Goal: Answer question/provide support: Share knowledge or assist other users

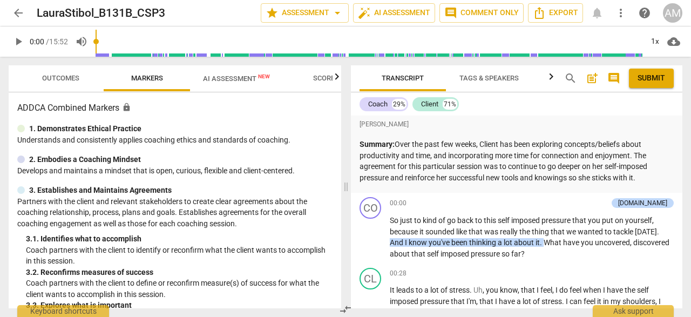
click at [27, 14] on span "arrow_back" at bounding box center [18, 12] width 19 height 13
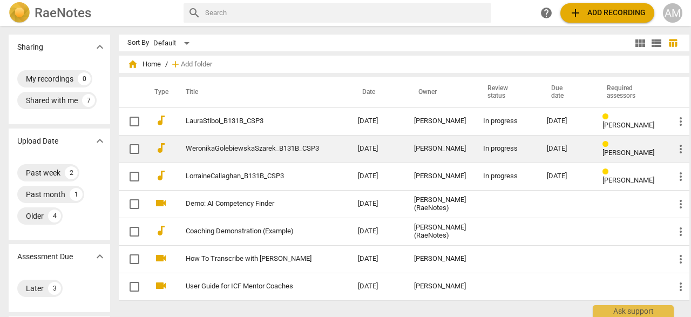
click at [236, 149] on link "WeronikaGolebiewskaSzarek_B131B_CSP3" at bounding box center [252, 149] width 133 height 8
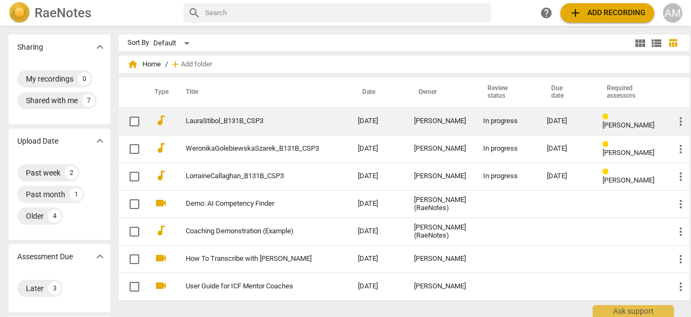
click at [221, 131] on td "LauraStibol_B131B_CSP3" at bounding box center [261, 121] width 177 height 28
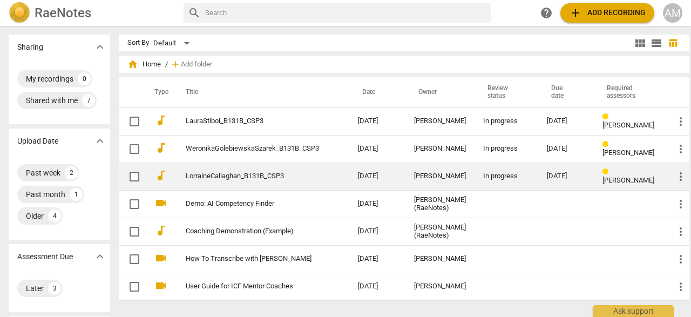
click at [195, 177] on link "LorraineCallaghan_B131B_CSP3" at bounding box center [252, 176] width 133 height 8
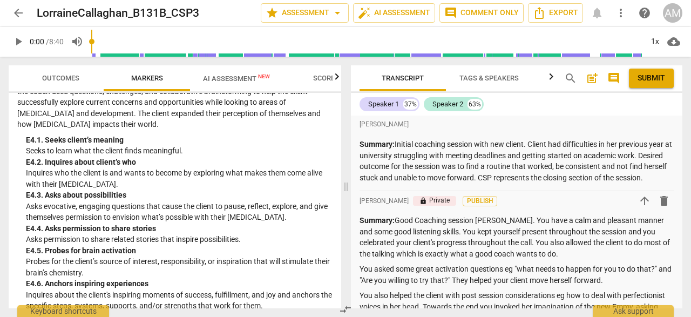
scroll to position [2673, 0]
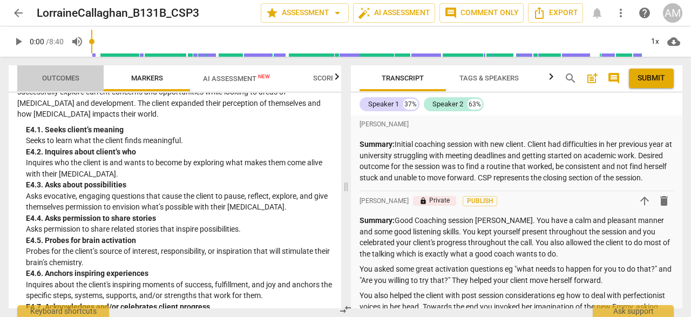
click at [61, 75] on span "Outcomes" at bounding box center [60, 78] width 37 height 8
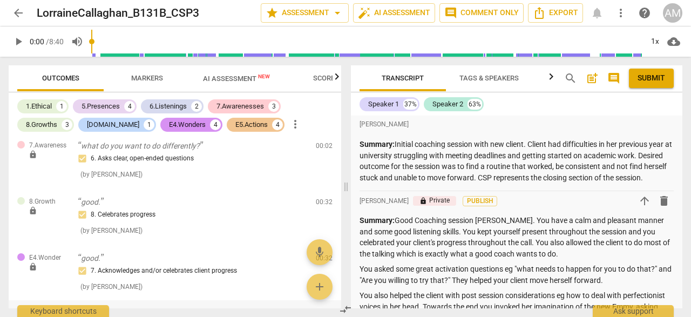
scroll to position [0, 0]
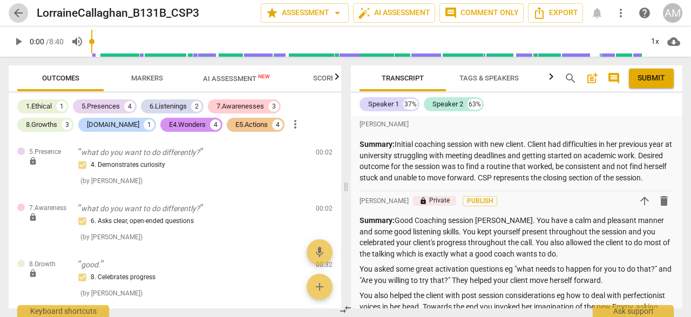
click at [20, 15] on span "arrow_back" at bounding box center [18, 12] width 13 height 13
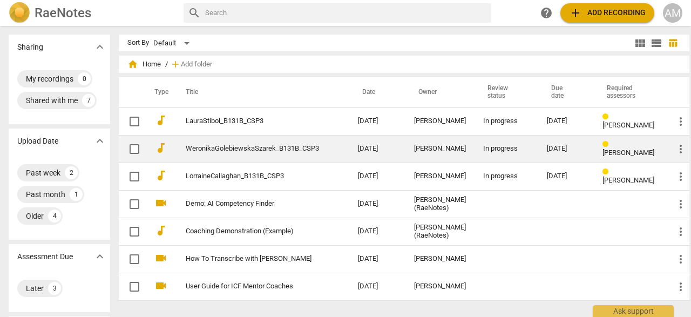
click at [207, 154] on td "WeronikaGolebiewskaSzarek_B131B_CSP3" at bounding box center [261, 149] width 177 height 28
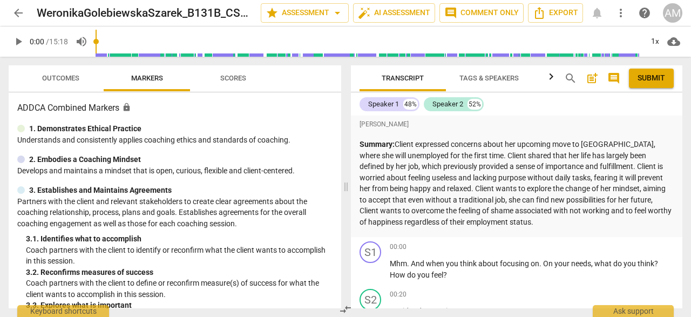
click at [22, 45] on span "play_arrow" at bounding box center [18, 41] width 13 height 13
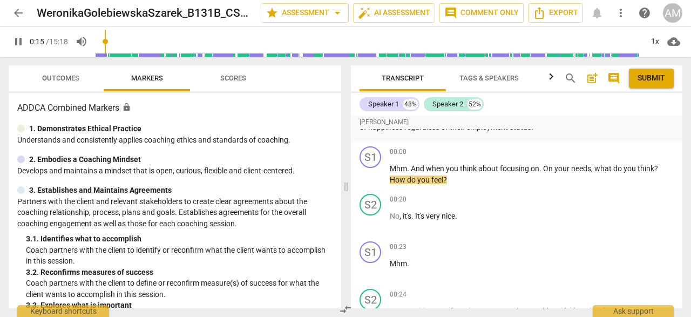
scroll to position [96, 0]
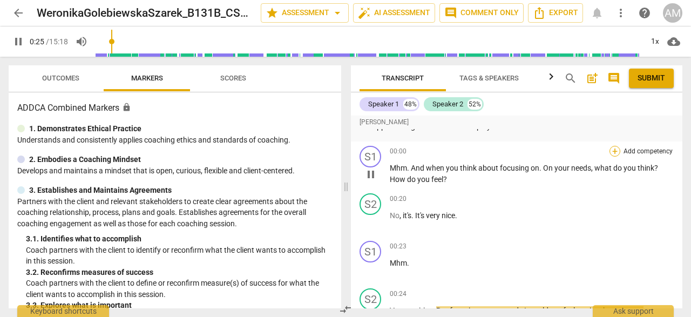
click at [610, 150] on div "+" at bounding box center [615, 151] width 11 height 11
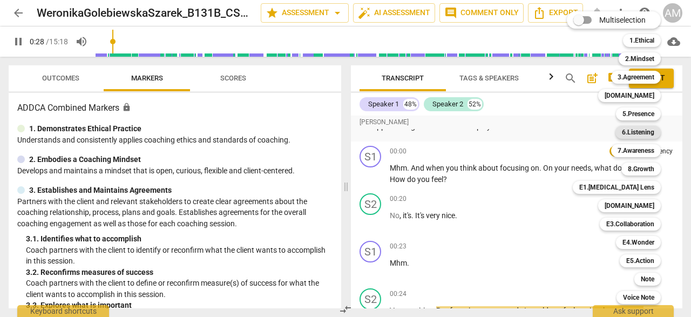
click at [639, 131] on b "6.Listening" at bounding box center [638, 132] width 32 height 13
type input "28"
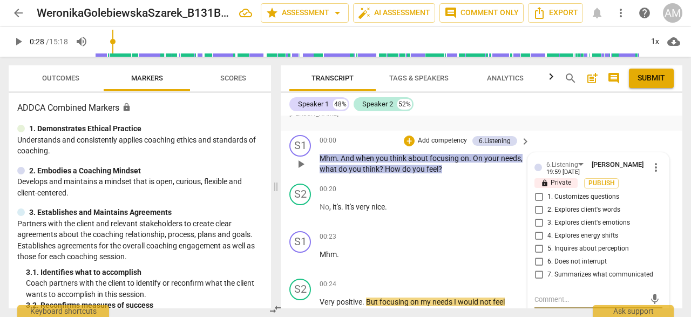
type textarea "B"
type textarea "Be"
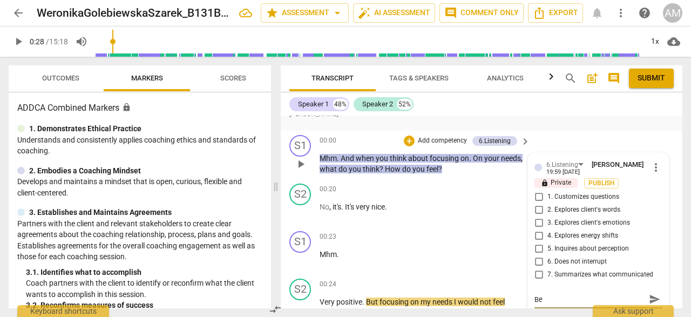
type textarea "Be"
type textarea "B"
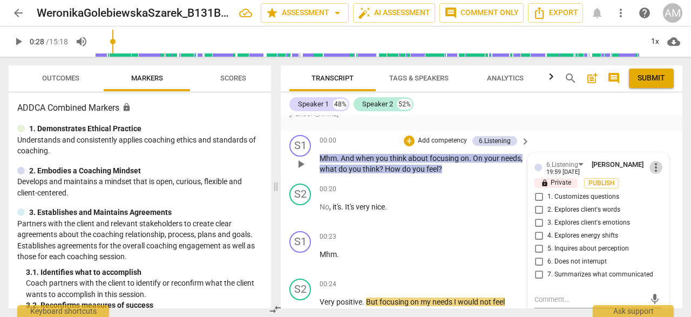
click at [650, 165] on span "more_vert" at bounding box center [656, 167] width 13 height 13
click at [661, 188] on li "Delete" at bounding box center [663, 188] width 37 height 21
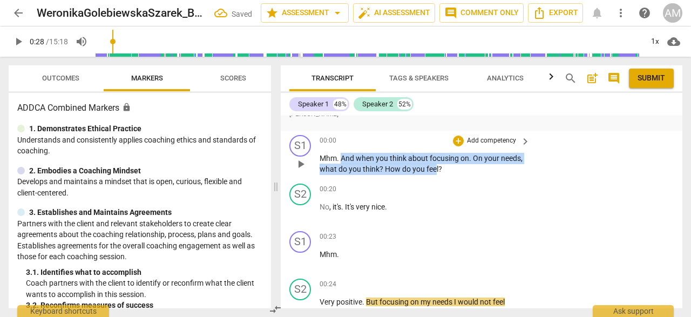
drag, startPoint x: 342, startPoint y: 159, endPoint x: 437, endPoint y: 168, distance: 95.5
click at [437, 168] on p "Mhm . And when you think about focusing on . On your needs , what do you think …" at bounding box center [422, 164] width 205 height 22
click at [456, 137] on div "+" at bounding box center [458, 141] width 11 height 11
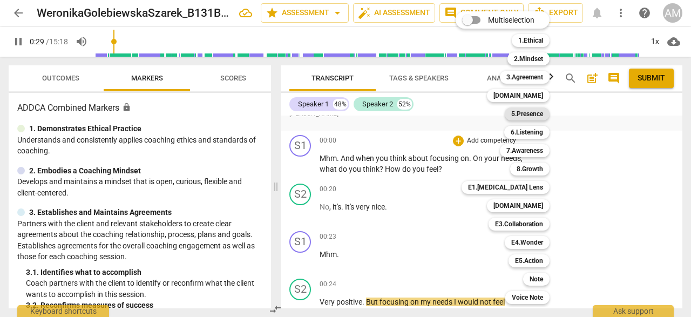
click at [532, 117] on b "5.Presence" at bounding box center [528, 113] width 32 height 13
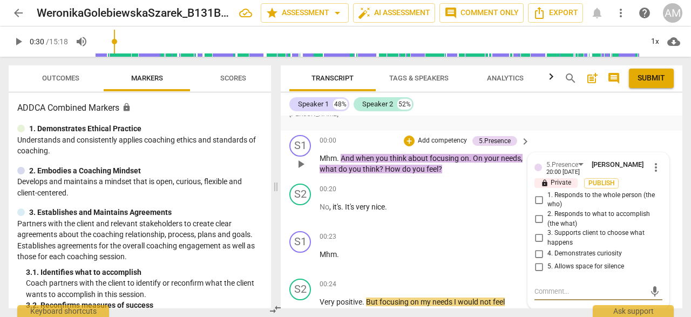
click at [655, 170] on span "more_vert" at bounding box center [656, 167] width 13 height 13
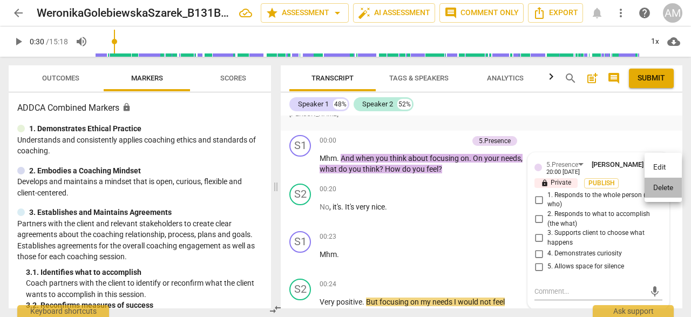
click at [658, 186] on li "Delete" at bounding box center [663, 188] width 37 height 21
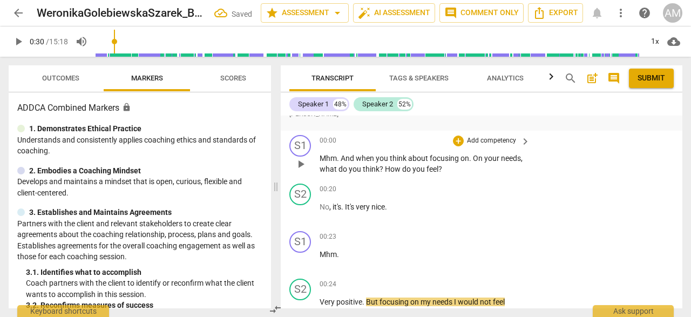
drag, startPoint x: 340, startPoint y: 158, endPoint x: 468, endPoint y: 159, distance: 128.0
click at [468, 161] on p "Mhm . And when you think about focusing on . On your needs , what do you think …" at bounding box center [422, 164] width 205 height 22
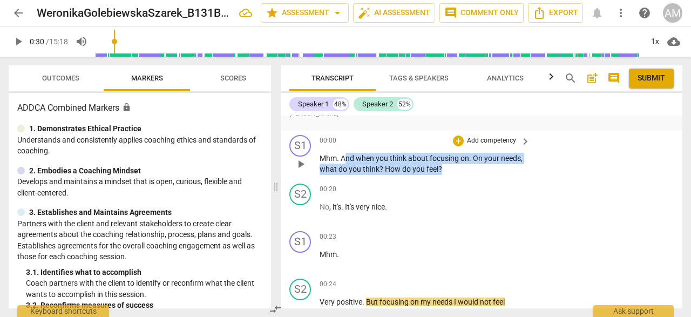
drag, startPoint x: 344, startPoint y: 157, endPoint x: 442, endPoint y: 170, distance: 99.2
click at [442, 170] on p "Mhm . And when you think about focusing on . On your needs , what do you think …" at bounding box center [422, 164] width 205 height 22
click at [458, 141] on div "+" at bounding box center [458, 141] width 11 height 11
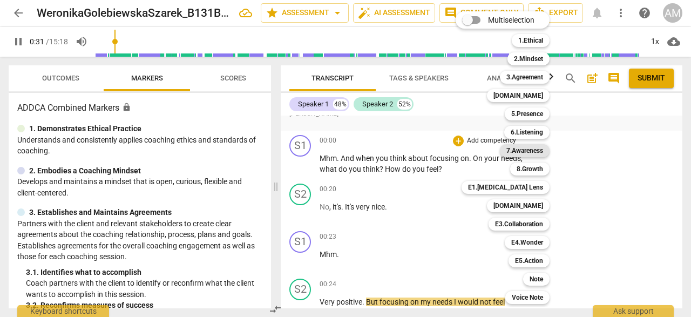
click at [526, 148] on b "7.Awareness" at bounding box center [525, 150] width 37 height 13
type input "32"
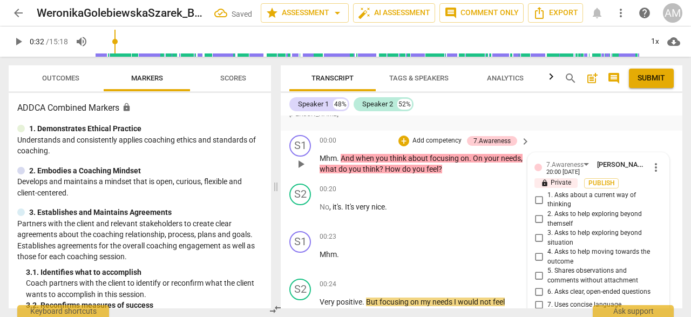
scroll to position [226, 0]
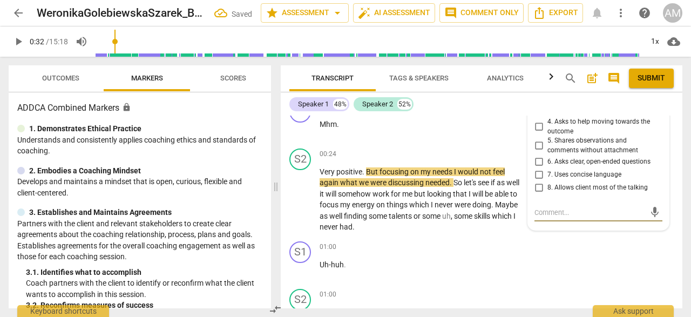
click at [542, 159] on input "6. Asks clear, open-ended questions" at bounding box center [538, 162] width 17 height 13
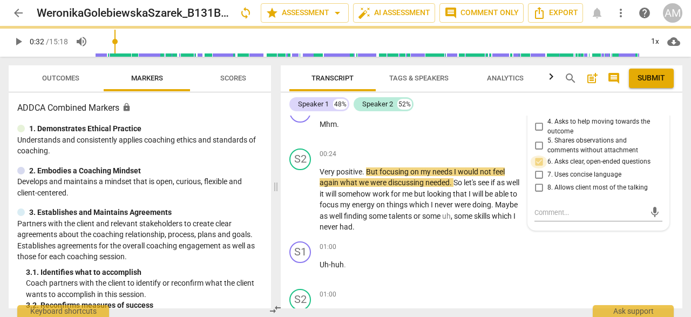
click at [540, 161] on input "6. Asks clear, open-ended questions" at bounding box center [538, 162] width 17 height 13
checkbox input "true"
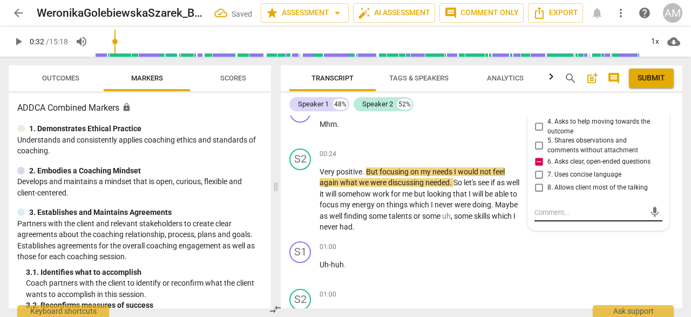
click at [549, 212] on textarea at bounding box center [590, 212] width 111 height 10
type textarea "a"
type textarea "ab"
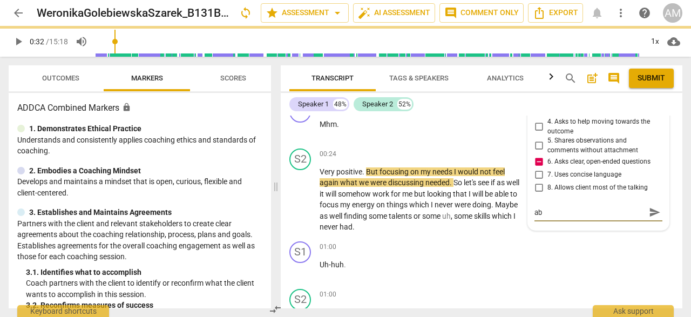
type textarea "abe"
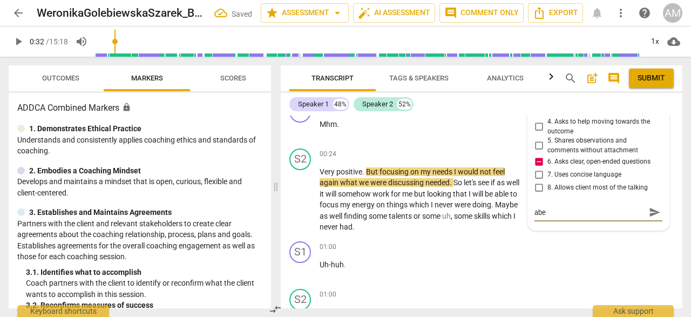
type textarea "ab"
type textarea "a"
type textarea "B"
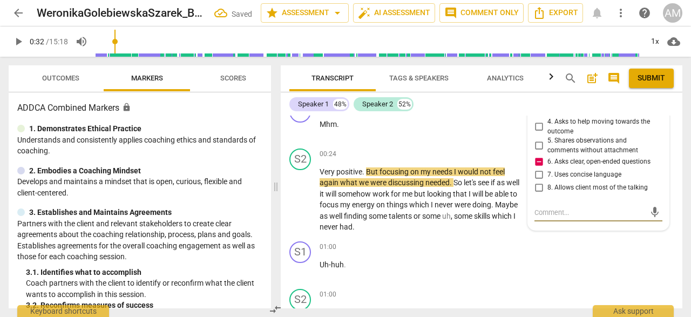
type textarea "B"
type textarea "Be"
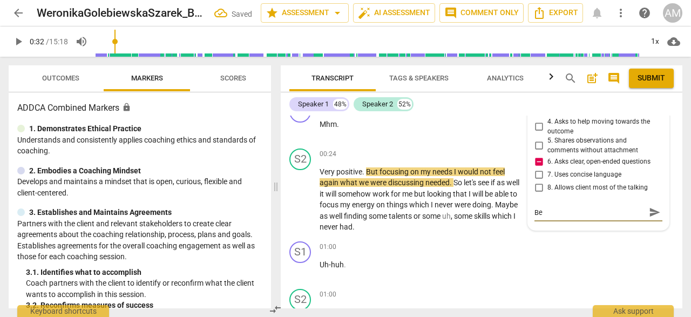
type textarea "Be c"
type textarea "Be ca"
type textarea "Be car"
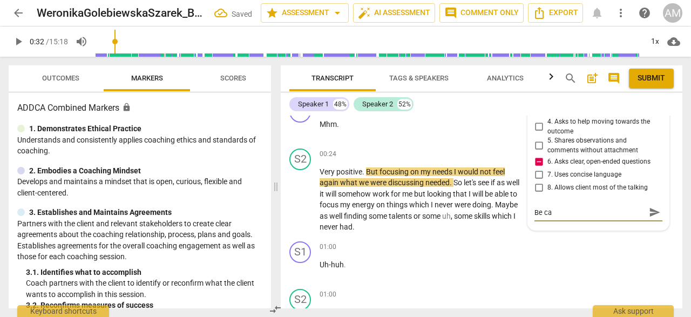
type textarea "Be car"
type textarea "Be care"
type textarea "Be caref"
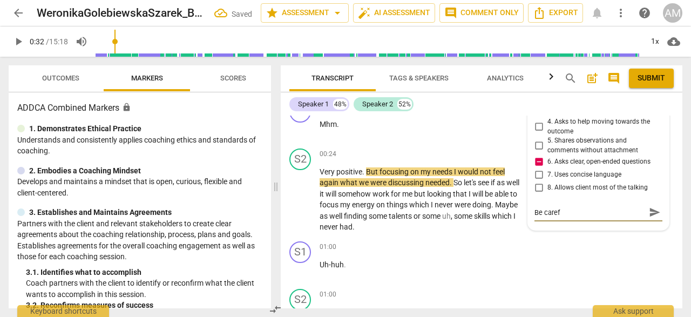
type textarea "Be carefu"
type textarea "Be careful"
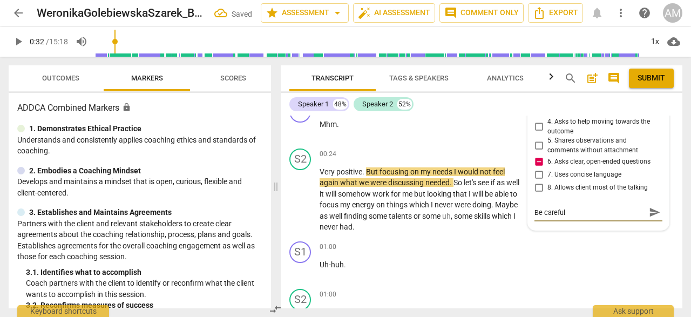
type textarea "Be careful"
type textarea "Be careful n"
type textarea "Be careful no"
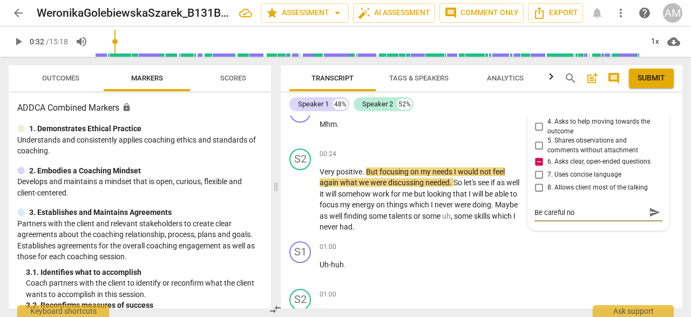
type textarea "Be careful not"
type textarea "Be careful not t"
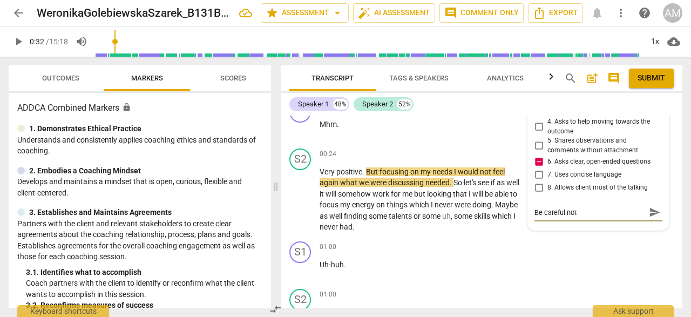
type textarea "Be careful not t"
type textarea "Be careful not to"
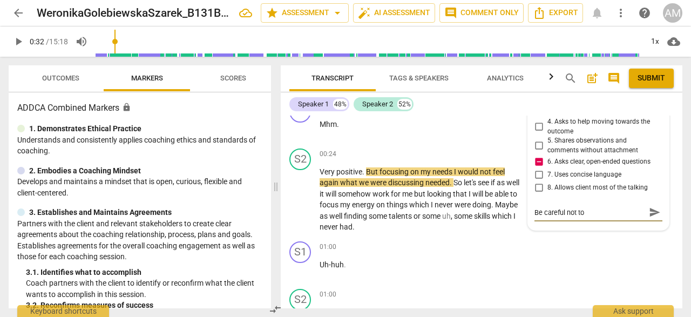
type textarea "Be careful not to s"
type textarea "Be careful not to st"
type textarea "Be careful not to sta"
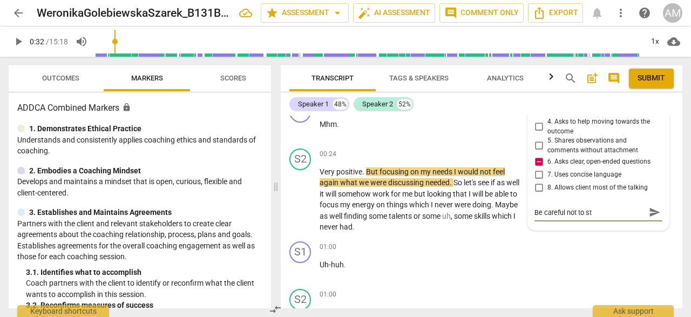
type textarea "Be careful not to sta"
type textarea "Be careful not to stac"
type textarea "Be careful not to stack"
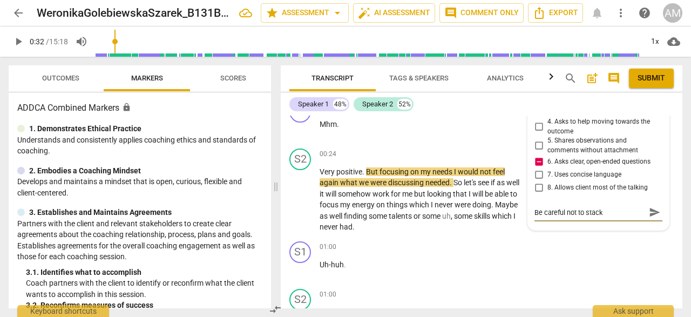
type textarea "Be careful not to stack"
type textarea "Be careful not to stack q"
type textarea "Be careful not to stack qu"
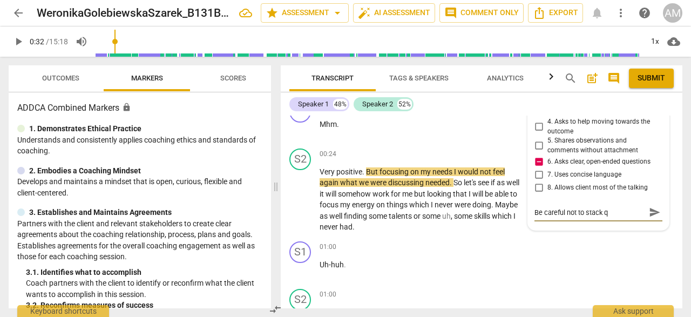
type textarea "Be careful not to stack qu"
type textarea "Be careful not to stack que"
type textarea "Be careful not to stack ques"
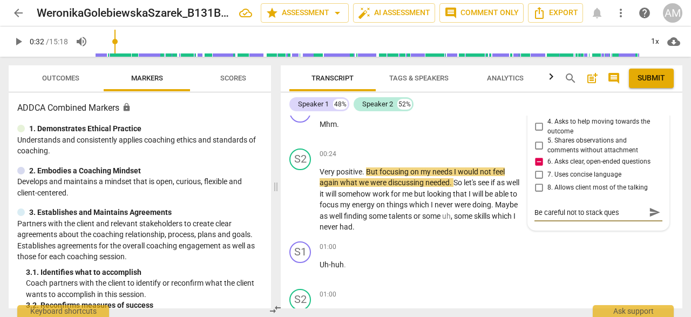
type textarea "Be careful not to stack quest"
type textarea "Be careful not to stack questi"
type textarea "Be careful not to stack questio"
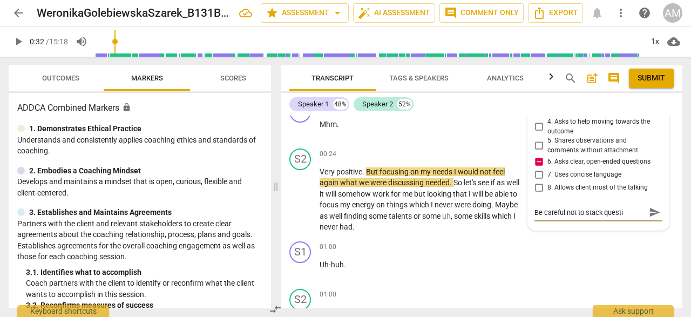
type textarea "Be careful not to stack questio"
type textarea "Be careful not to stack question"
type textarea "Be careful not to stack questions"
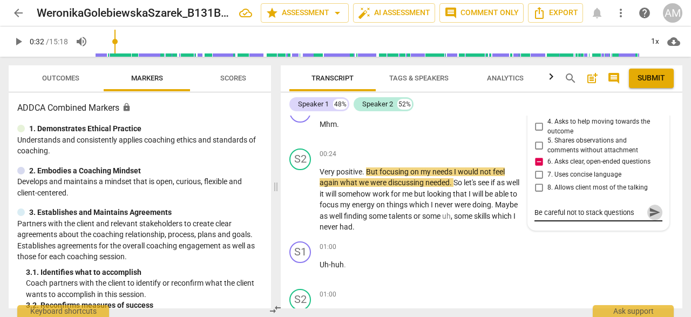
click at [654, 216] on span "send" at bounding box center [655, 212] width 12 height 12
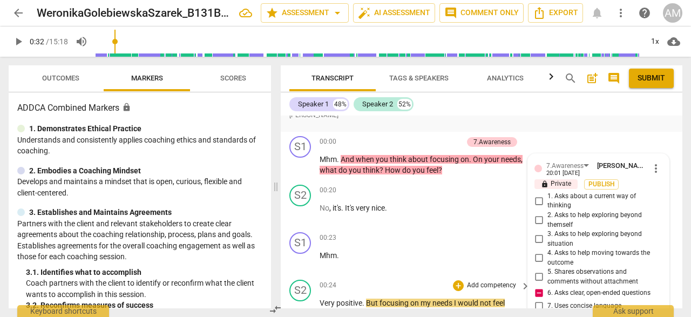
scroll to position [93, 0]
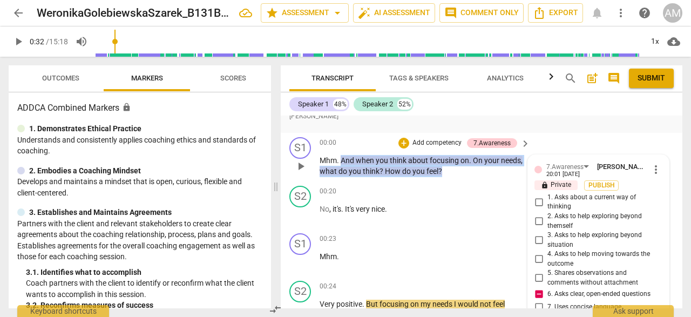
drag, startPoint x: 341, startPoint y: 156, endPoint x: 441, endPoint y: 171, distance: 100.5
click at [441, 171] on p "Mhm . And when you think about focusing on . On your needs , what do you think …" at bounding box center [422, 166] width 205 height 22
click at [418, 140] on p "Add competency" at bounding box center [437, 143] width 51 height 10
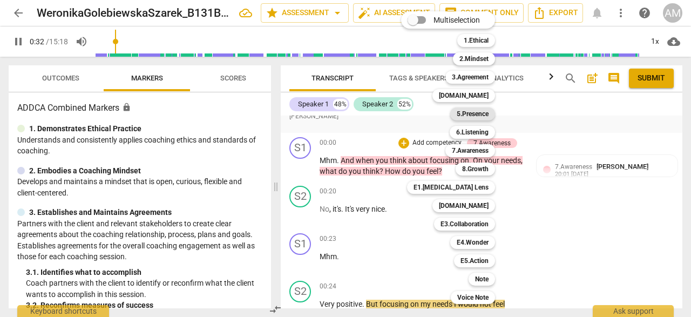
click at [483, 114] on b "5.Presence" at bounding box center [473, 113] width 32 height 13
type input "33"
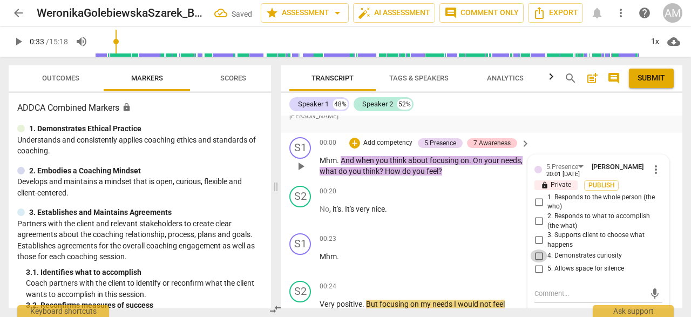
click at [536, 253] on input "4. Demonstrates curiosity" at bounding box center [538, 256] width 17 height 13
checkbox input "true"
click at [494, 176] on p "Mhm . And when you think about focusing on . On your needs , what do you think …" at bounding box center [422, 166] width 205 height 22
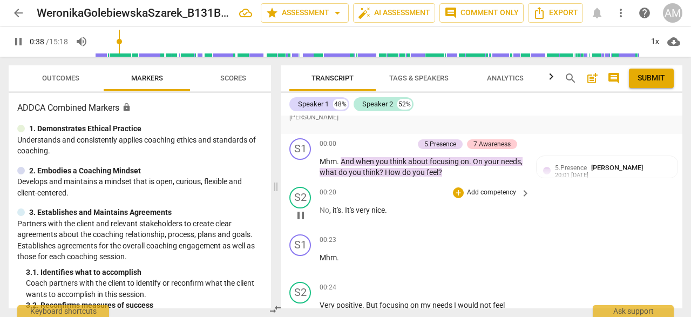
scroll to position [98, 0]
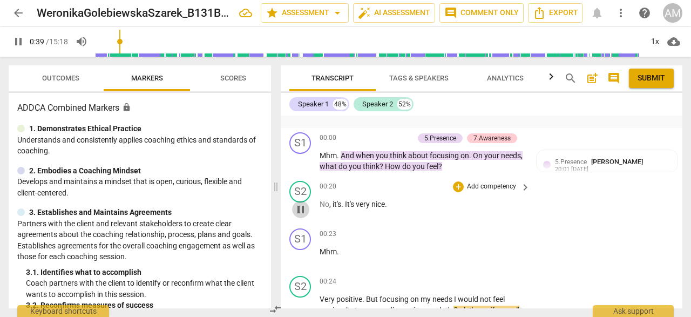
click at [300, 207] on span "pause" at bounding box center [300, 209] width 13 height 13
click at [301, 208] on span "play_arrow" at bounding box center [300, 209] width 13 height 13
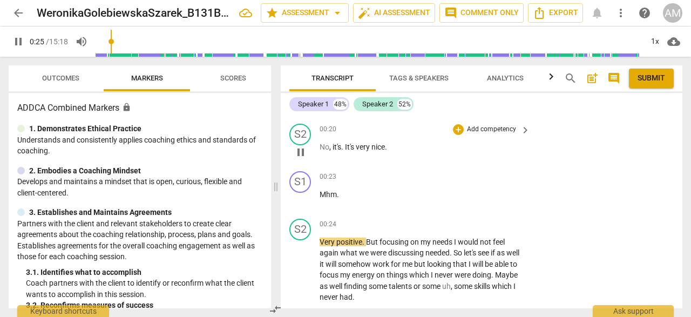
scroll to position [161, 0]
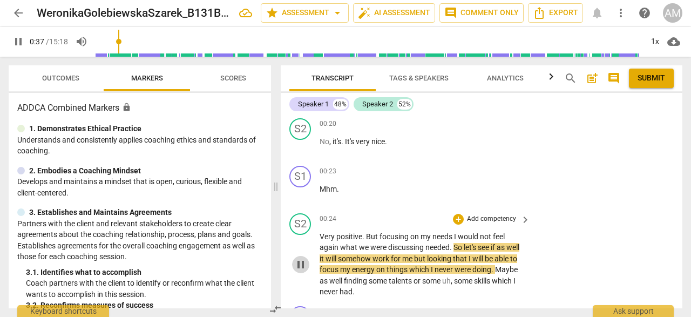
click at [301, 261] on span "pause" at bounding box center [300, 264] width 13 height 13
click at [301, 260] on span "play_arrow" at bounding box center [300, 264] width 13 height 13
click at [310, 192] on div "play_arrow pause" at bounding box center [306, 194] width 28 height 14
click at [308, 196] on span "pause" at bounding box center [300, 194] width 17 height 13
click at [308, 196] on span "play_arrow" at bounding box center [300, 194] width 17 height 13
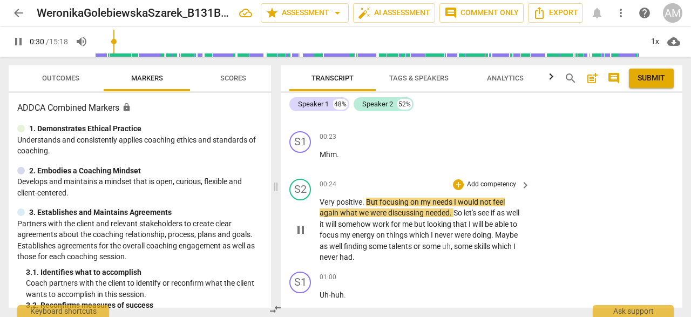
scroll to position [198, 0]
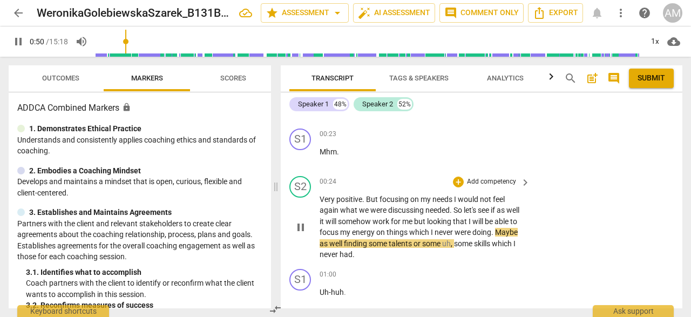
click at [300, 225] on span "pause" at bounding box center [300, 227] width 13 height 13
click at [300, 225] on span "play_arrow" at bounding box center [300, 227] width 13 height 13
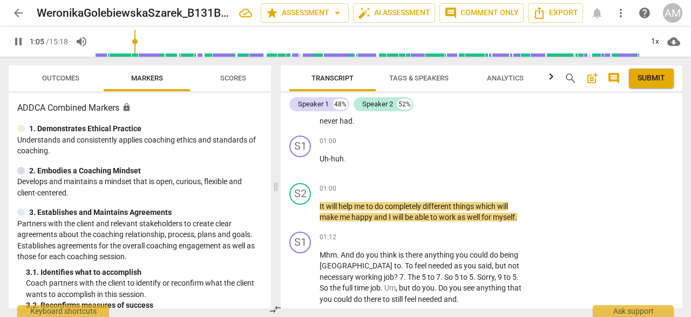
scroll to position [330, 0]
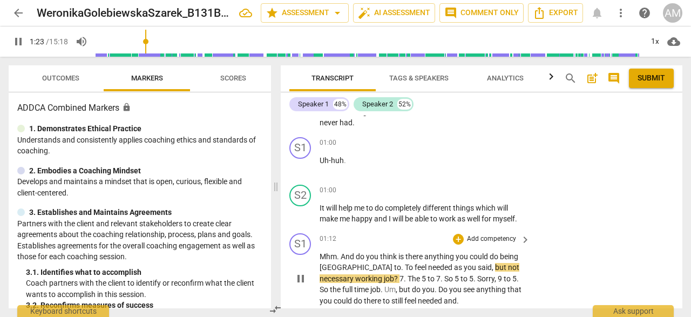
click at [304, 277] on span "pause" at bounding box center [300, 278] width 13 height 13
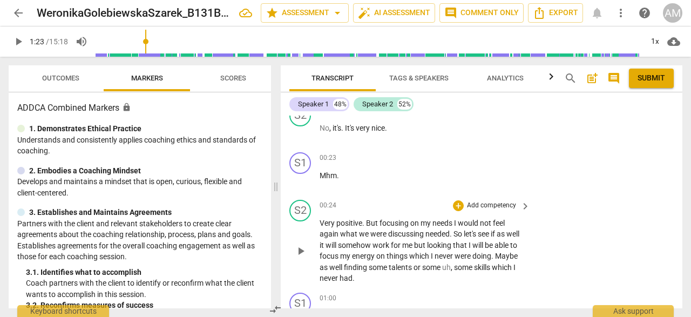
scroll to position [184, 0]
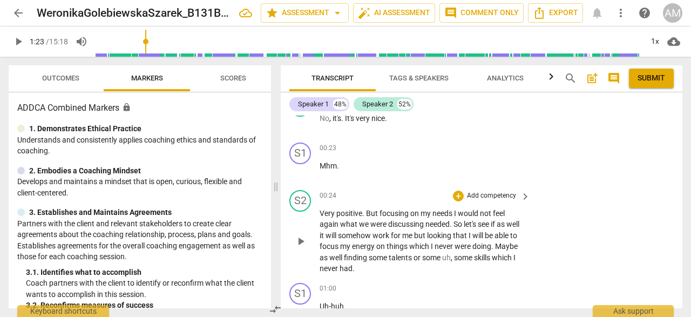
click at [299, 238] on span "play_arrow" at bounding box center [300, 241] width 13 height 13
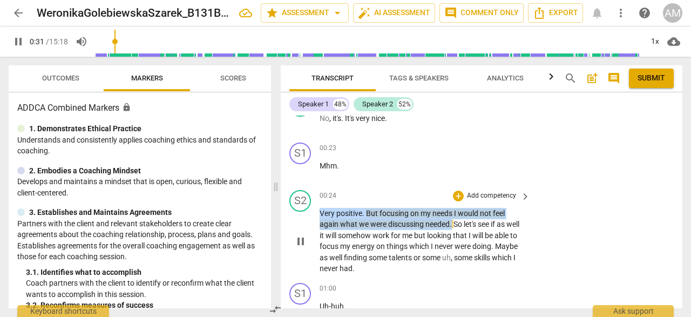
drag, startPoint x: 319, startPoint y: 213, endPoint x: 454, endPoint y: 223, distance: 134.9
click at [454, 223] on p "Very positive . But focusing on my needs I would not feel again what we were di…" at bounding box center [422, 241] width 205 height 66
click at [459, 192] on div "+" at bounding box center [458, 196] width 11 height 11
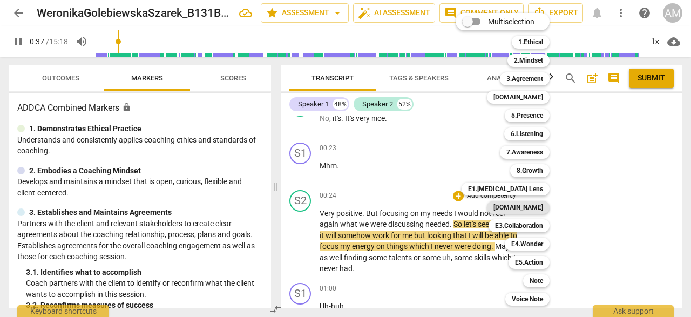
click at [532, 210] on b "[DOMAIN_NAME]" at bounding box center [519, 207] width 50 height 13
type input "38"
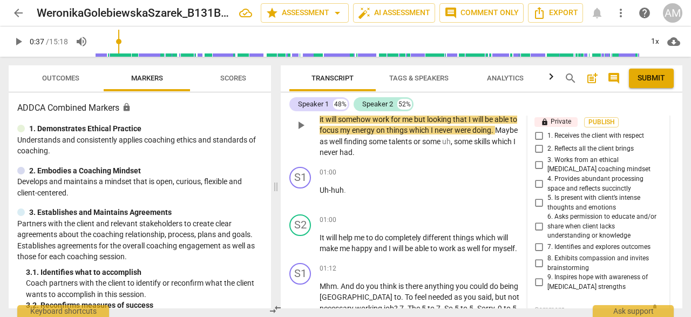
scroll to position [305, 0]
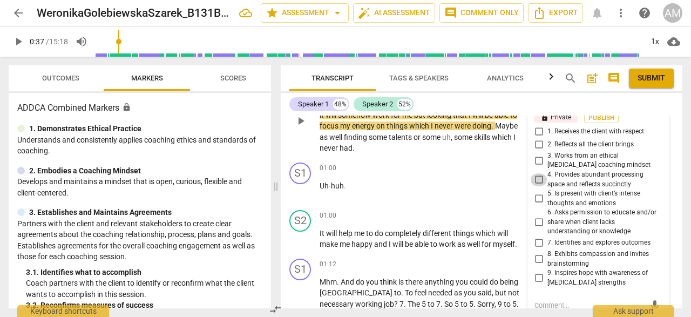
click at [537, 175] on input "4. Provides abundant processing space and reflects succinctly" at bounding box center [538, 179] width 17 height 13
checkbox input "true"
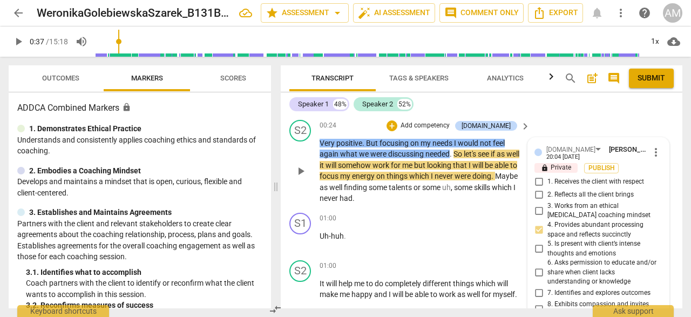
scroll to position [238, 0]
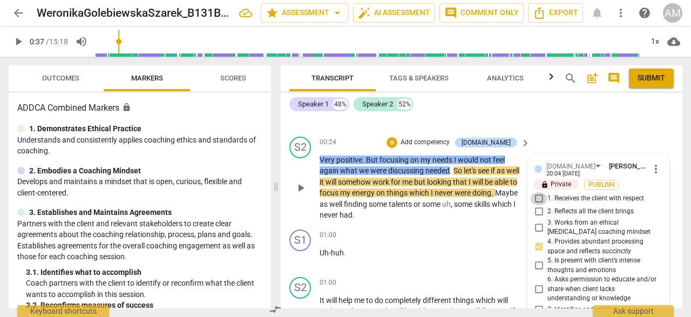
click at [540, 199] on input "1. Receives the client with respect" at bounding box center [538, 198] width 17 height 13
checkbox input "true"
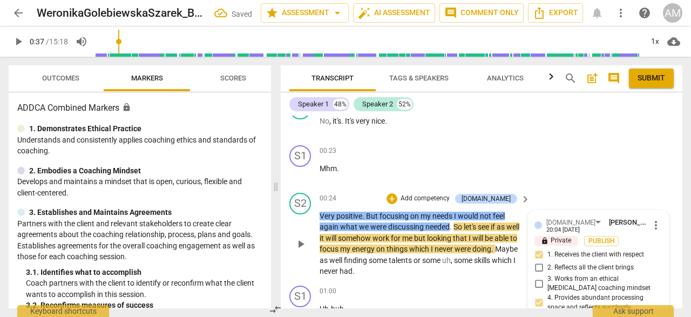
scroll to position [175, 0]
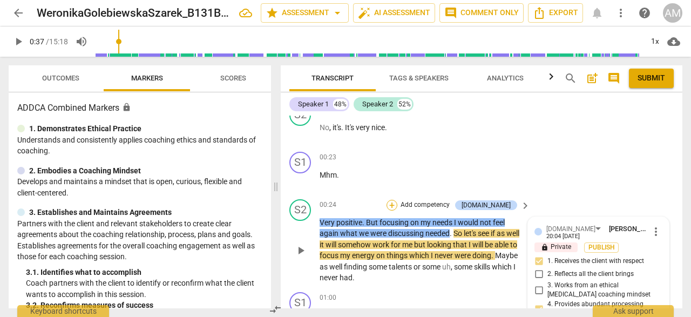
click at [398, 206] on div "+" at bounding box center [392, 205] width 11 height 11
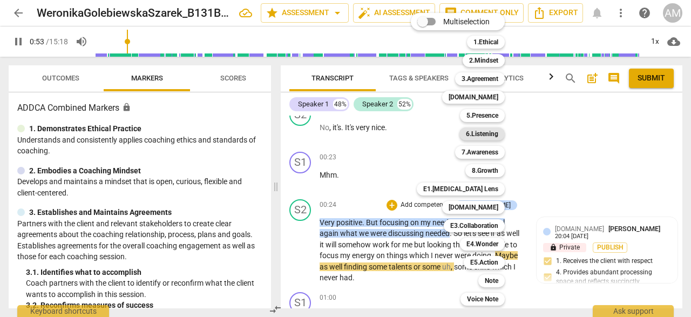
click at [482, 131] on b "6.Listening" at bounding box center [482, 133] width 32 height 13
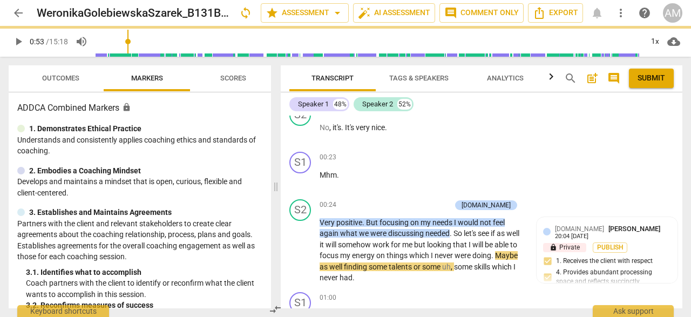
type input "53"
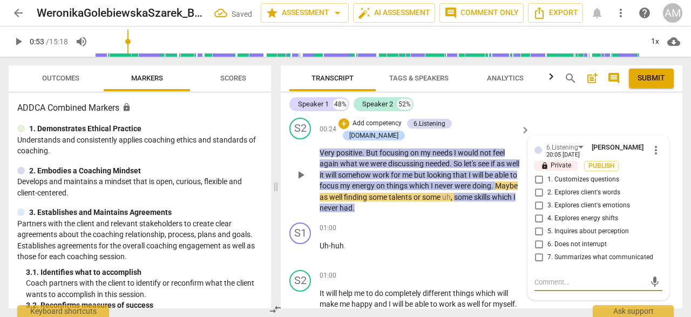
scroll to position [252, 0]
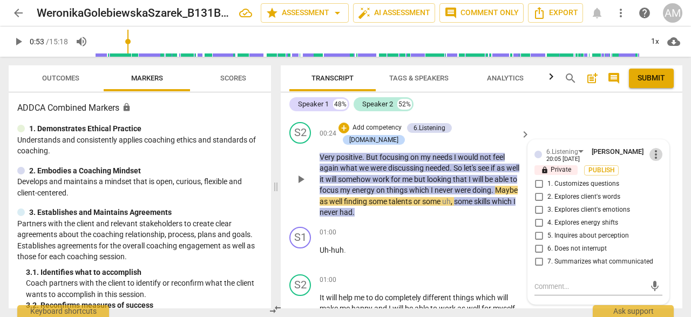
click at [654, 155] on span "more_vert" at bounding box center [656, 154] width 13 height 13
click at [660, 172] on li "Delete" at bounding box center [663, 175] width 37 height 21
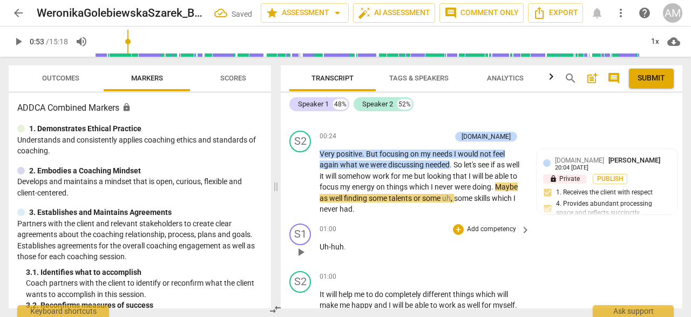
scroll to position [244, 0]
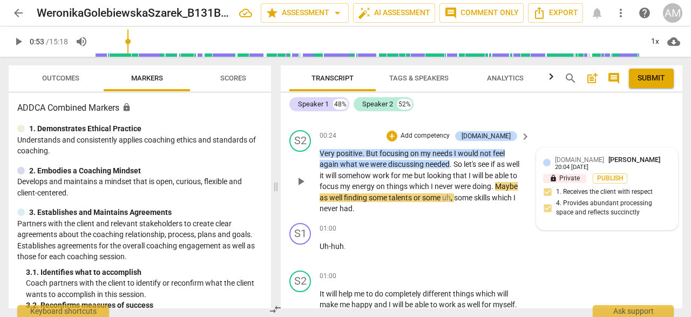
click at [650, 162] on div "E2.Safety Andrew Macdonald 20:04 10-03-2025" at bounding box center [613, 162] width 116 height 17
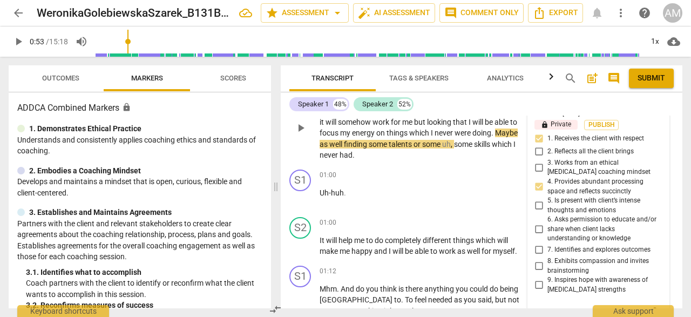
scroll to position [276, 0]
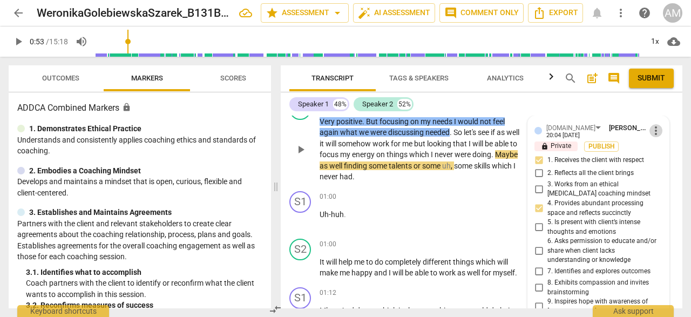
click at [654, 128] on span "more_vert" at bounding box center [656, 130] width 13 height 13
click at [659, 124] on li "Edit" at bounding box center [663, 130] width 37 height 21
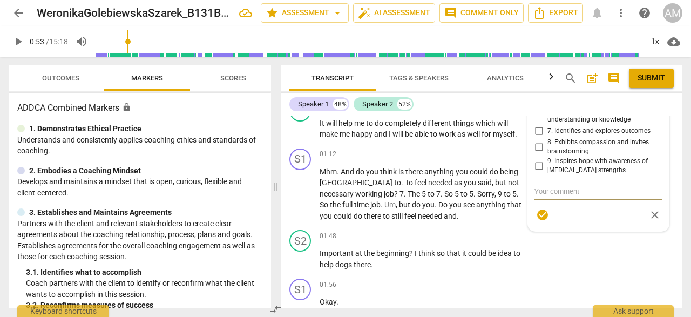
scroll to position [416, 0]
type textarea "N"
type textarea "Ni"
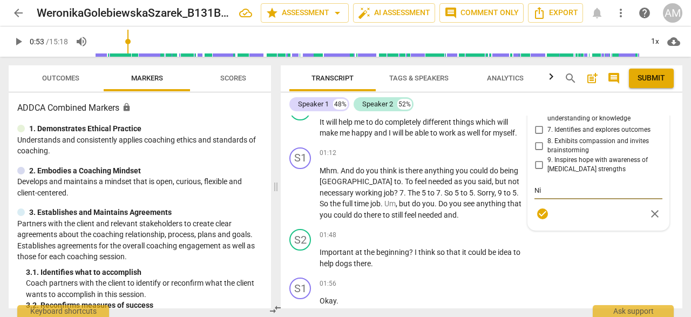
type textarea "Nic"
type textarea "Nice"
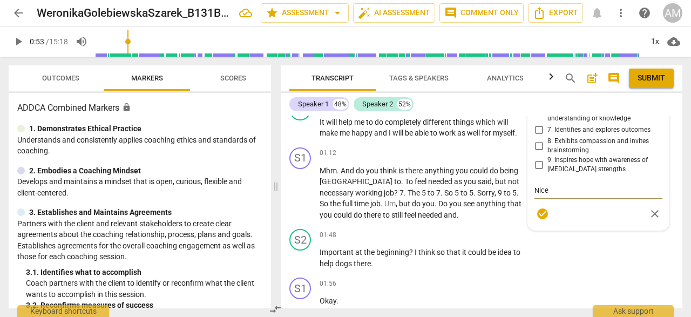
type textarea "Nice"
type textarea "Nice t"
type textarea "Nice th"
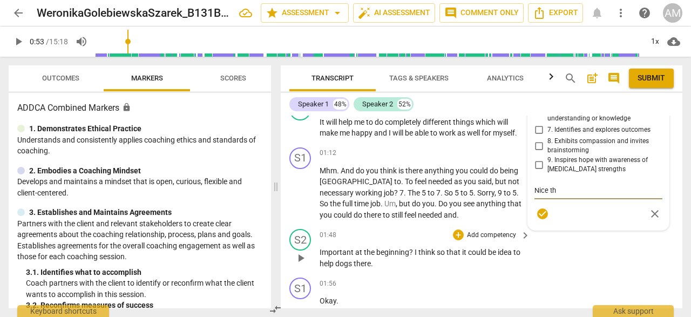
type textarea "Nice tha"
type textarea "Nice that"
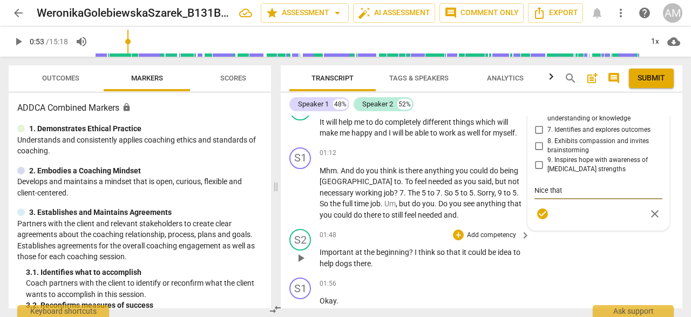
type textarea "Nice that"
type textarea "Nice that y"
type textarea "Nice that yo"
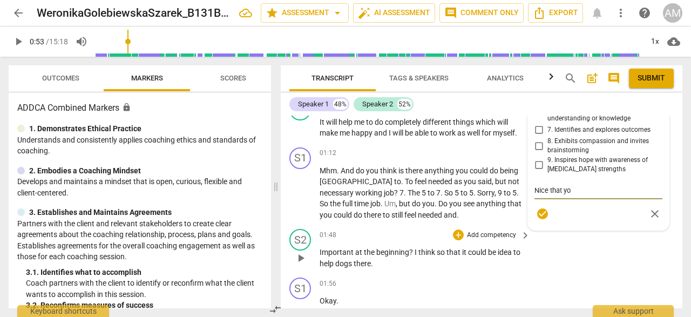
type textarea "Nice that you"
type textarea "Nice that you l"
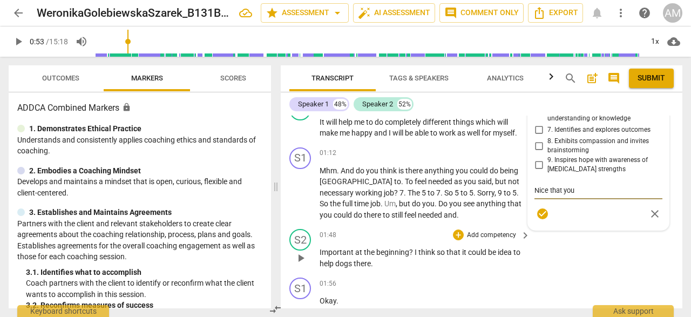
type textarea "Nice that you l"
type textarea "Nice that you le"
type textarea "Nice that you lea"
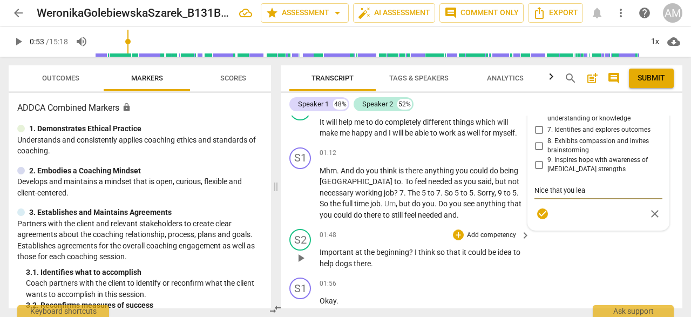
type textarea "Nice that you leav"
type textarea "Nice that you leave"
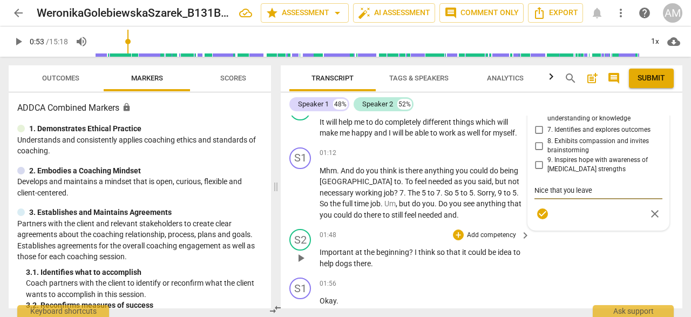
type textarea "Nice that you leave"
type textarea "Nice that you leave s"
type textarea "Nice that you leave sp"
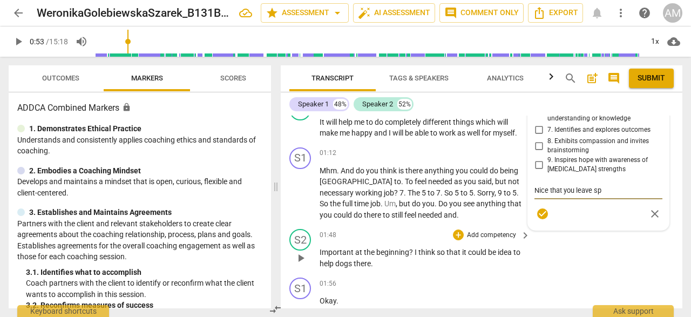
type textarea "Nice that you leave spa"
type textarea "Nice that you leave spac"
type textarea "Nice that you leave space"
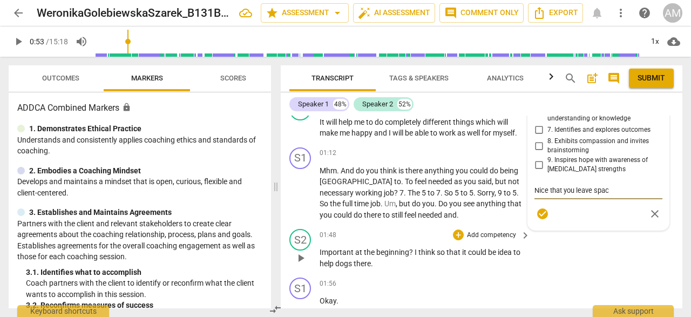
type textarea "Nice that you leave space"
type textarea "Nice that you leave space f"
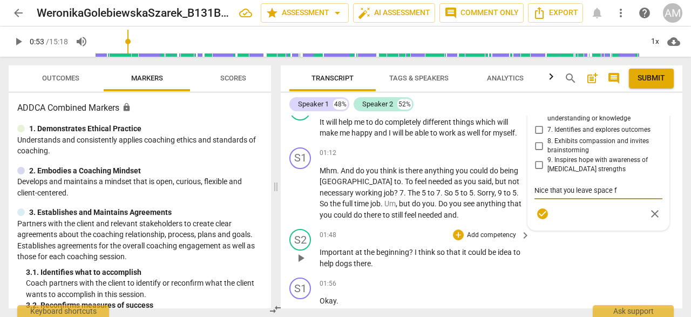
type textarea "Nice that you leave space fo"
type textarea "Nice that you leave space for"
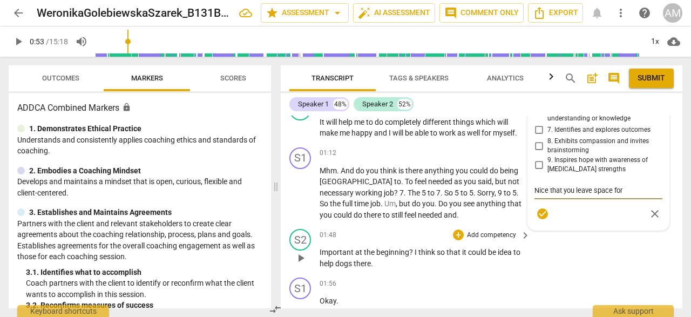
type textarea "Nice that you leave space for"
type textarea "Nice that you leave space for t"
type textarea "Nice that you leave space for th"
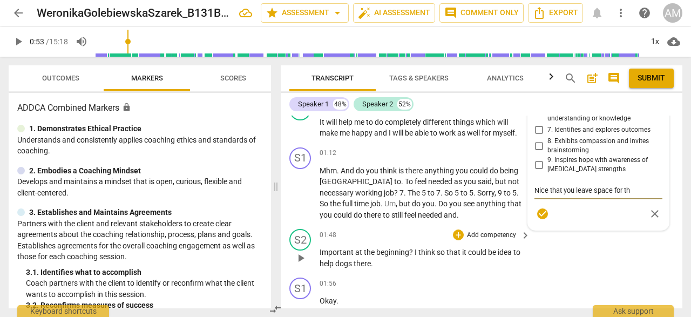
type textarea "Nice that you leave space for the"
type textarea "Nice that you leave space for the c"
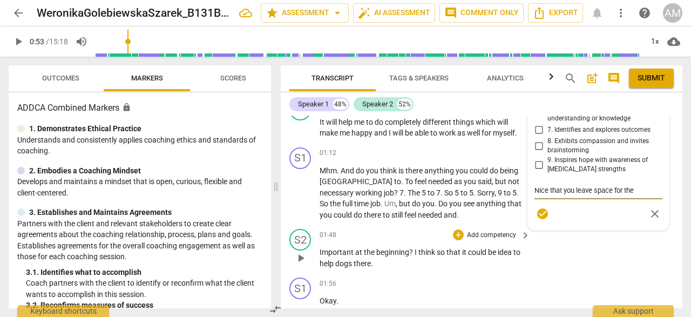
type textarea "Nice that you leave space for the c"
type textarea "Nice that you leave space for the cl"
type textarea "Nice that you leave space for the cli"
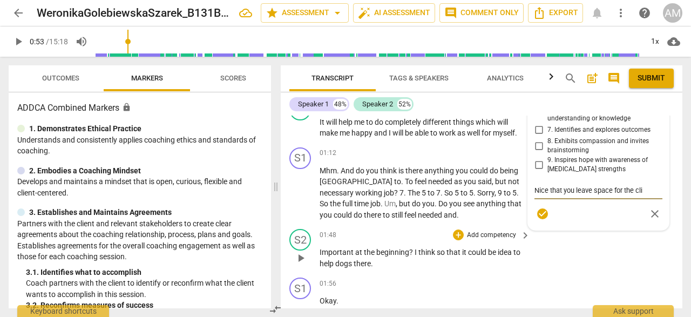
type textarea "Nice that you leave space for the clie"
type textarea "Nice that you leave space for the clien"
type textarea "Nice that you leave space for the client"
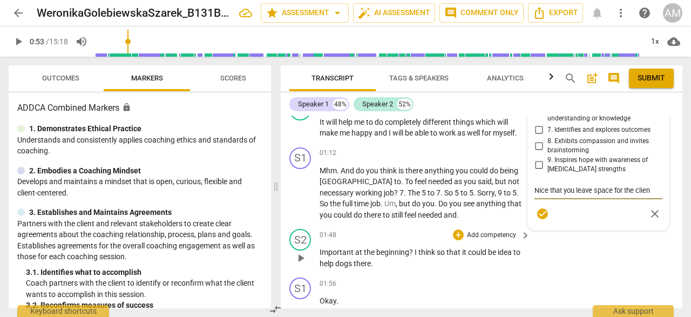
type textarea "Nice that you leave space for the client"
type textarea "Nice that you leave space for the client t"
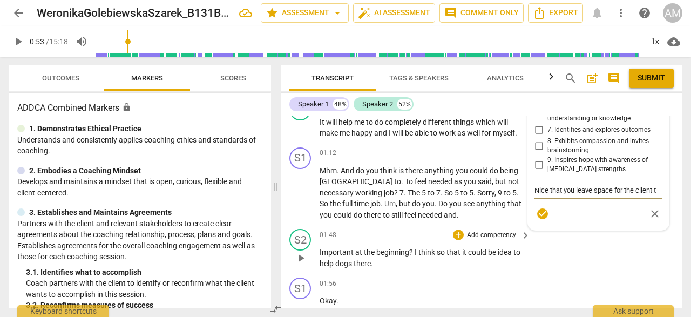
type textarea "Nice that you leave space for the client to"
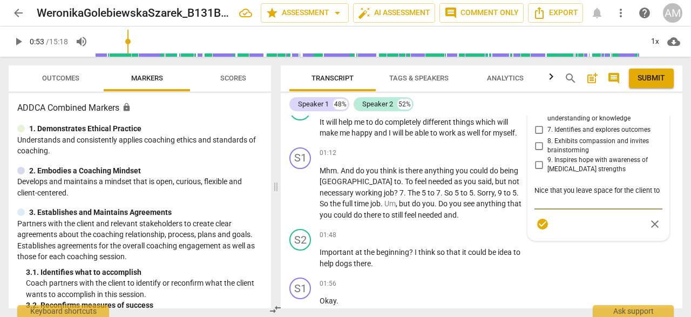
type textarea "Nice that you leave space for the client to t"
type textarea "Nice that you leave space for the client to th"
type textarea "Nice that you leave space for the client to thi"
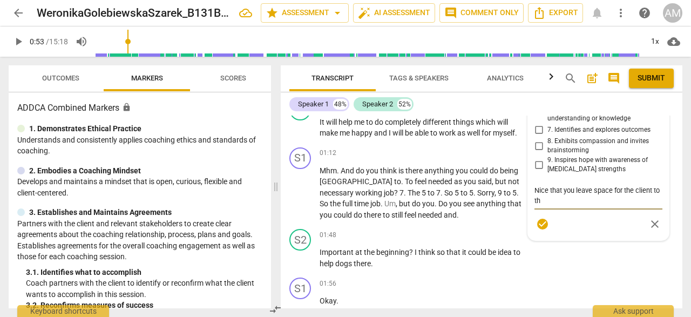
type textarea "Nice that you leave space for the client to thi"
type textarea "Nice that you leave space for the client to thin"
type textarea "Nice that you leave space for the client to think"
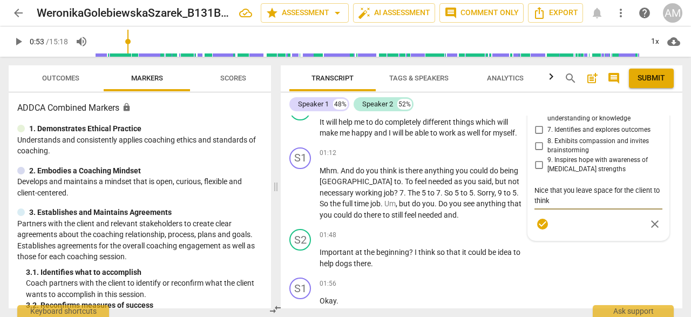
type textarea "Nice that you leave space for the client to think"
type textarea "Nice that you leave space for the client to think a"
click at [539, 226] on span "check_circle" at bounding box center [542, 224] width 13 height 13
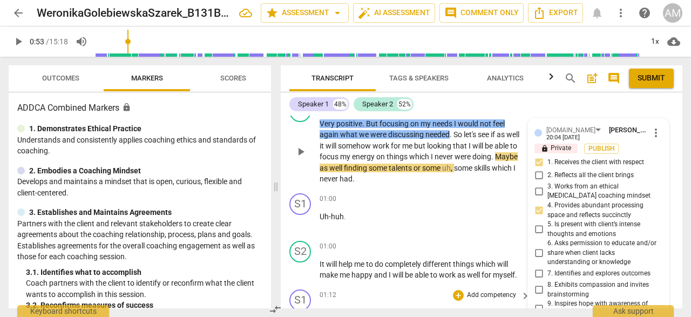
scroll to position [271, 0]
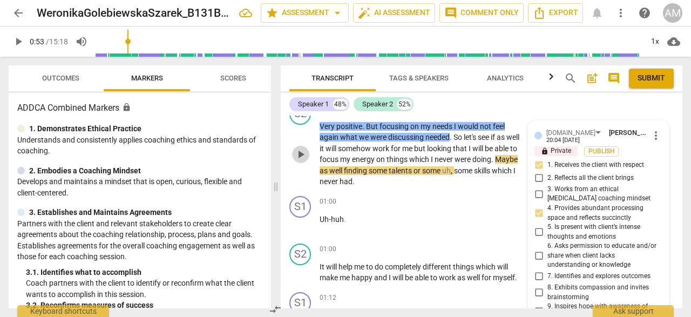
click at [301, 157] on span "play_arrow" at bounding box center [300, 154] width 13 height 13
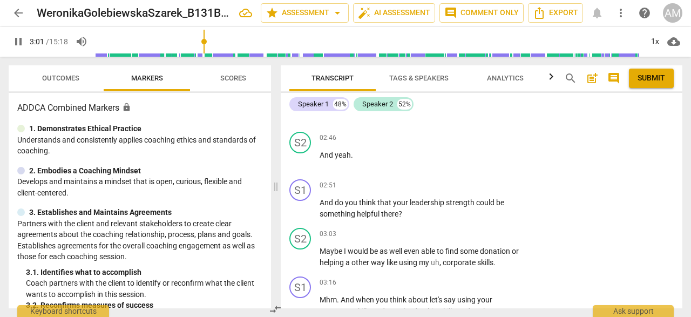
scroll to position [922, 0]
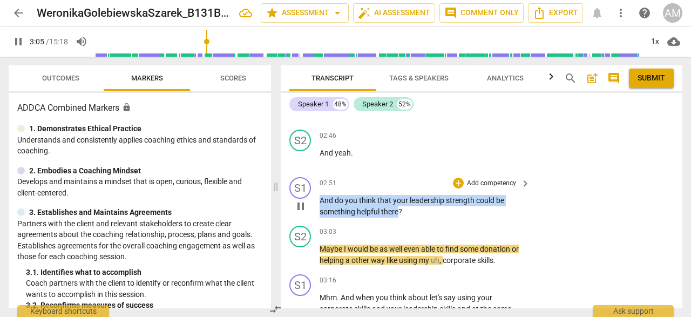
drag, startPoint x: 320, startPoint y: 203, endPoint x: 398, endPoint y: 215, distance: 79.3
click at [398, 215] on p "And do you think that your leadership strength could be something helpful there…" at bounding box center [422, 206] width 205 height 22
click at [455, 179] on div "+" at bounding box center [458, 183] width 11 height 11
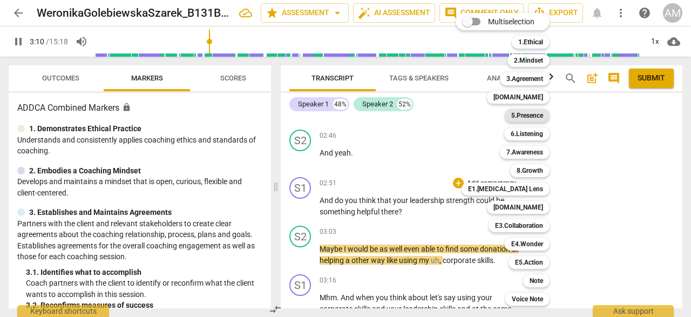
click at [535, 116] on b "5.Presence" at bounding box center [528, 115] width 32 height 13
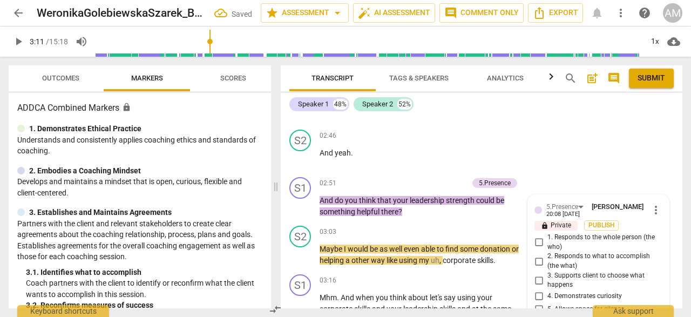
scroll to position [1044, 0]
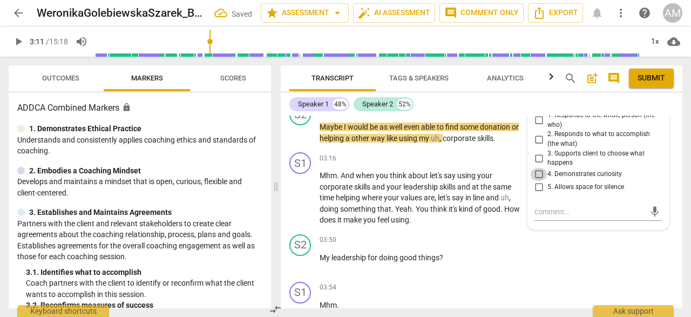
click at [539, 171] on input "4. Demonstrates curiosity" at bounding box center [538, 174] width 17 height 13
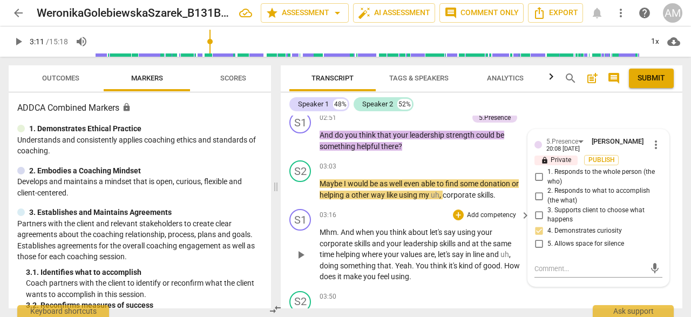
scroll to position [985, 0]
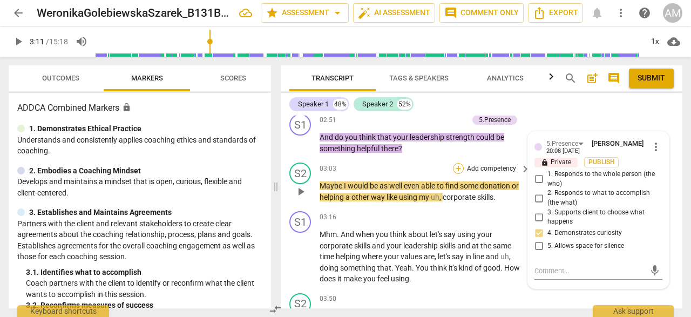
click at [458, 165] on div "+" at bounding box center [458, 168] width 11 height 11
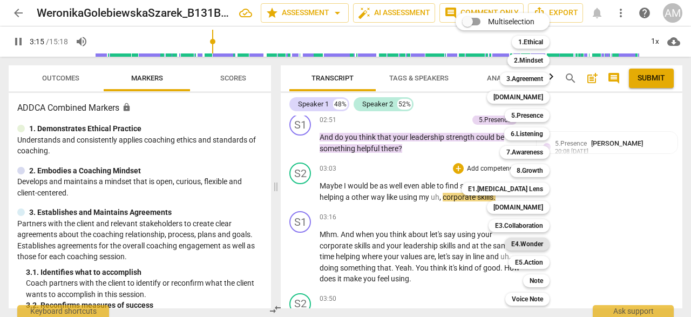
click at [529, 245] on b "E4.Wonder" at bounding box center [528, 244] width 32 height 13
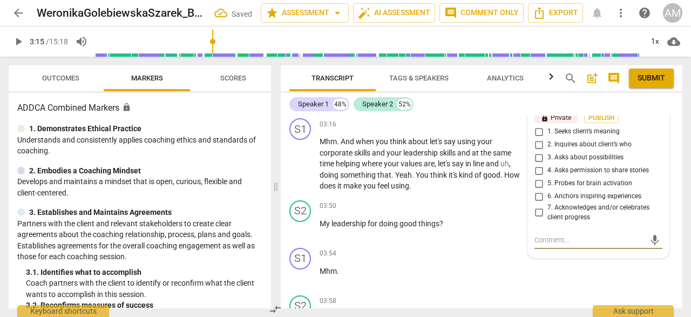
scroll to position [1072, 0]
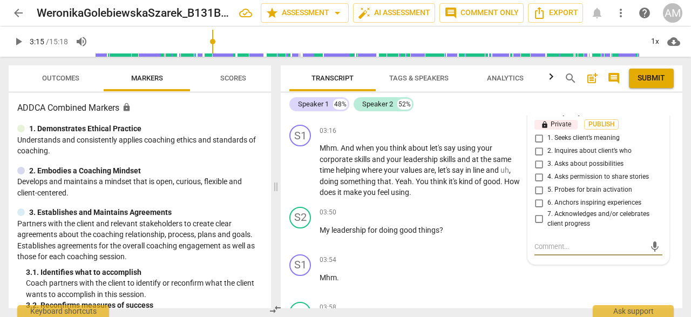
click at [536, 164] on input "3. Asks about possibilities" at bounding box center [538, 164] width 17 height 13
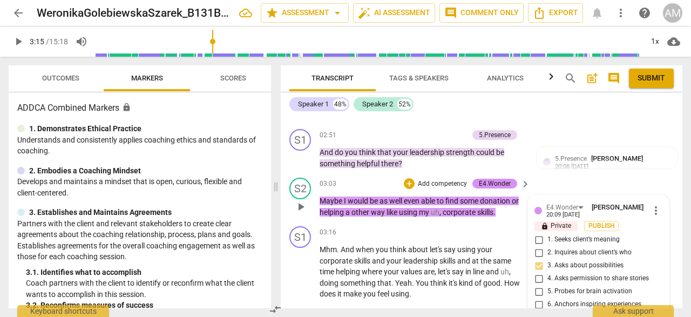
scroll to position [976, 0]
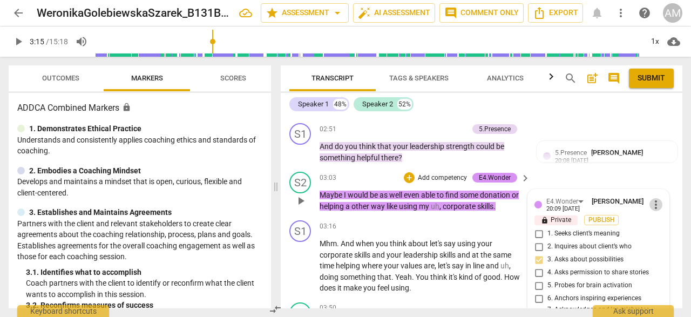
click at [653, 205] on span "more_vert" at bounding box center [656, 204] width 13 height 13
click at [659, 224] on li "Delete" at bounding box center [663, 224] width 37 height 21
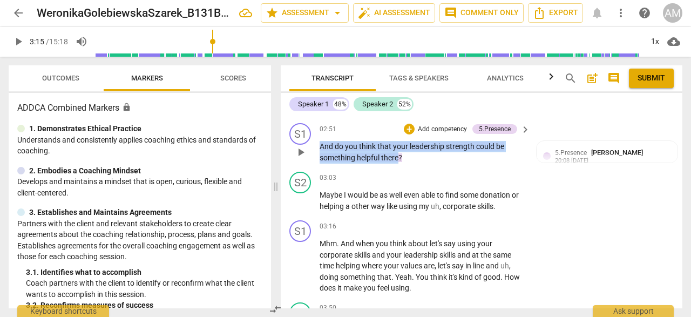
drag, startPoint x: 321, startPoint y: 144, endPoint x: 400, endPoint y: 157, distance: 79.4
click at [400, 157] on p "And do you think that your leadership strength could be something helpful there…" at bounding box center [422, 152] width 205 height 22
click at [411, 127] on div "+" at bounding box center [409, 129] width 11 height 11
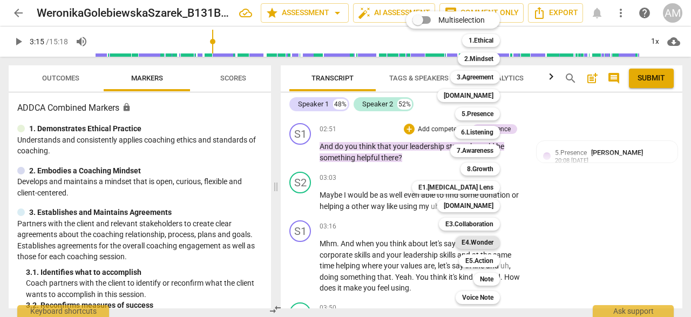
click at [483, 241] on b "E4.Wonder" at bounding box center [478, 242] width 32 height 13
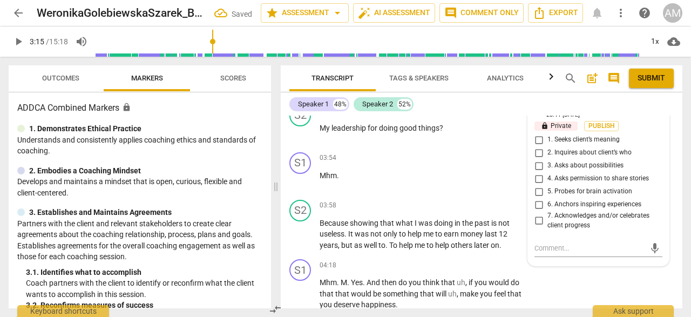
scroll to position [1179, 0]
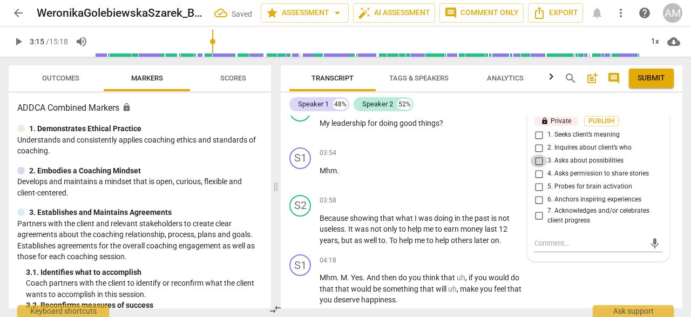
click at [537, 158] on input "3. Asks about possibilities" at bounding box center [538, 160] width 17 height 13
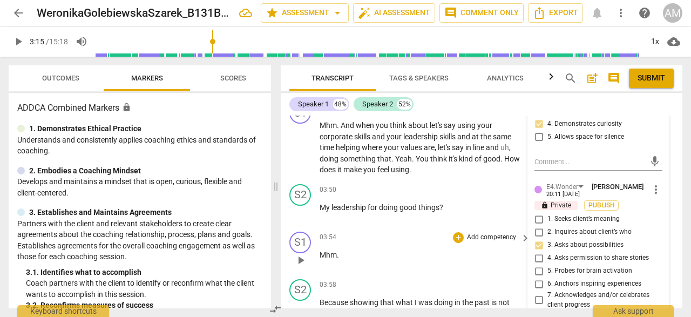
scroll to position [1090, 0]
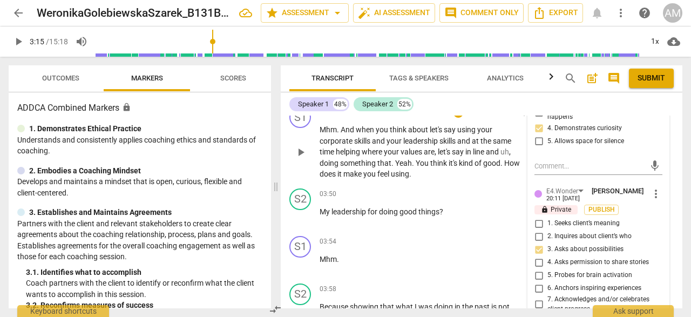
click at [495, 180] on div "S1 play_arrow pause 03:16 + Add competency keyboard_arrow_right Mhm . And when …" at bounding box center [482, 143] width 402 height 82
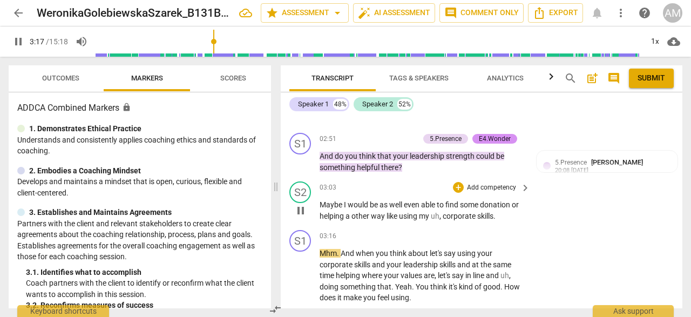
scroll to position [954, 0]
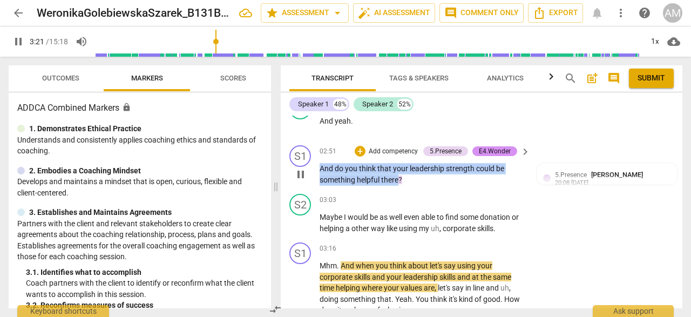
drag, startPoint x: 319, startPoint y: 168, endPoint x: 399, endPoint y: 177, distance: 79.9
click at [399, 177] on div "S1 play_arrow pause 02:51 + Add competency 5.Presence E4.Wonder keyboard_arrow_…" at bounding box center [482, 165] width 402 height 49
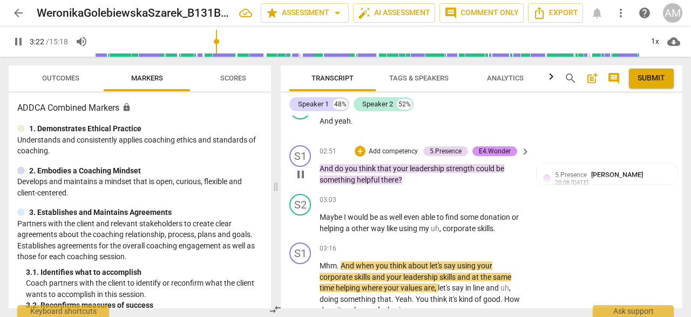
click at [358, 157] on div "02:51 + Add competency 5.Presence E4.Wonder keyboard_arrow_right And do you thi…" at bounding box center [426, 165] width 212 height 40
click at [358, 153] on div "+" at bounding box center [360, 151] width 11 height 11
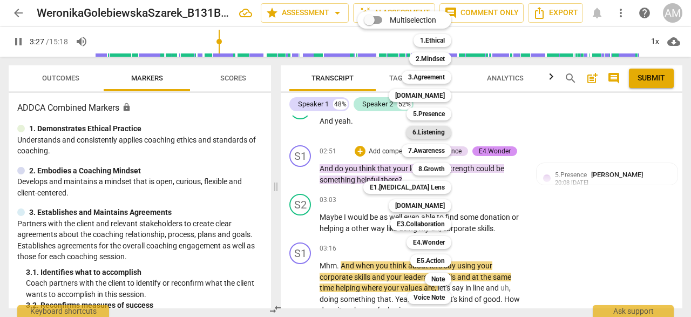
click at [447, 131] on div "6.Listening" at bounding box center [428, 132] width 45 height 13
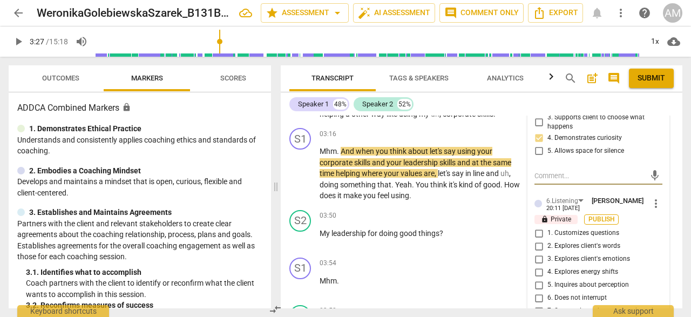
scroll to position [1081, 0]
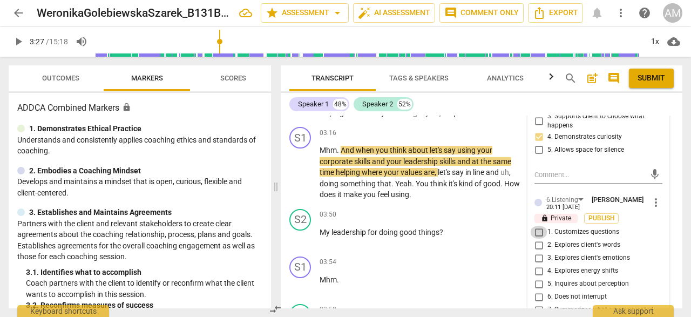
click at [538, 231] on input "1. Customizes questions" at bounding box center [538, 232] width 17 height 13
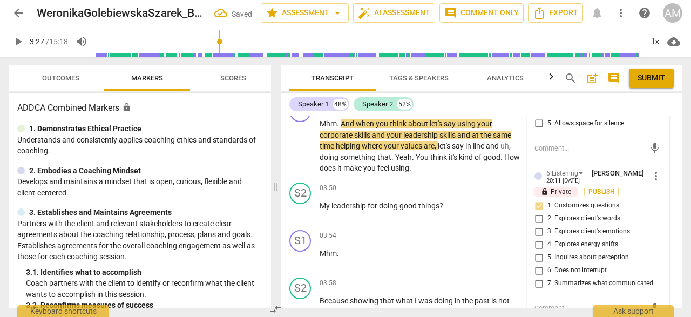
scroll to position [1108, 0]
click at [502, 223] on div "S2 play_arrow pause 03:50 + Add competency keyboard_arrow_right My leadership f…" at bounding box center [482, 202] width 402 height 48
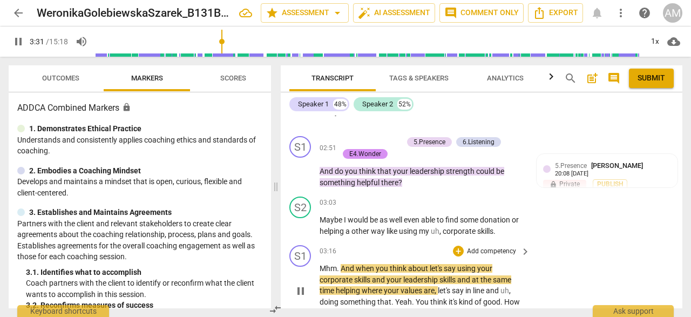
scroll to position [985, 0]
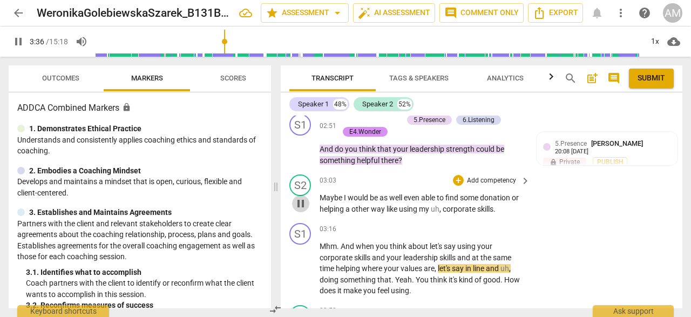
click at [304, 200] on span "pause" at bounding box center [300, 203] width 13 height 13
click at [304, 201] on span "play_arrow" at bounding box center [300, 203] width 13 height 13
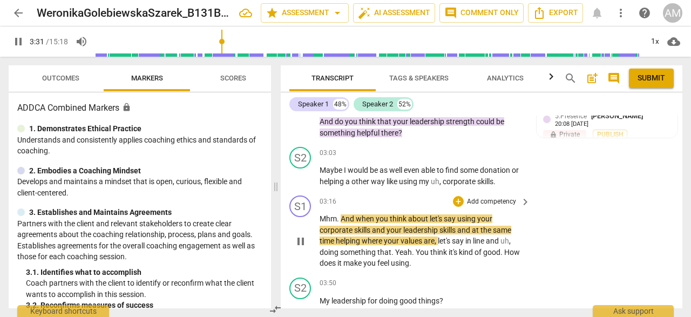
scroll to position [1016, 0]
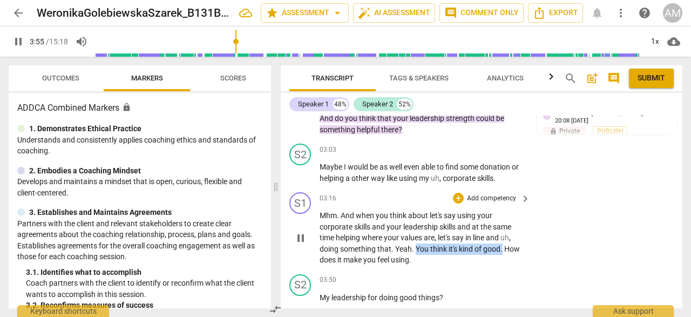
drag, startPoint x: 417, startPoint y: 251, endPoint x: 503, endPoint y: 251, distance: 86.4
click at [503, 251] on p "Mhm . And when you think about let's say using your corporate skills and your l…" at bounding box center [422, 238] width 205 height 56
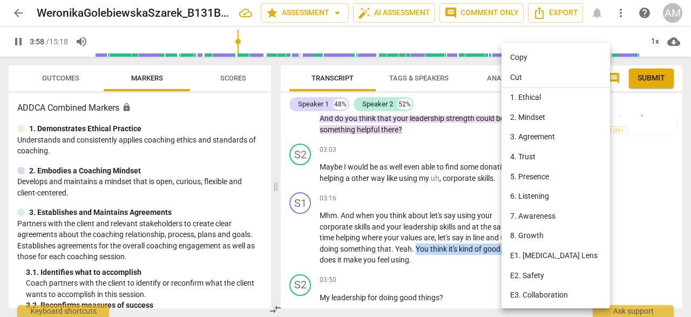
scroll to position [1288, 0]
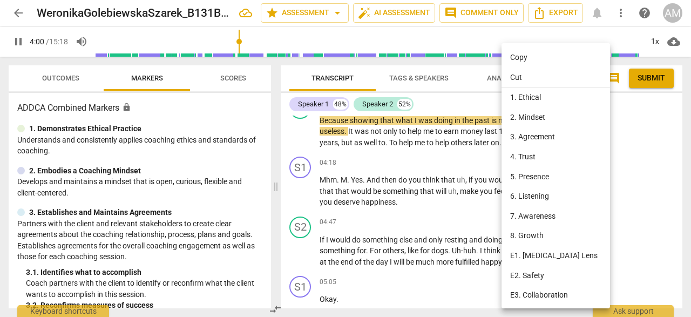
click at [472, 213] on div at bounding box center [345, 158] width 691 height 317
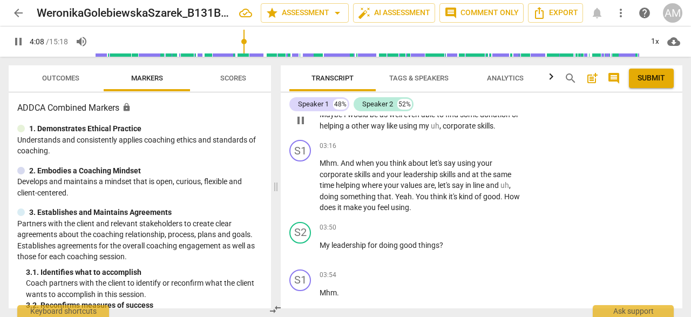
scroll to position [1070, 0]
drag, startPoint x: 414, startPoint y: 191, endPoint x: 502, endPoint y: 198, distance: 88.3
click at [503, 198] on p "Mhm . And when you think about let's say using your corporate skills and your l…" at bounding box center [422, 185] width 205 height 56
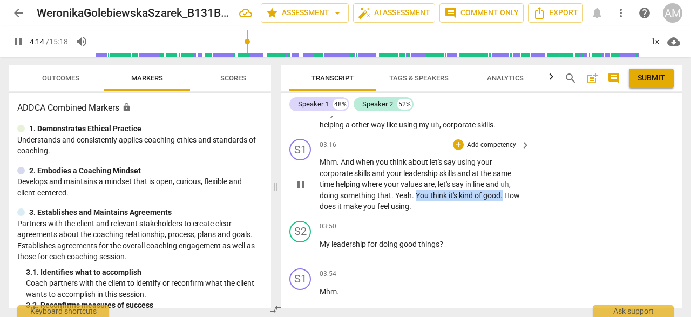
drag, startPoint x: 503, startPoint y: 195, endPoint x: 416, endPoint y: 197, distance: 86.5
click at [416, 197] on p "Mhm . And when you think about let's say using your corporate skills and your l…" at bounding box center [422, 185] width 205 height 56
click at [456, 143] on div "+" at bounding box center [458, 144] width 11 height 11
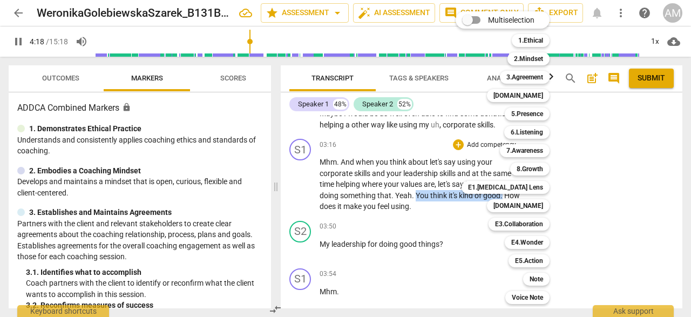
scroll to position [1348, 0]
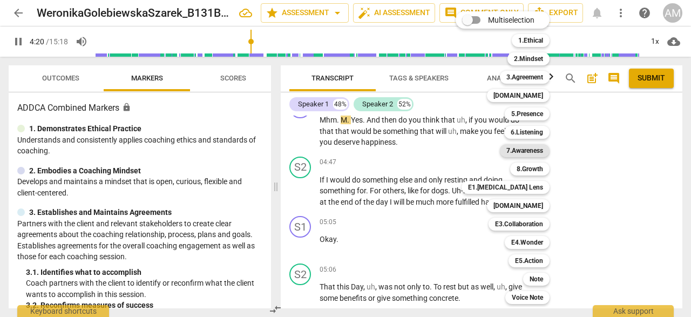
click at [531, 154] on b "7.Awareness" at bounding box center [525, 150] width 37 height 13
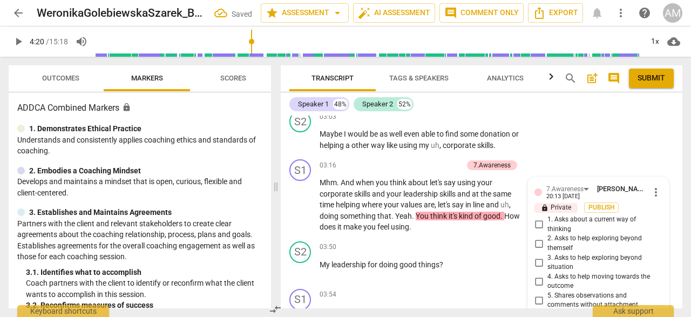
scroll to position [1202, 0]
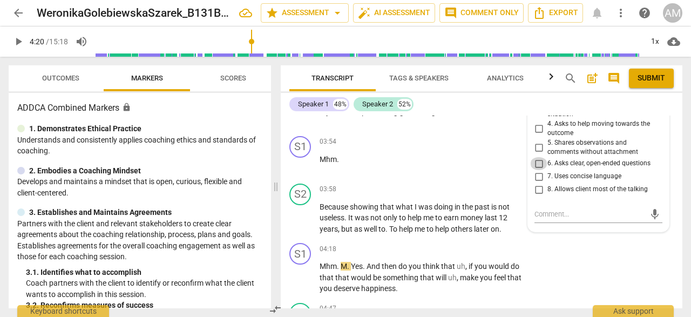
click at [541, 162] on input "6. Asks clear, open-ended questions" at bounding box center [538, 163] width 17 height 13
click at [566, 211] on textarea at bounding box center [590, 214] width 111 height 10
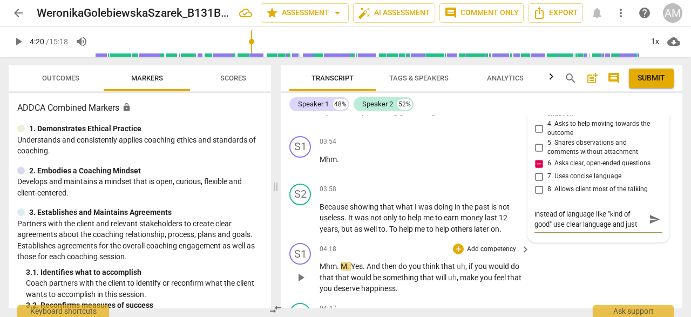
scroll to position [9, 0]
click at [653, 221] on span "send" at bounding box center [655, 219] width 12 height 12
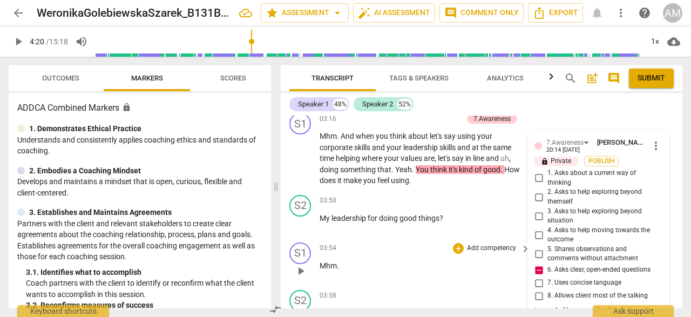
scroll to position [1092, 0]
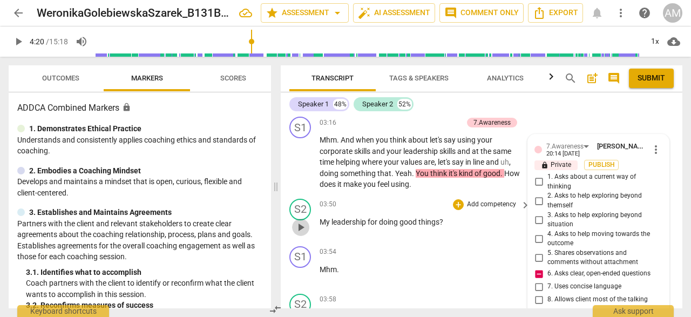
click at [298, 223] on span "play_arrow" at bounding box center [300, 227] width 13 height 13
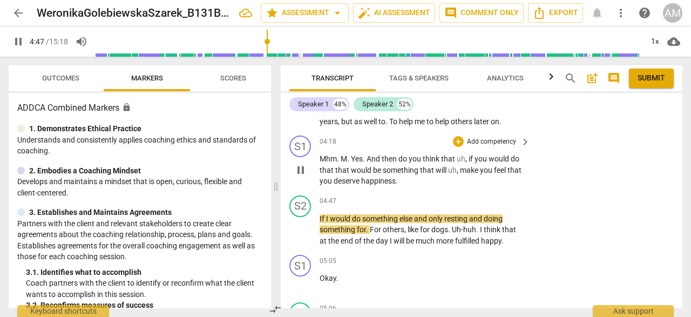
scroll to position [1312, 0]
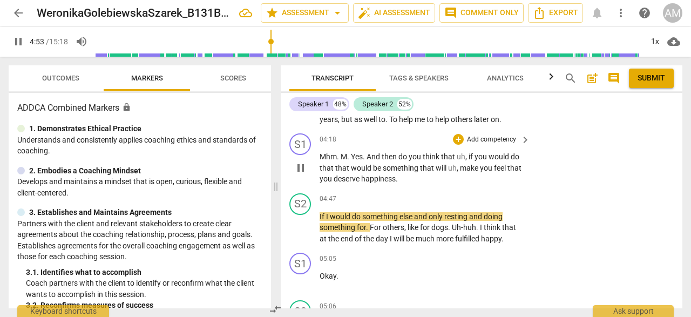
click at [304, 169] on span "pause" at bounding box center [300, 168] width 13 height 13
click at [304, 169] on span "play_arrow" at bounding box center [300, 168] width 13 height 13
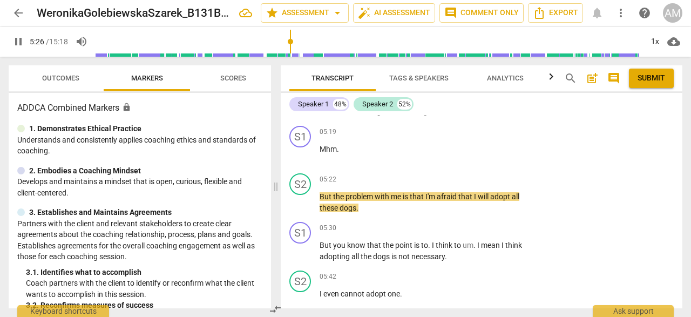
scroll to position [1538, 0]
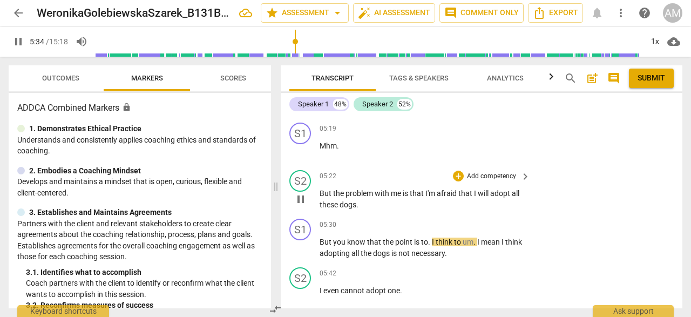
click at [304, 203] on span "pause" at bounding box center [300, 199] width 13 height 13
click at [304, 203] on span "play_arrow" at bounding box center [300, 199] width 13 height 13
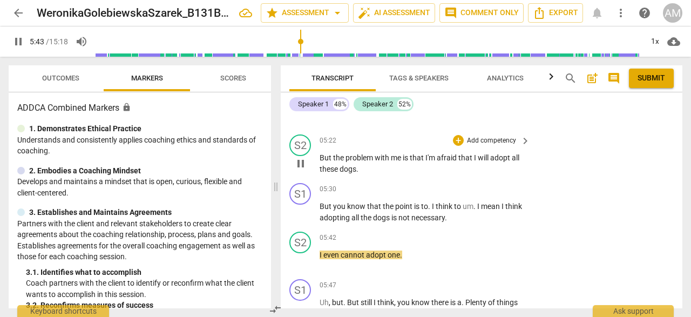
scroll to position [1583, 0]
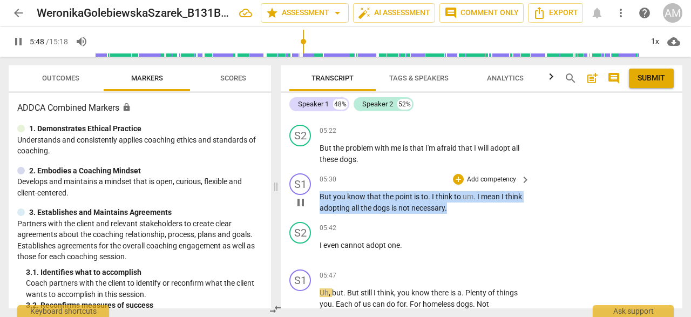
drag, startPoint x: 320, startPoint y: 196, endPoint x: 448, endPoint y: 206, distance: 129.0
click at [448, 206] on p "But you know that the point is to . I think to um . I mean I think adopting all…" at bounding box center [422, 202] width 205 height 22
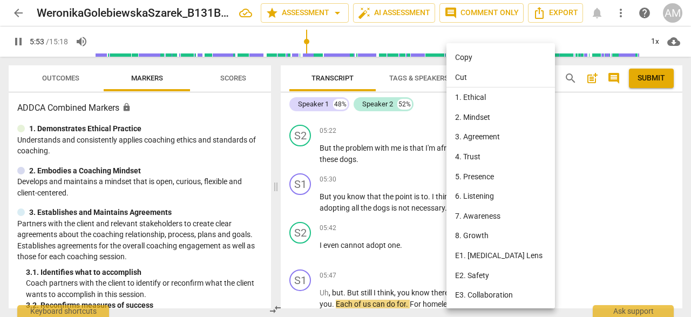
click at [431, 205] on div at bounding box center [345, 158] width 691 height 317
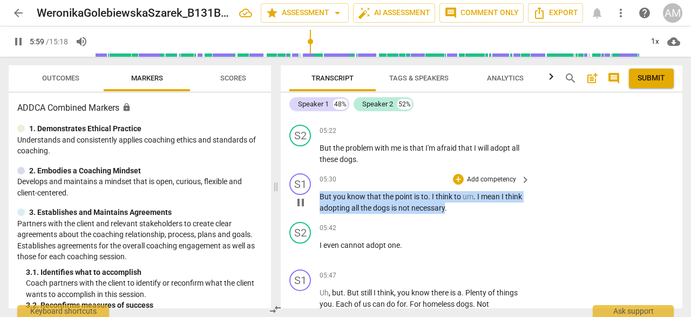
scroll to position [1778, 0]
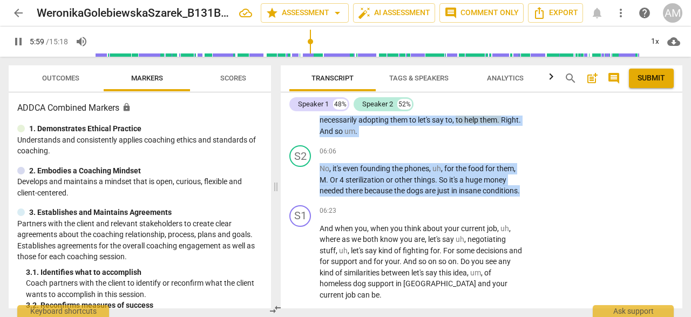
drag, startPoint x: 319, startPoint y: 194, endPoint x: 447, endPoint y: 206, distance: 128.6
click at [447, 206] on div "[PERSON_NAME] Summary: Client expressed concerns about her upcoming move to [GE…" at bounding box center [482, 212] width 402 height 193
click at [516, 197] on p "No , it's even founding the phones , uh , for the food for them , M . Or 4 ster…" at bounding box center [422, 179] width 205 height 33
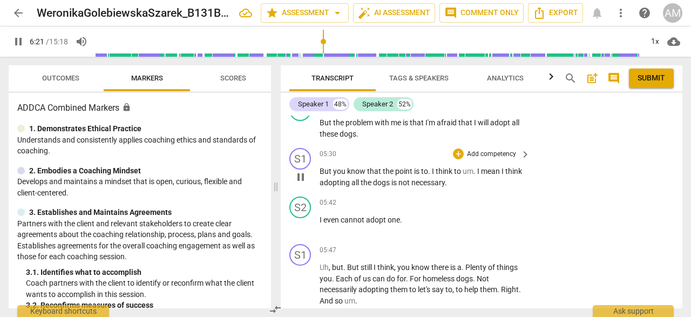
scroll to position [1596, 0]
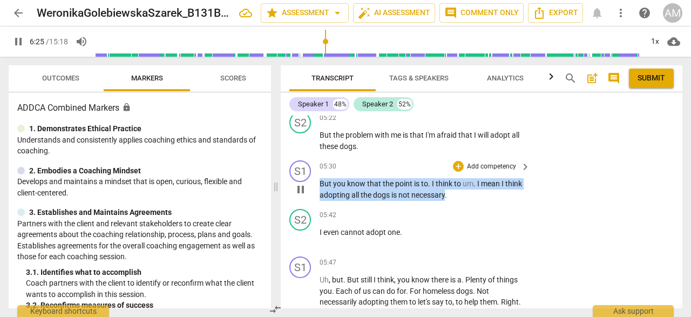
drag, startPoint x: 321, startPoint y: 185, endPoint x: 447, endPoint y: 192, distance: 126.1
click at [447, 192] on p "But you know that the point is to . I think to um . I mean I think adopting all…" at bounding box center [422, 189] width 205 height 22
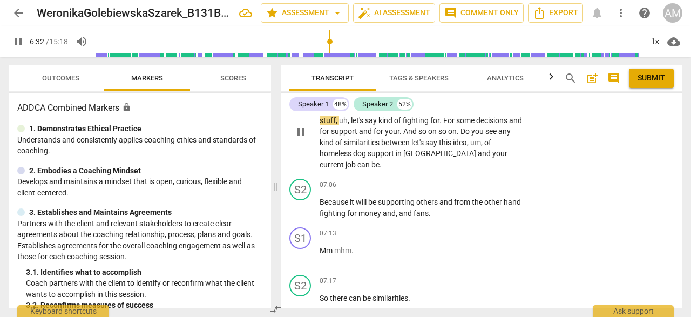
click at [457, 170] on div "S1 play_arrow pause 06:23 + Add competency keyboard_arrow_right And when you , …" at bounding box center [482, 123] width 402 height 104
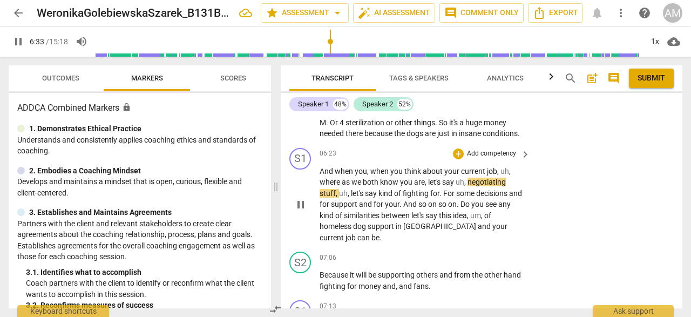
scroll to position [1792, 0]
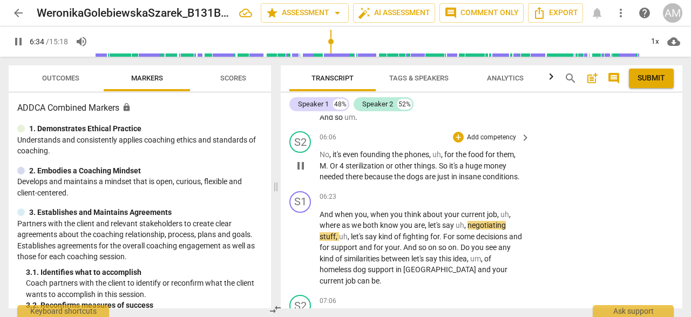
click at [455, 177] on span "in" at bounding box center [456, 176] width 8 height 9
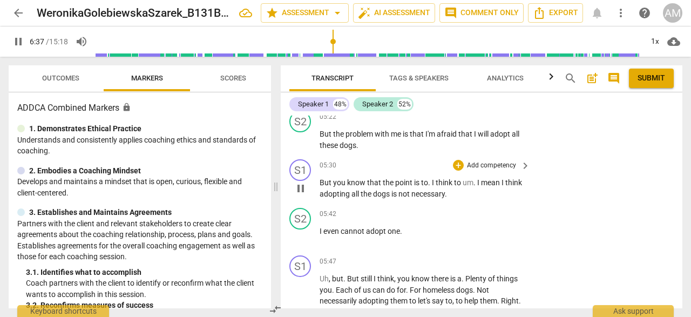
scroll to position [1595, 0]
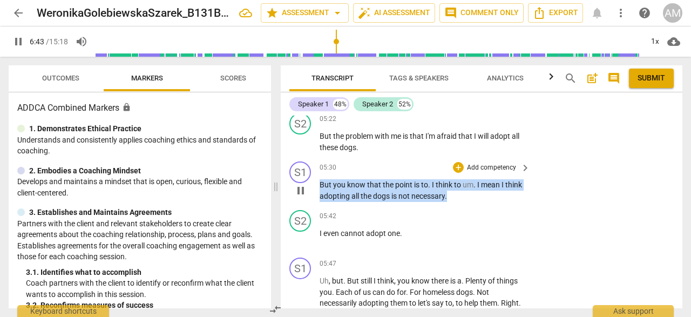
drag, startPoint x: 315, startPoint y: 186, endPoint x: 453, endPoint y: 196, distance: 137.6
click at [453, 196] on div "S1 play_arrow pause 05:30 + Add competency keyboard_arrow_right But you know th…" at bounding box center [482, 181] width 402 height 49
click at [457, 165] on div "+" at bounding box center [458, 167] width 11 height 11
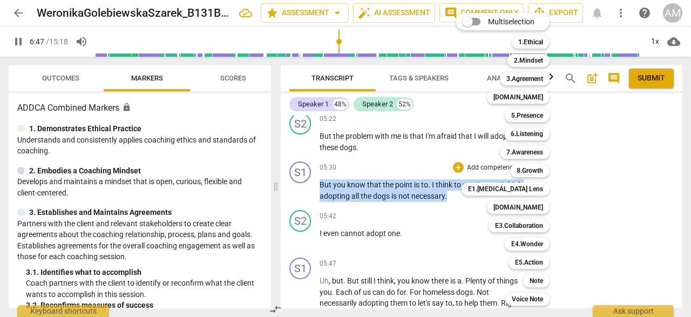
scroll to position [1931, 0]
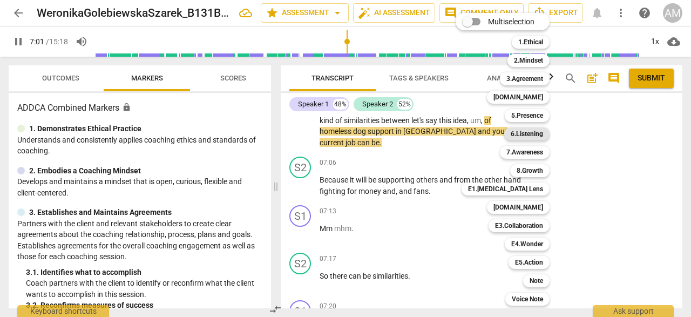
click at [542, 136] on b "6.Listening" at bounding box center [527, 133] width 32 height 13
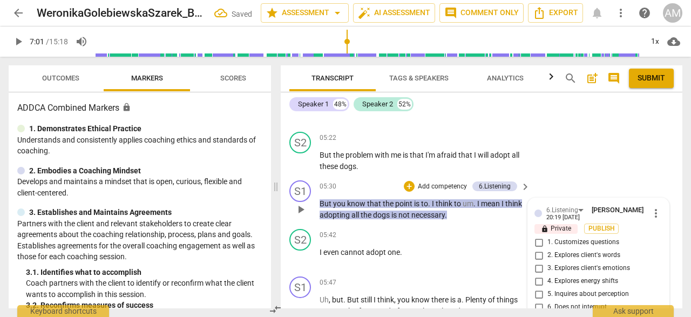
scroll to position [1707, 0]
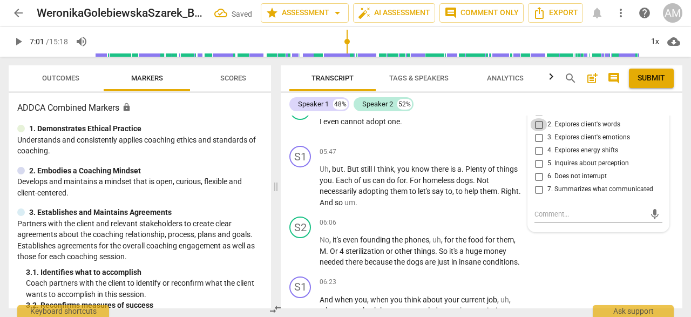
click at [536, 126] on input "2. Explores client's words" at bounding box center [538, 124] width 17 height 13
click at [563, 212] on textarea at bounding box center [590, 214] width 111 height 10
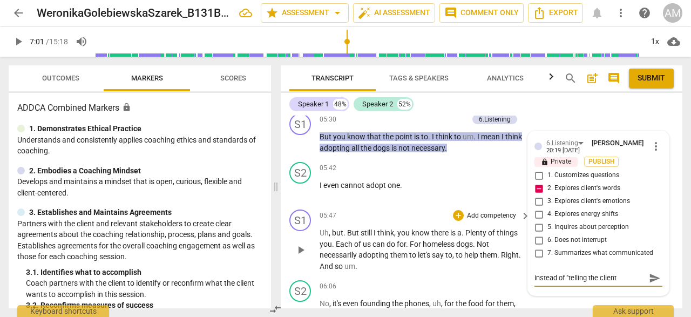
scroll to position [1635, 0]
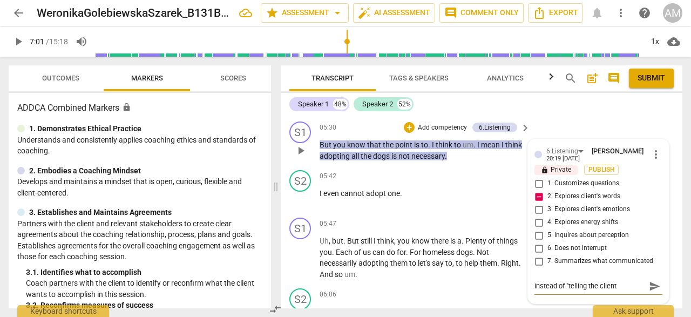
click at [567, 287] on textarea "Instead of "telling the client" at bounding box center [590, 286] width 111 height 10
click at [620, 288] on textarea "Instead of telling the client" at bounding box center [590, 286] width 111 height 10
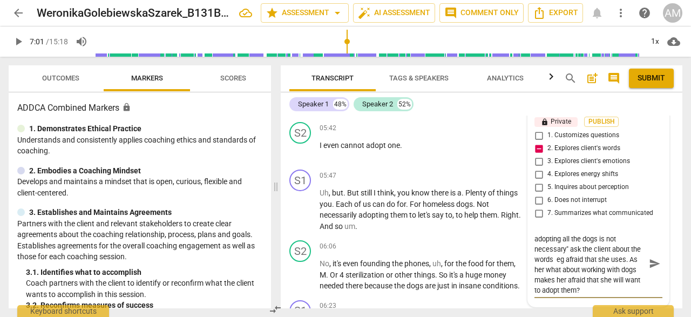
scroll to position [1702, 0]
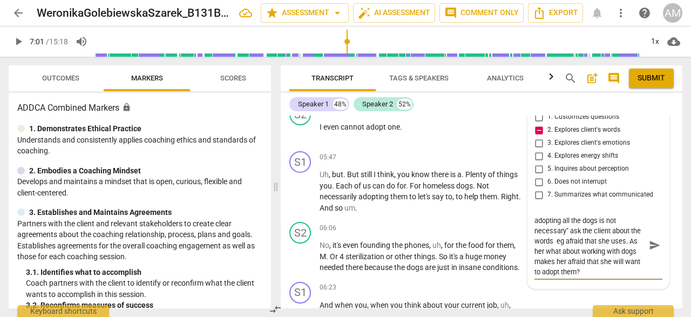
click at [651, 243] on span "send" at bounding box center [655, 245] width 12 height 12
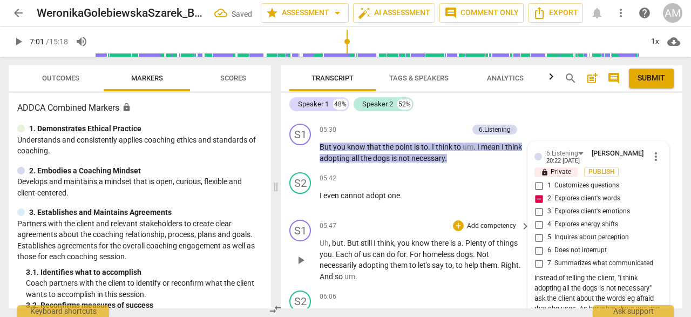
scroll to position [1642, 0]
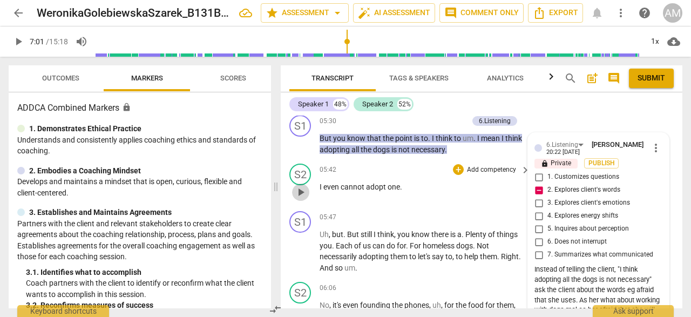
click at [301, 192] on span "play_arrow" at bounding box center [300, 192] width 13 height 13
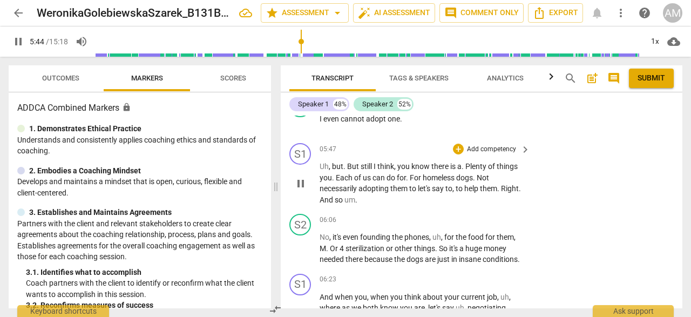
scroll to position [1717, 0]
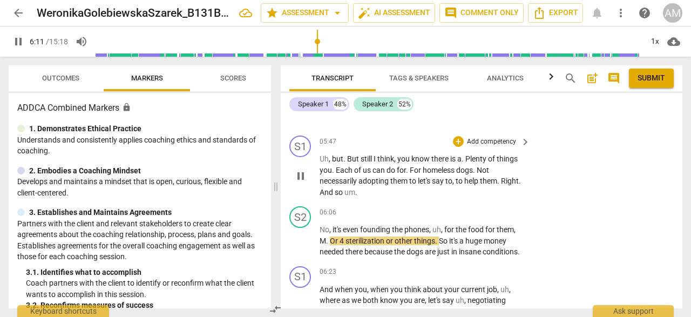
click at [304, 174] on span "pause" at bounding box center [300, 176] width 13 height 13
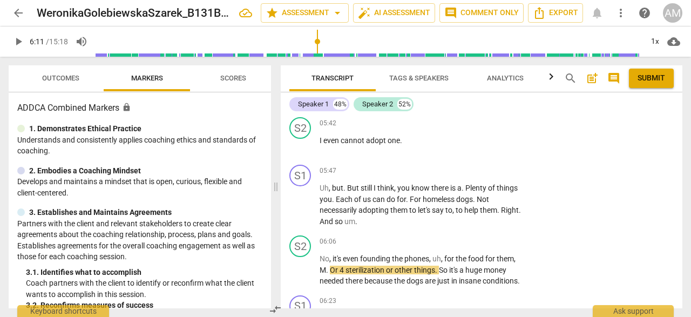
scroll to position [1700, 0]
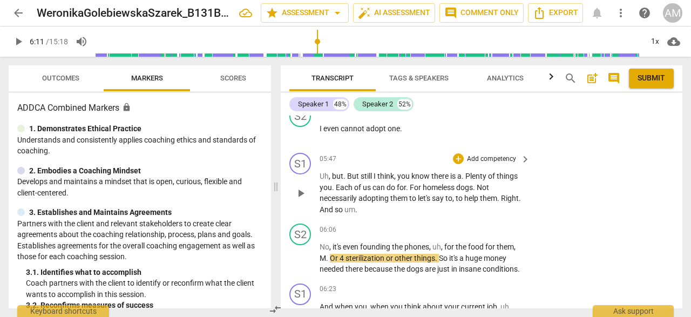
click at [301, 193] on span "play_arrow" at bounding box center [300, 193] width 13 height 13
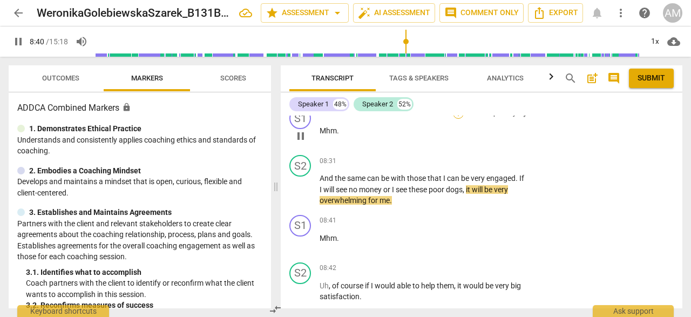
scroll to position [2391, 0]
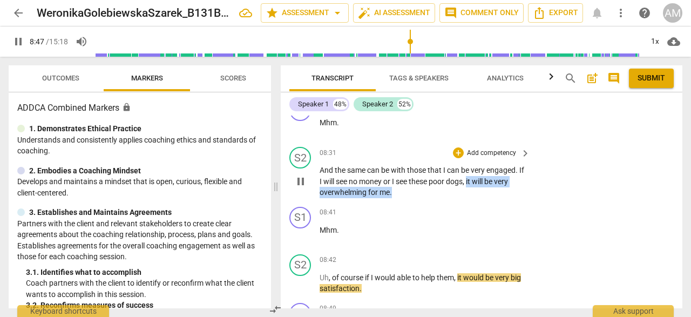
drag, startPoint x: 476, startPoint y: 193, endPoint x: 519, endPoint y: 202, distance: 43.5
click at [519, 198] on p "And the same can be with those that I can be very engaged . If I will see no mo…" at bounding box center [422, 181] width 205 height 33
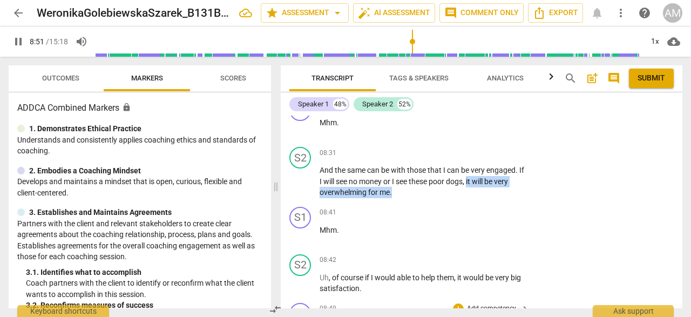
scroll to position [2609, 0]
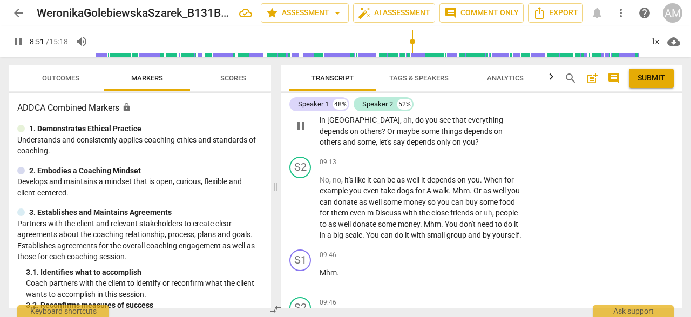
click at [456, 152] on div "S1 play_arrow pause 08:49 + Add competency keyboard_arrow_right Mhm . But when …" at bounding box center [482, 117] width 402 height 71
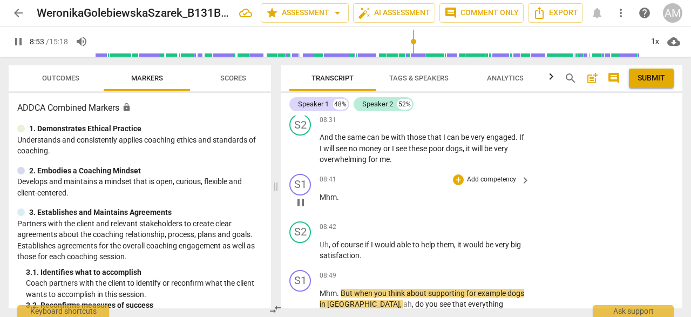
scroll to position [2400, 0]
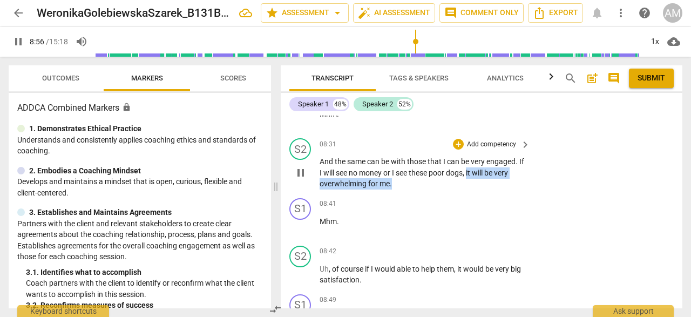
drag, startPoint x: 475, startPoint y: 185, endPoint x: 460, endPoint y: 198, distance: 20.7
click at [460, 190] on p "And the same can be with those that I can be very engaged . If I will see no mo…" at bounding box center [422, 172] width 205 height 33
click at [458, 150] on div "+" at bounding box center [458, 144] width 11 height 11
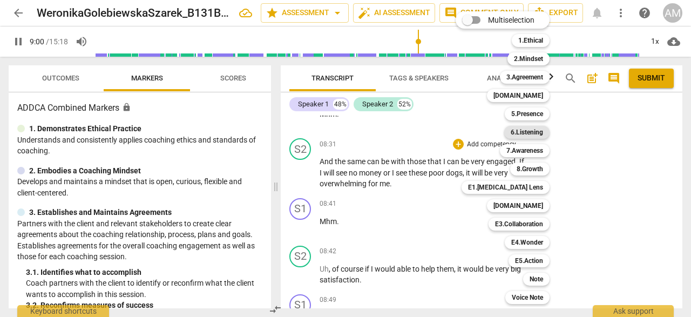
click at [535, 136] on b "6.Listening" at bounding box center [527, 132] width 32 height 13
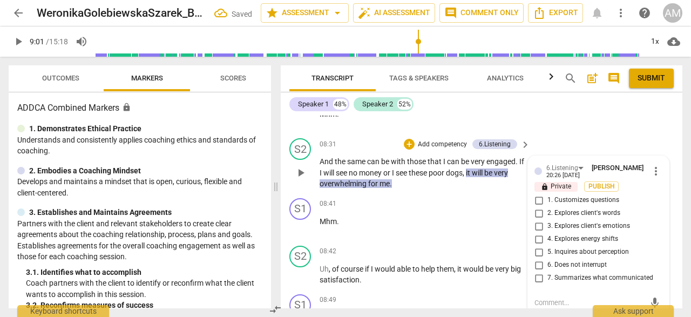
scroll to position [2502, 0]
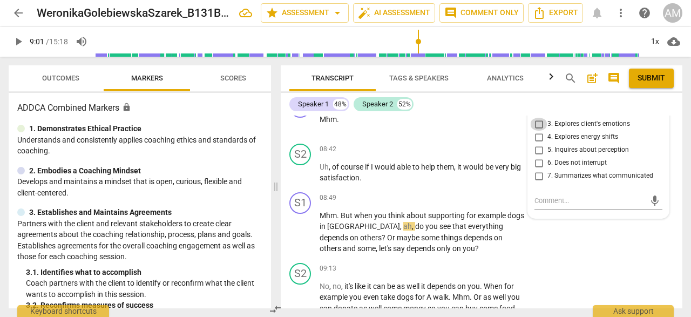
click at [541, 131] on input "3. Explores client's emotions" at bounding box center [538, 124] width 17 height 13
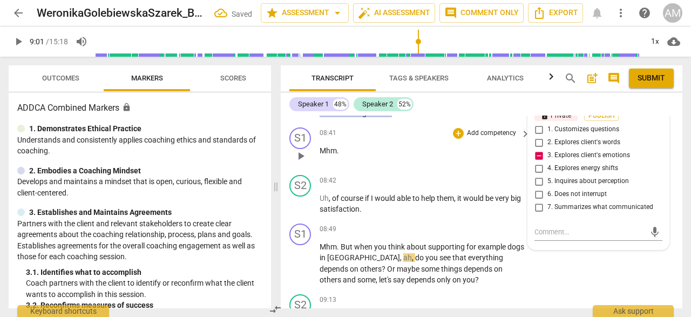
scroll to position [2479, 0]
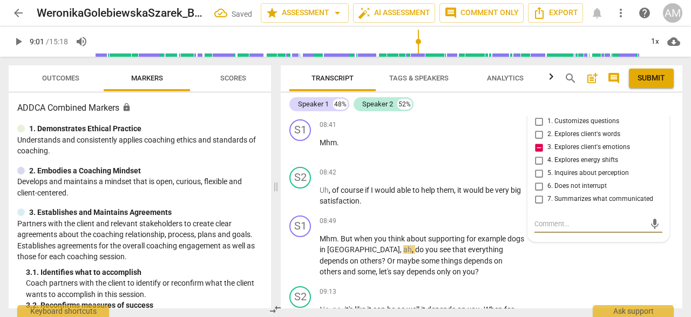
click at [540, 229] on textarea at bounding box center [590, 224] width 111 height 10
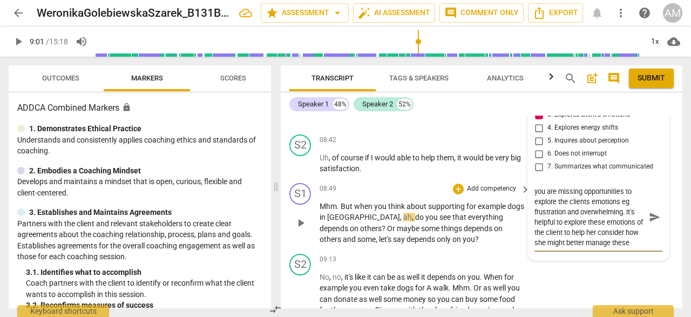
scroll to position [9, 0]
click at [655, 223] on span "send" at bounding box center [655, 217] width 12 height 12
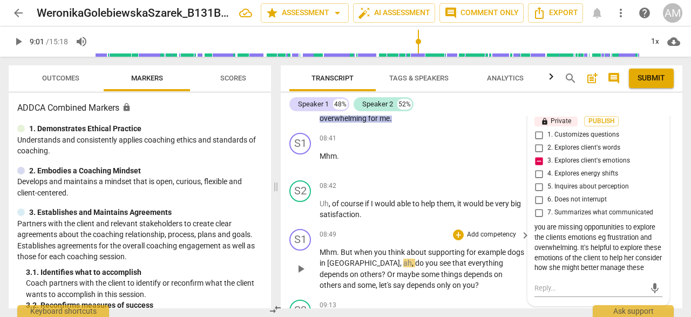
scroll to position [2466, 0]
click at [303, 216] on span "play_arrow" at bounding box center [300, 209] width 13 height 13
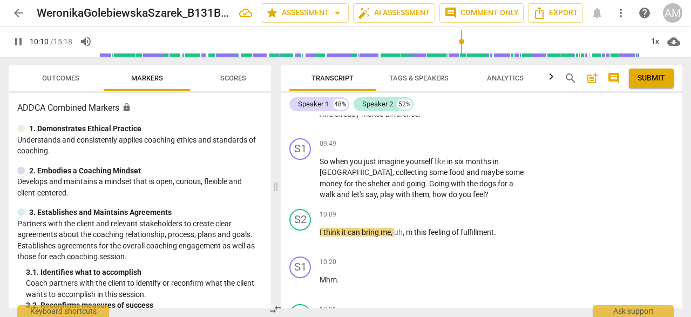
scroll to position [2823, 0]
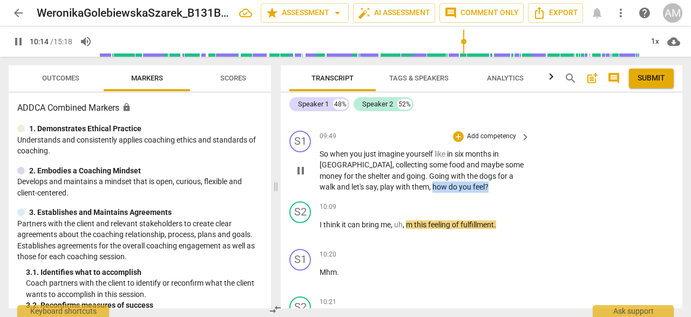
drag, startPoint x: 386, startPoint y: 207, endPoint x: 442, endPoint y: 209, distance: 56.2
click at [442, 193] on p "So when you just imagine yourself like in six months in Bali , collecting some …" at bounding box center [422, 171] width 205 height 44
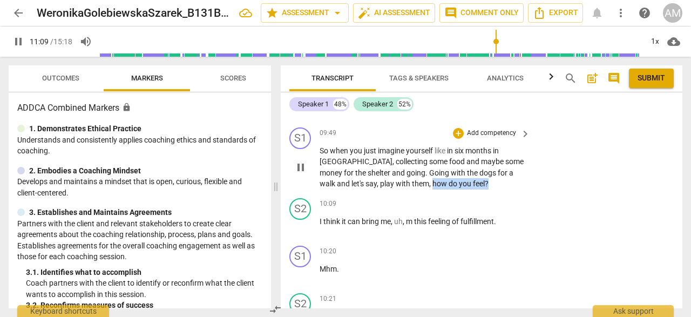
scroll to position [2814, 0]
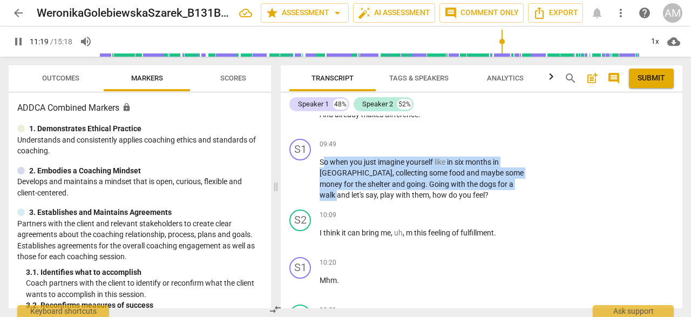
drag, startPoint x: 322, startPoint y: 186, endPoint x: 485, endPoint y: 202, distance: 163.4
click at [485, 204] on div "[PERSON_NAME] Summary: Client expressed concerns about her upcoming move to [GE…" at bounding box center [482, 212] width 402 height 193
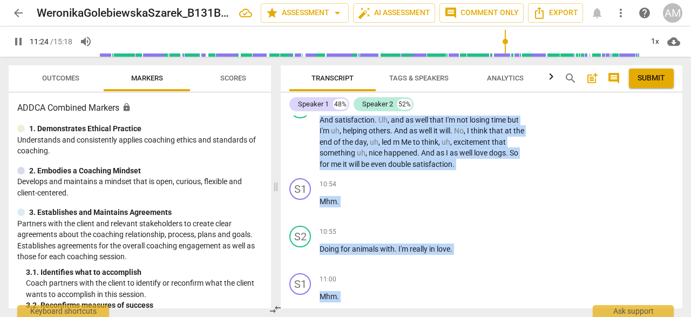
scroll to position [3020, 0]
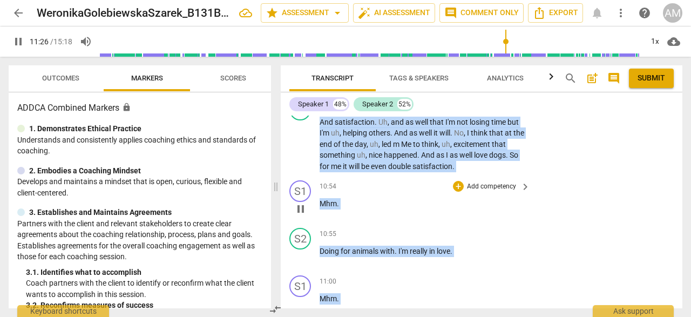
click at [415, 210] on p "Mhm ." at bounding box center [422, 203] width 205 height 11
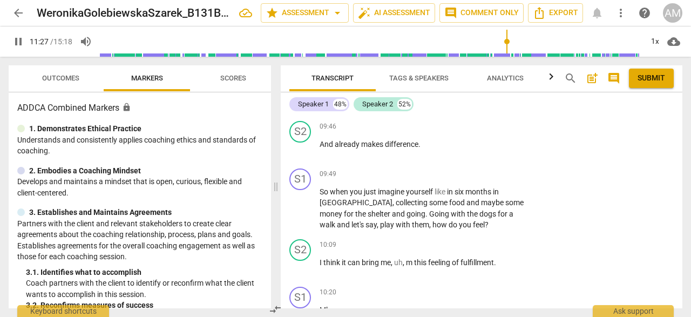
scroll to position [2766, 0]
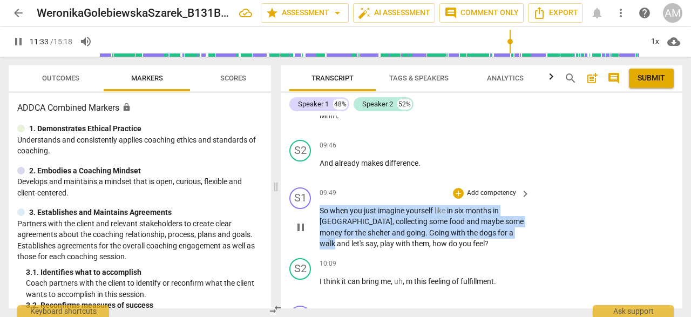
drag, startPoint x: 319, startPoint y: 234, endPoint x: 482, endPoint y: 257, distance: 164.6
click at [482, 250] on p "So when you just imagine yourself like in six months in Bali , collecting some …" at bounding box center [422, 227] width 205 height 44
click at [457, 199] on div "+" at bounding box center [458, 193] width 11 height 11
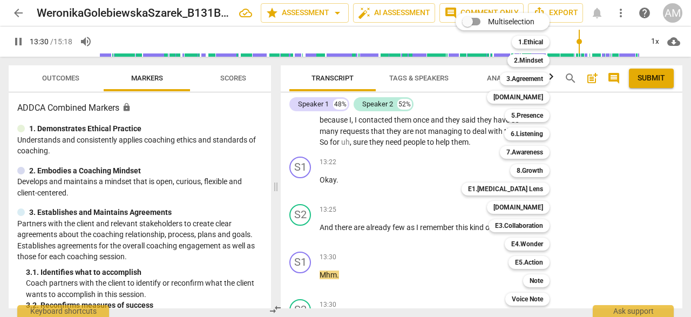
scroll to position [4051, 0]
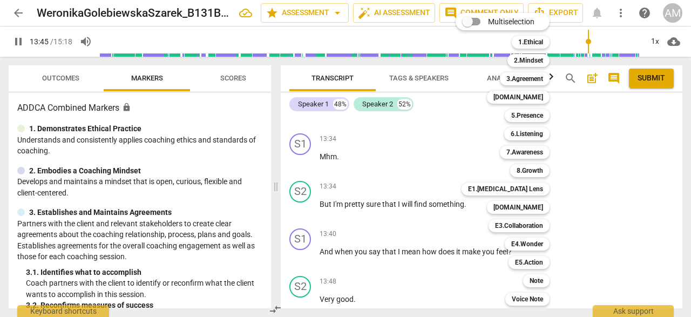
click at [304, 266] on div at bounding box center [345, 158] width 691 height 317
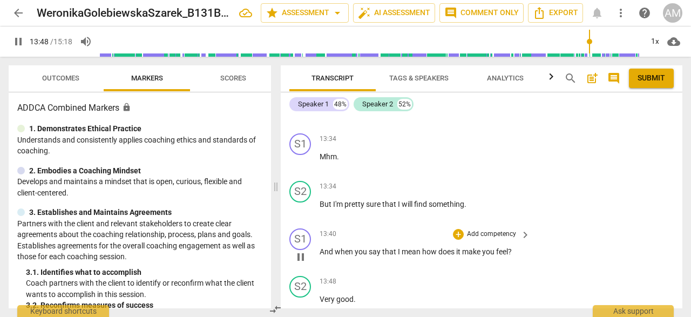
click at [303, 264] on span "pause" at bounding box center [300, 257] width 13 height 13
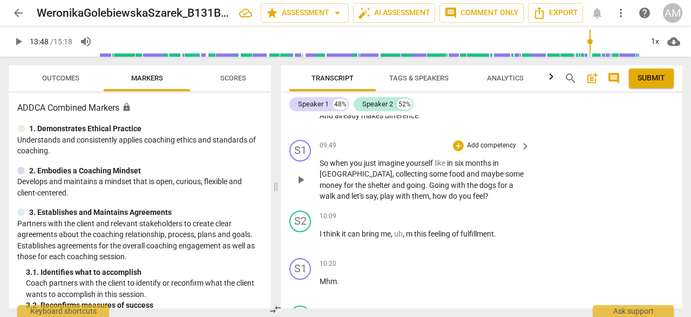
scroll to position [2818, 0]
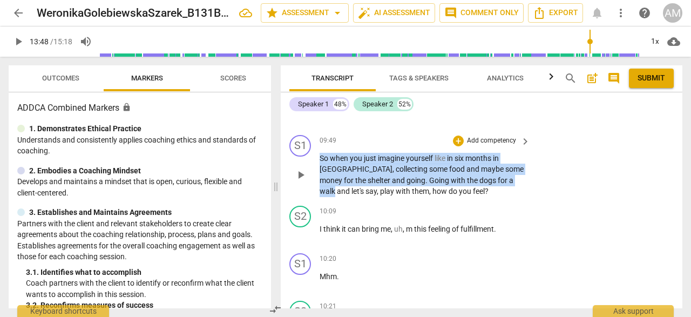
drag, startPoint x: 321, startPoint y: 183, endPoint x: 484, endPoint y: 205, distance: 164.0
click at [484, 197] on p "So when you just imagine yourself like in six months in Bali , collecting some …" at bounding box center [422, 175] width 205 height 44
click at [458, 146] on div "+" at bounding box center [458, 141] width 11 height 11
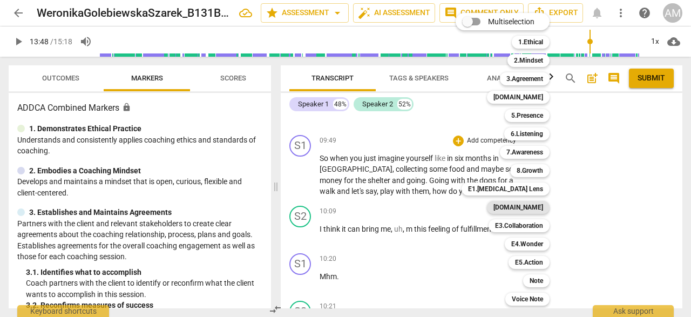
click at [524, 205] on b "[DOMAIN_NAME]" at bounding box center [519, 207] width 50 height 13
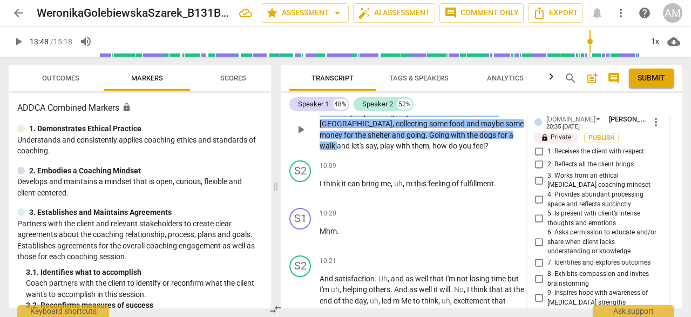
scroll to position [2864, 0]
click at [540, 171] on input "2. Reflects all the client brings" at bounding box center [538, 164] width 17 height 13
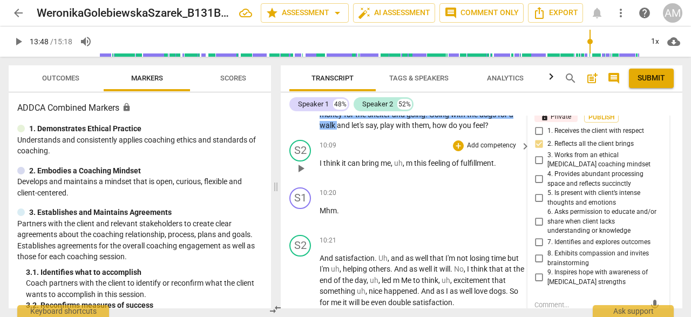
scroll to position [2885, 0]
click at [297, 174] on span "play_arrow" at bounding box center [300, 168] width 13 height 13
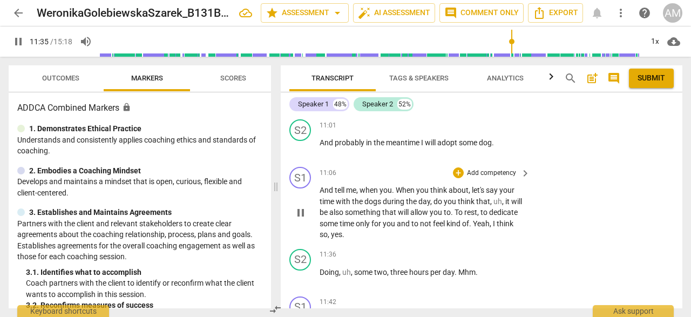
scroll to position [3206, 0]
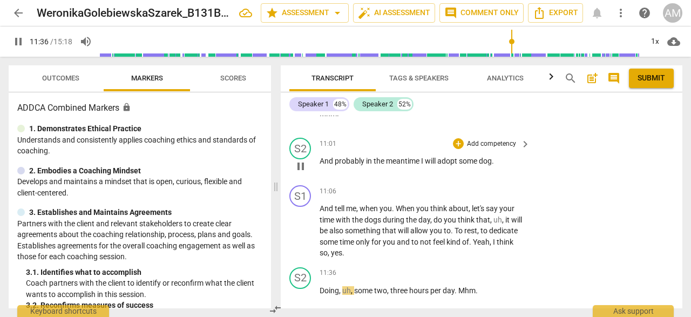
click at [300, 175] on button "pause" at bounding box center [300, 166] width 17 height 17
click at [302, 173] on span "play_arrow" at bounding box center [300, 166] width 13 height 13
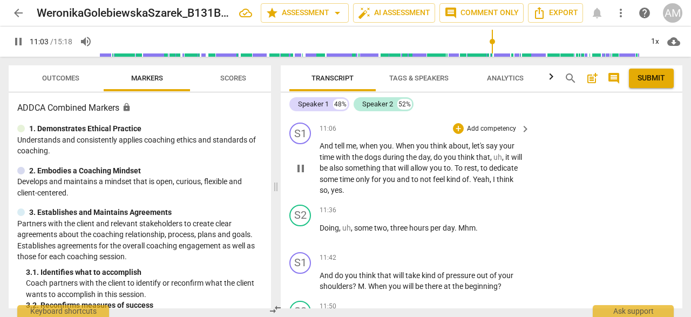
scroll to position [3270, 0]
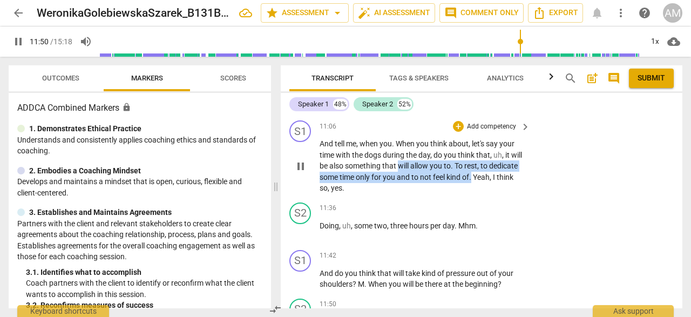
drag, startPoint x: 398, startPoint y: 188, endPoint x: 473, endPoint y: 200, distance: 75.6
click at [473, 194] on p "And tell me , when you . When you think about , let's say your time with the do…" at bounding box center [422, 166] width 205 height 56
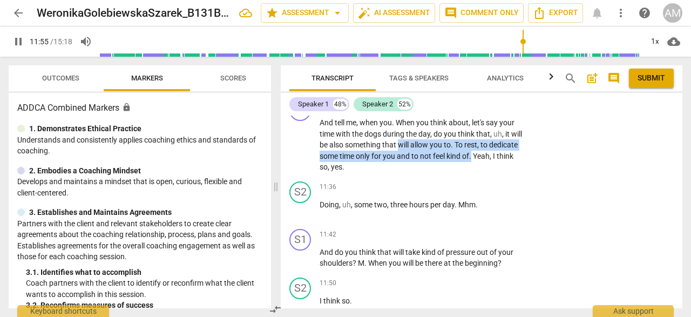
scroll to position [3289, 0]
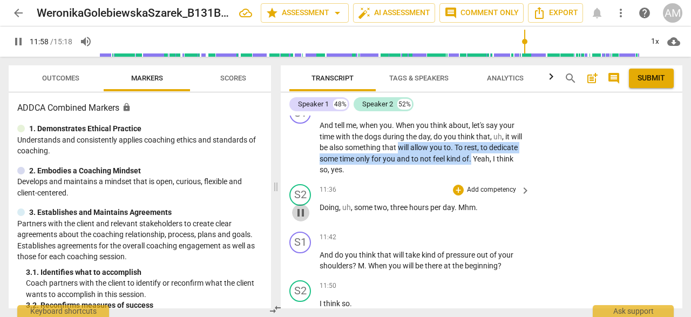
click at [306, 219] on span "pause" at bounding box center [300, 212] width 13 height 13
click at [306, 219] on span "play_arrow" at bounding box center [300, 212] width 13 height 13
click at [301, 154] on span "pause" at bounding box center [300, 148] width 13 height 13
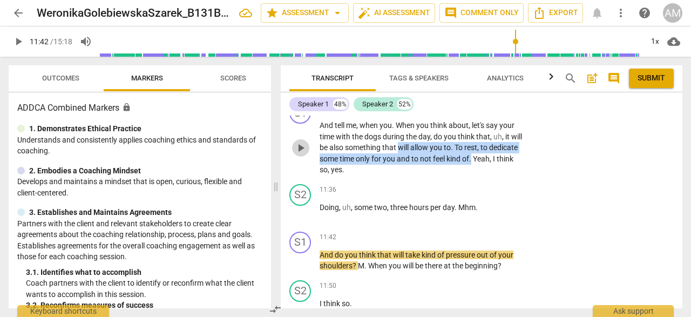
click at [301, 154] on span "play_arrow" at bounding box center [300, 148] width 13 height 13
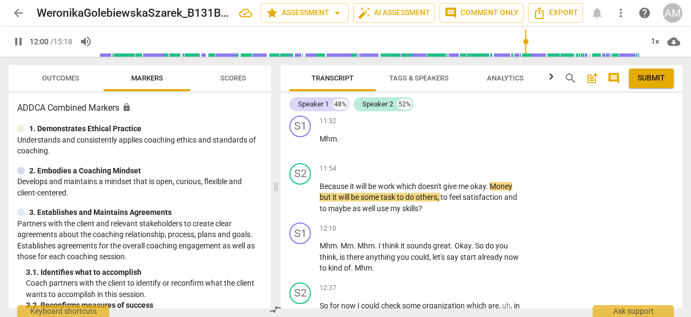
scroll to position [3502, 0]
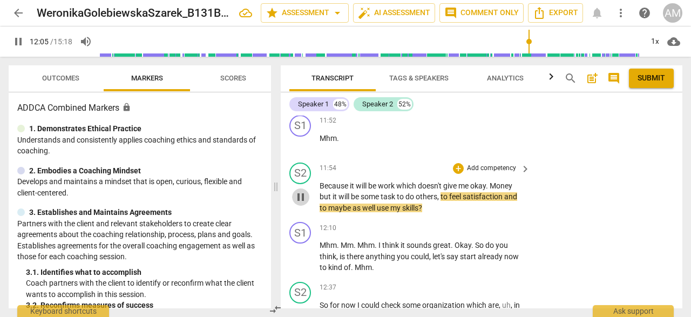
click at [303, 204] on span "pause" at bounding box center [300, 197] width 13 height 13
click at [304, 204] on span "play_arrow" at bounding box center [300, 197] width 13 height 13
click at [304, 204] on span "pause" at bounding box center [300, 197] width 13 height 13
click at [305, 150] on span "play_arrow" at bounding box center [300, 143] width 13 height 13
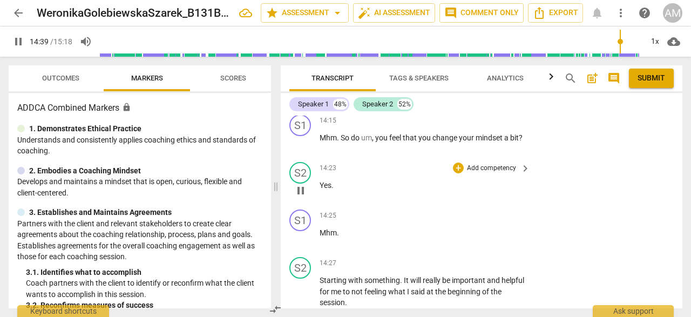
scroll to position [4409, 0]
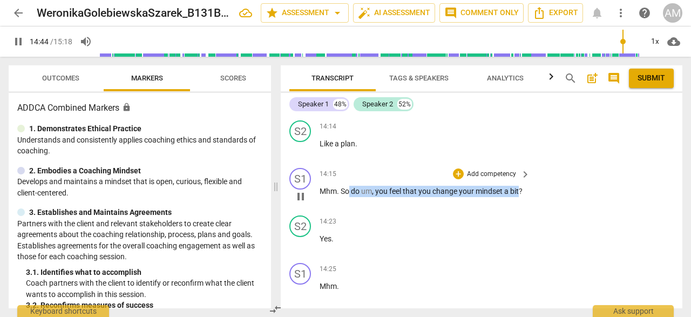
drag, startPoint x: 351, startPoint y: 215, endPoint x: 328, endPoint y: 226, distance: 24.6
click at [328, 197] on p "Mhm . So do um , you feel that you change your mindset a bit ?" at bounding box center [422, 191] width 205 height 11
click at [459, 179] on div "+" at bounding box center [458, 174] width 11 height 11
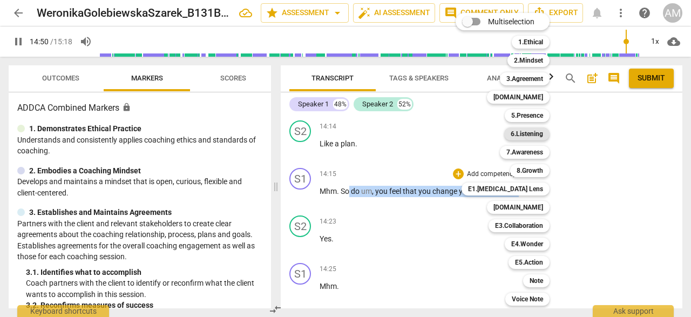
scroll to position [4695, 0]
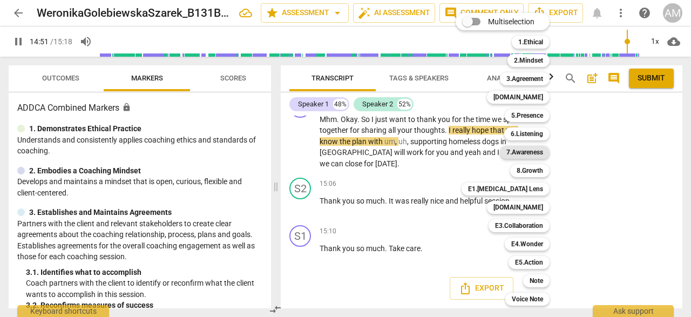
click at [527, 154] on b "7.Awareness" at bounding box center [525, 152] width 37 height 13
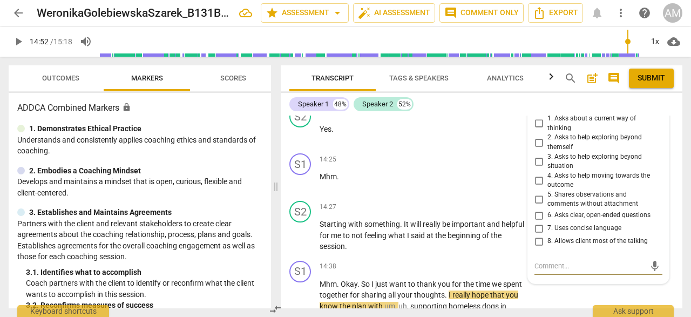
scroll to position [4515, 0]
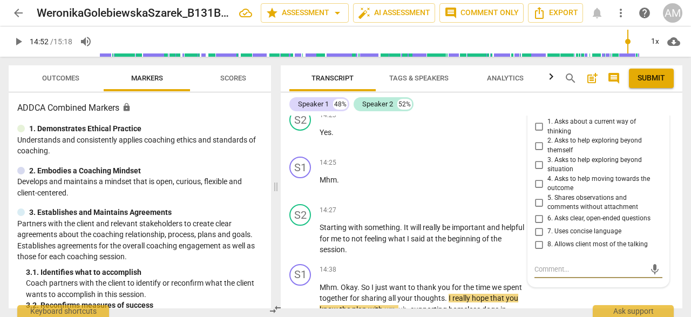
click at [537, 225] on input "6. Asks clear, open-ended questions" at bounding box center [538, 218] width 17 height 13
click at [538, 225] on input "6. Asks clear, open-ended questions" at bounding box center [538, 218] width 17 height 13
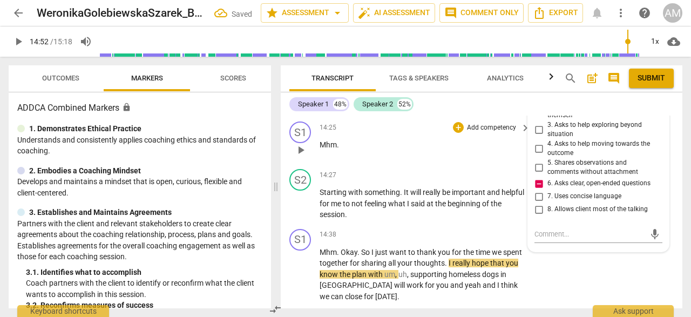
scroll to position [4562, 0]
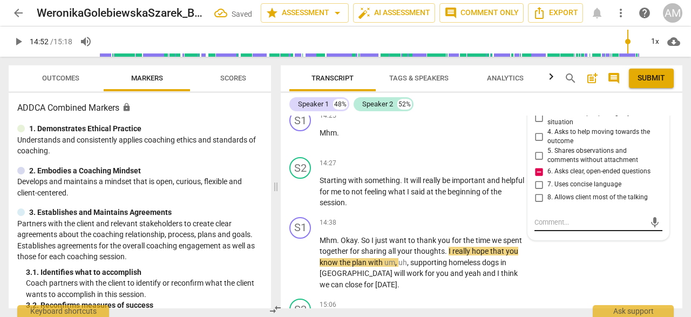
click at [552, 227] on textarea at bounding box center [590, 222] width 111 height 10
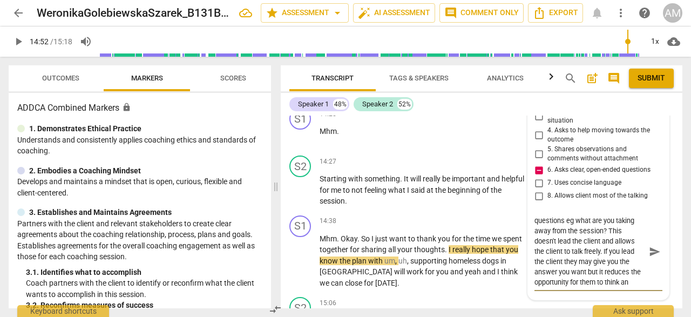
scroll to position [19, 0]
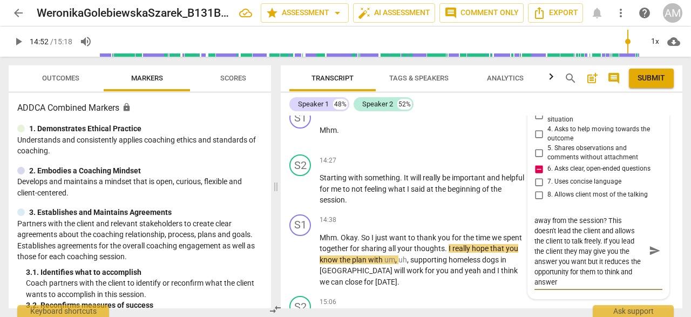
click at [651, 257] on span "send" at bounding box center [655, 251] width 12 height 12
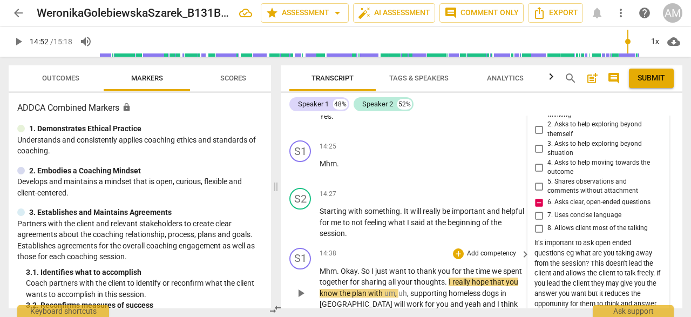
scroll to position [4527, 0]
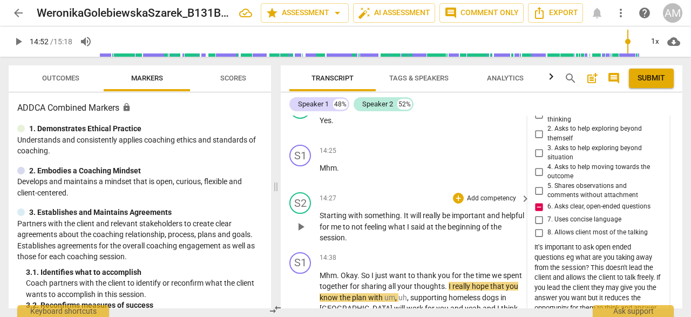
click at [303, 233] on span "play_arrow" at bounding box center [300, 226] width 13 height 13
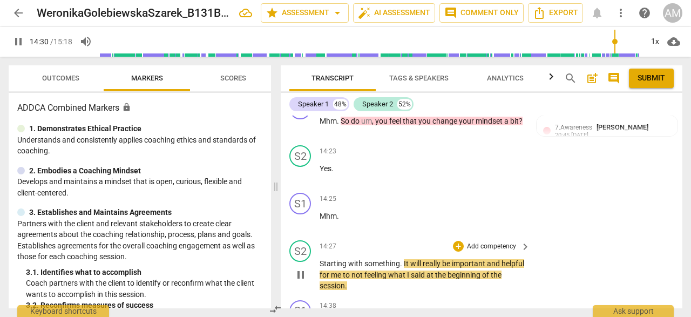
scroll to position [4465, 0]
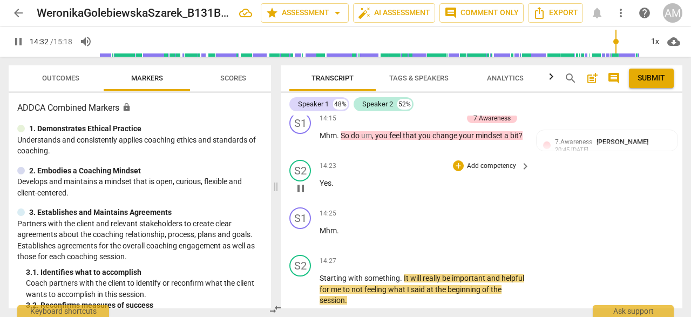
click at [304, 195] on span "pause" at bounding box center [300, 188] width 13 height 13
click at [304, 195] on span "play_arrow" at bounding box center [300, 188] width 13 height 13
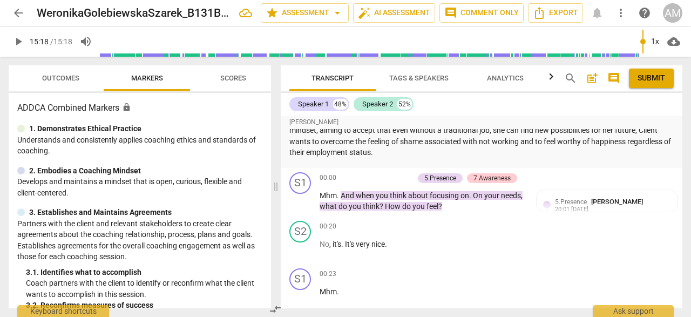
scroll to position [0, 0]
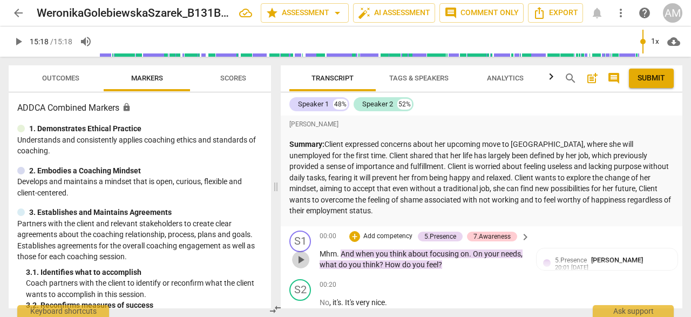
click at [304, 260] on span "play_arrow" at bounding box center [300, 259] width 13 height 13
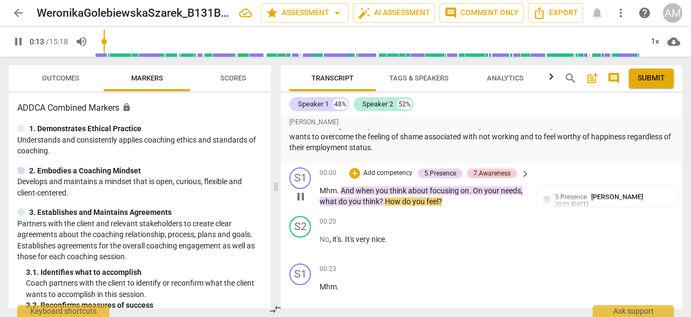
scroll to position [66, 0]
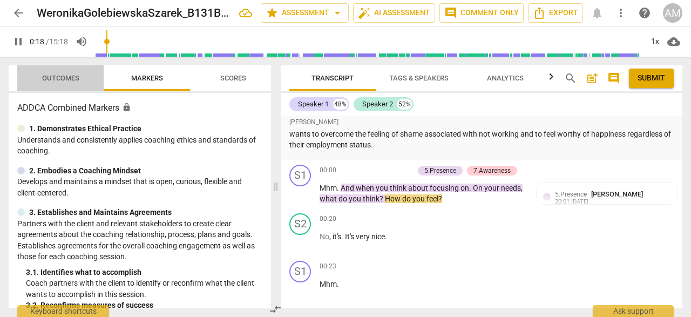
click at [69, 80] on span "Outcomes" at bounding box center [60, 78] width 37 height 8
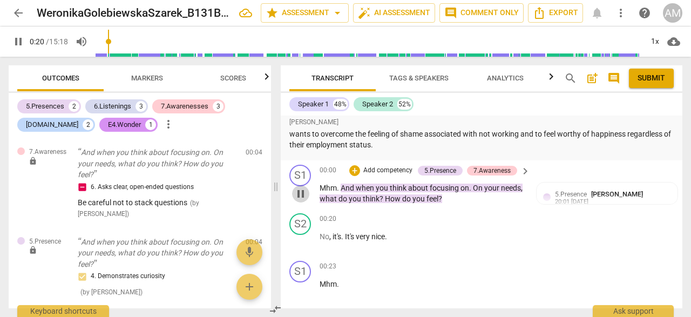
click at [300, 193] on span "pause" at bounding box center [300, 193] width 13 height 13
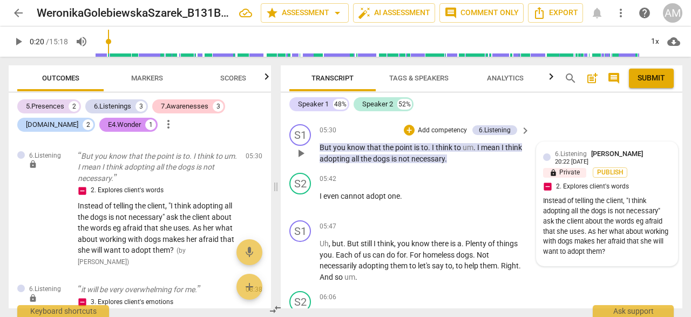
scroll to position [1637, 0]
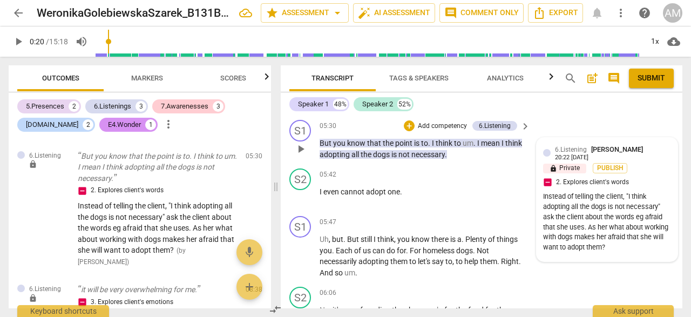
click at [656, 149] on div "6.Listening Andrew Macdonald 20:22 10-03-2025" at bounding box center [613, 152] width 116 height 17
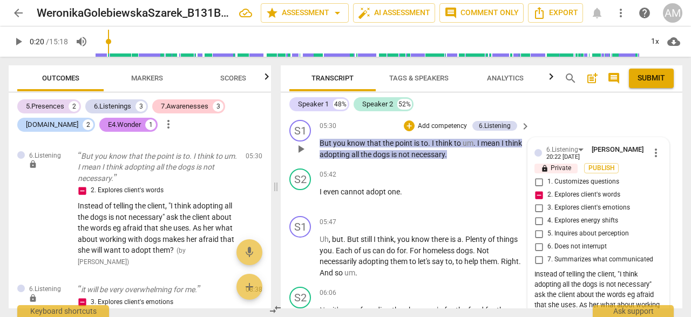
click at [654, 154] on span "more_vert" at bounding box center [656, 152] width 13 height 13
click at [660, 157] on li "Edit" at bounding box center [663, 153] width 37 height 21
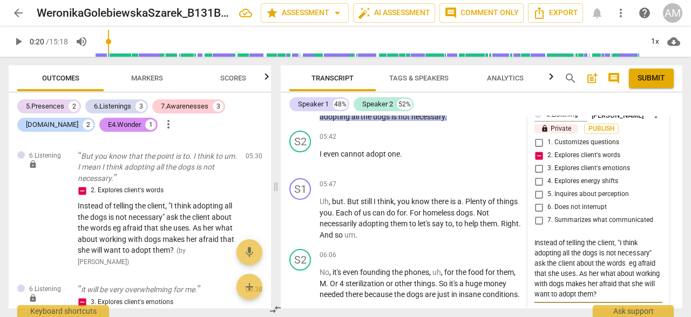
scroll to position [1676, 0]
click at [637, 262] on textarea "Instead of telling the client, "I think adopting all the dogs is not necessary"…" at bounding box center [599, 268] width 128 height 62
click at [658, 262] on textarea "Instead of telling the client, "I think adopting all the dogs is not necessary"…" at bounding box center [599, 268] width 128 height 62
click at [609, 273] on textarea "Instead of telling the client, "I think adopting all the dogs is not necessary"…" at bounding box center [599, 268] width 128 height 62
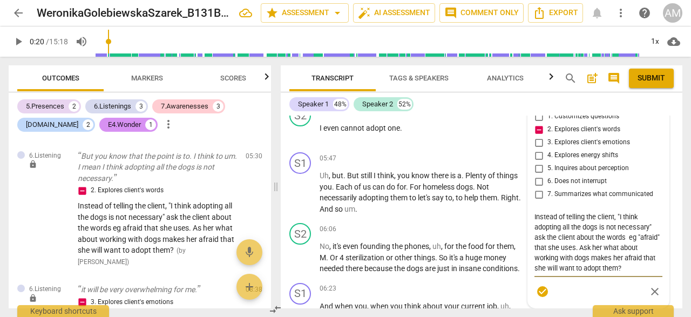
scroll to position [1703, 0]
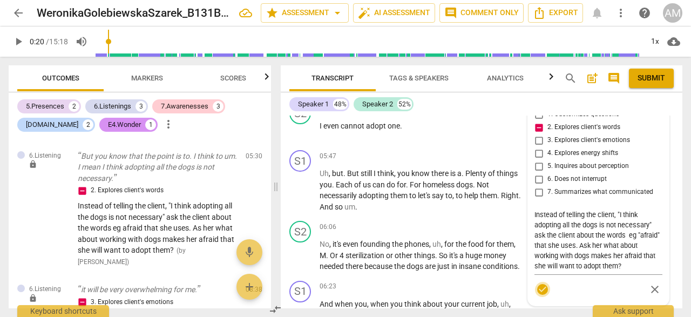
click at [542, 290] on span "check_circle" at bounding box center [542, 289] width 13 height 13
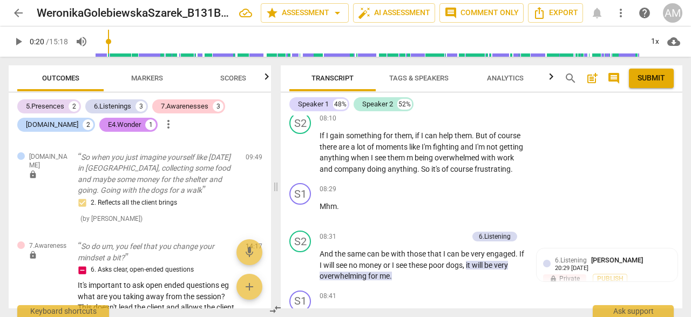
scroll to position [799, 0]
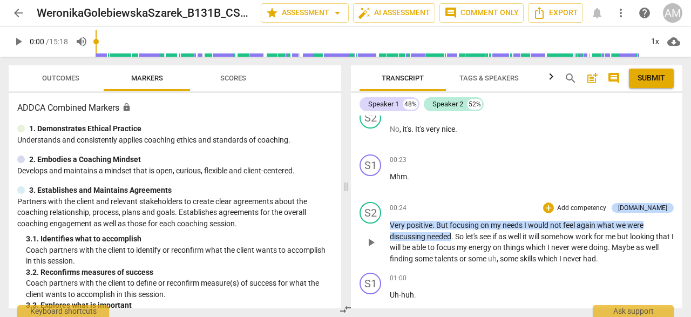
scroll to position [160, 0]
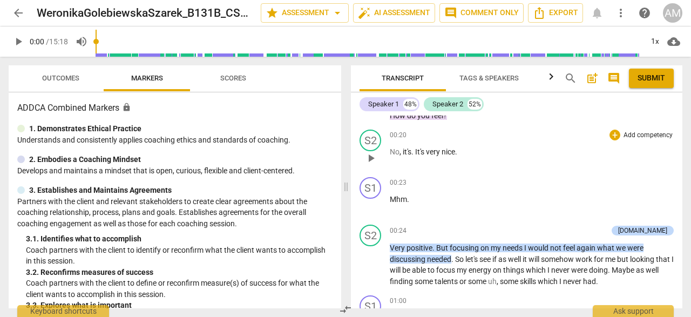
click at [377, 161] on span "play_arrow" at bounding box center [371, 158] width 13 height 13
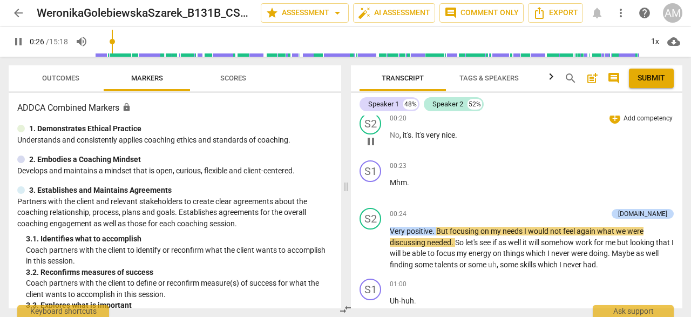
scroll to position [186, 0]
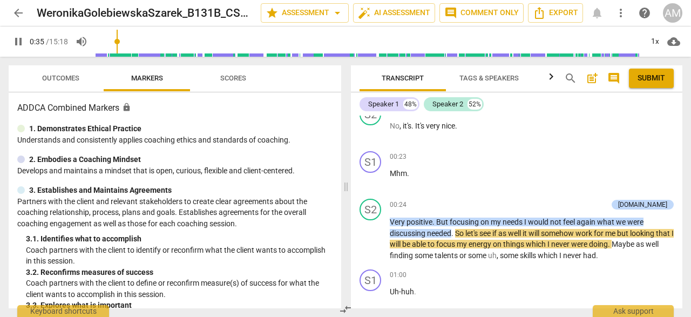
click at [75, 79] on span "Outcomes" at bounding box center [60, 78] width 37 height 8
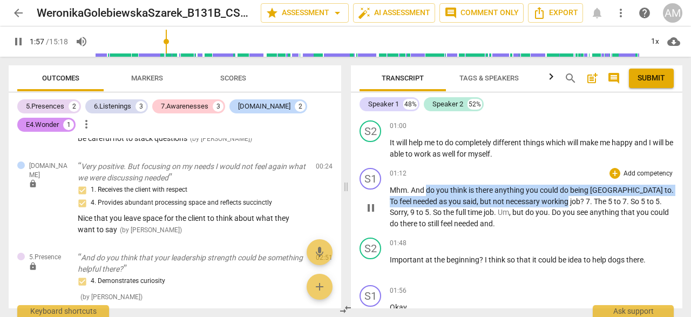
scroll to position [618, 0]
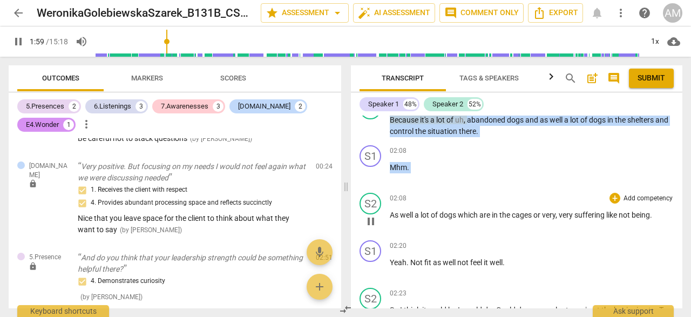
drag, startPoint x: 427, startPoint y: 191, endPoint x: 468, endPoint y: 190, distance: 41.1
click at [468, 190] on div "[PERSON_NAME] Summary: Client expressed concerns about her upcoming move to [GE…" at bounding box center [517, 212] width 332 height 193
click at [465, 186] on div "S1 play_arrow pause 02:08 + Add competency keyboard_arrow_right Mhm ." at bounding box center [517, 165] width 332 height 48
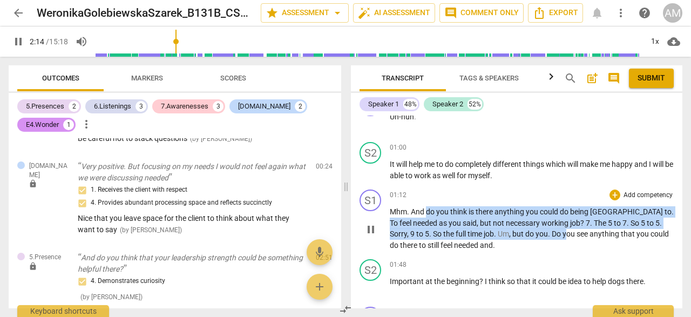
scroll to position [713, 0]
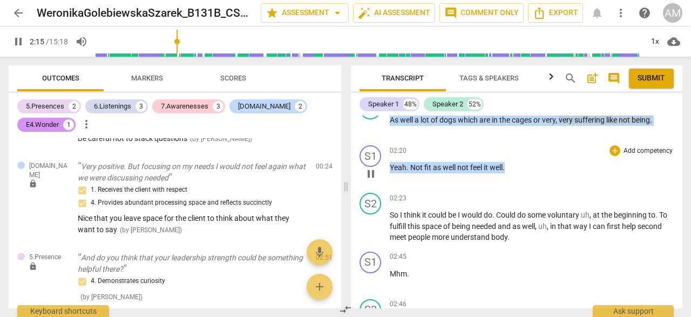
drag, startPoint x: 426, startPoint y: 212, endPoint x: 469, endPoint y: 178, distance: 54.9
click at [469, 178] on div "[PERSON_NAME] Summary: Client expressed concerns about her upcoming move to [GE…" at bounding box center [517, 212] width 332 height 193
click at [459, 189] on div "S2 play_arrow pause 02:23 + Add competency keyboard_arrow_right So I think it c…" at bounding box center [517, 218] width 332 height 59
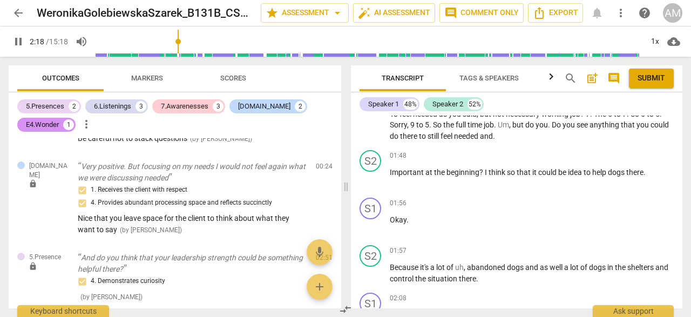
scroll to position [468, 0]
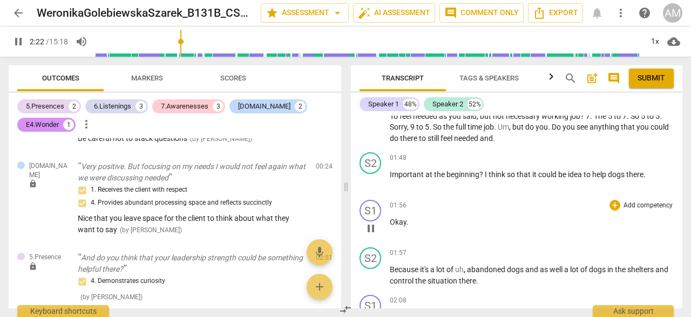
click at [375, 229] on span "pause" at bounding box center [371, 228] width 13 height 13
type input "143"
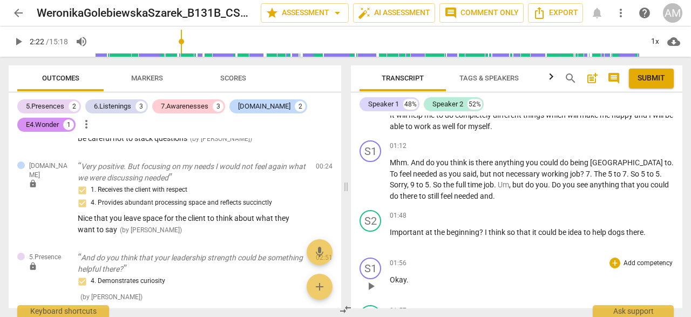
scroll to position [405, 0]
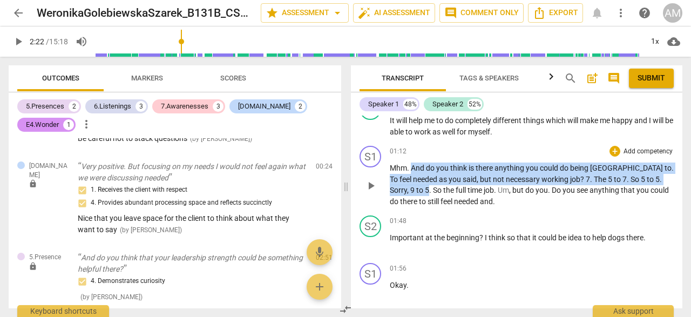
drag, startPoint x: 412, startPoint y: 170, endPoint x: 656, endPoint y: 180, distance: 243.8
click at [656, 180] on p "Mhm . And do you think is there anything you could do being [GEOGRAPHIC_DATA] t…" at bounding box center [532, 185] width 284 height 44
click at [615, 149] on div "+" at bounding box center [615, 151] width 11 height 11
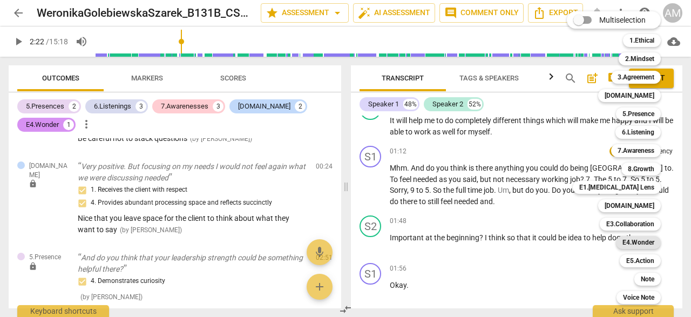
click at [647, 242] on b "E4.Wonder" at bounding box center [639, 242] width 32 height 13
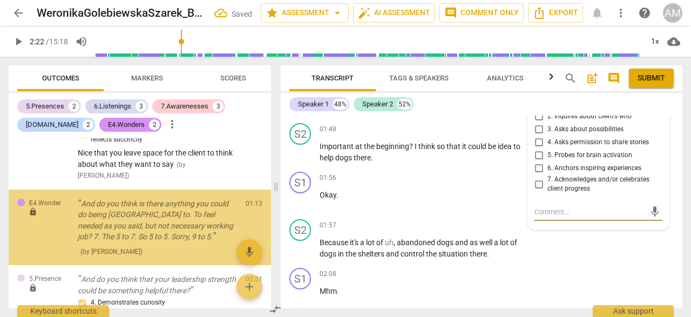
scroll to position [240, 0]
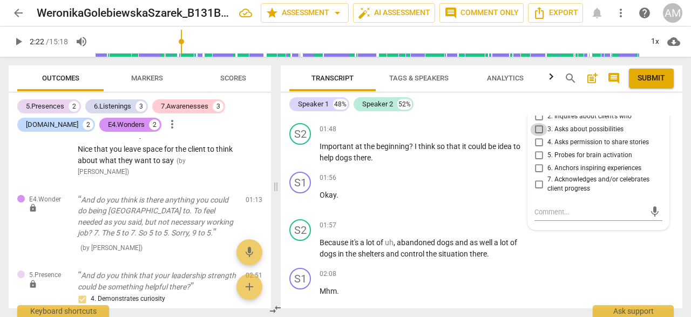
click at [540, 130] on input "3. Asks about possibilities" at bounding box center [538, 129] width 17 height 13
checkbox input "true"
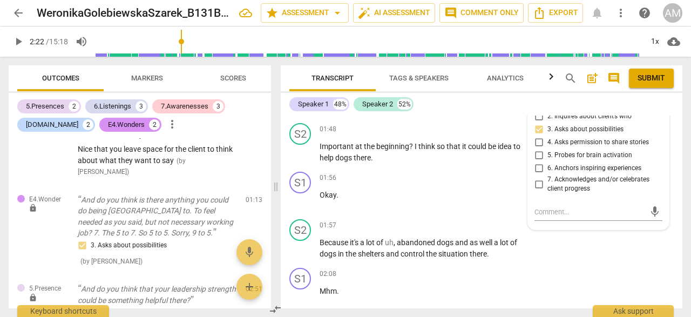
click at [441, 117] on div "S1 play_arrow pause 01:12 + Add competency E4.Wonder keyboard_arrow_right Mhm .…" at bounding box center [482, 78] width 402 height 82
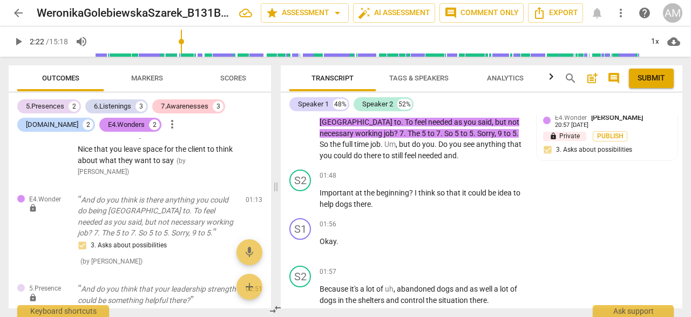
scroll to position [477, 0]
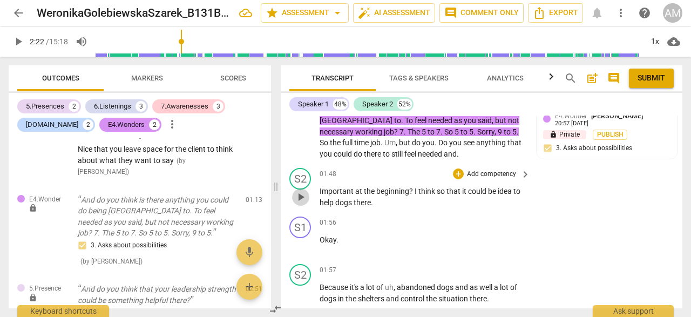
click at [305, 196] on span "play_arrow" at bounding box center [300, 197] width 13 height 13
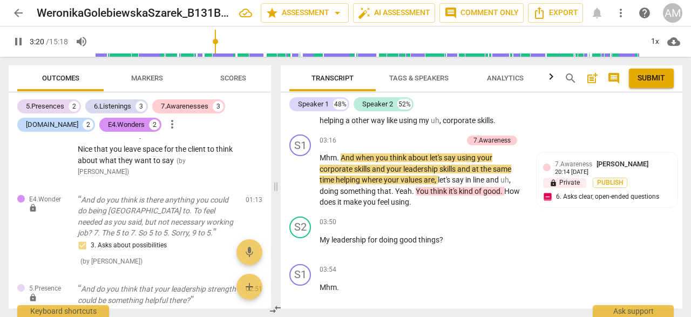
scroll to position [1076, 0]
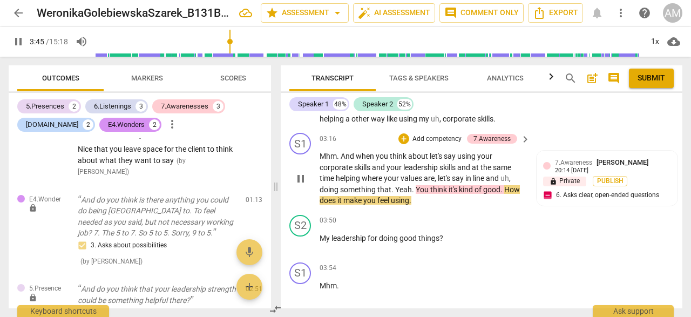
click at [303, 178] on span "pause" at bounding box center [300, 178] width 13 height 13
type input "225"
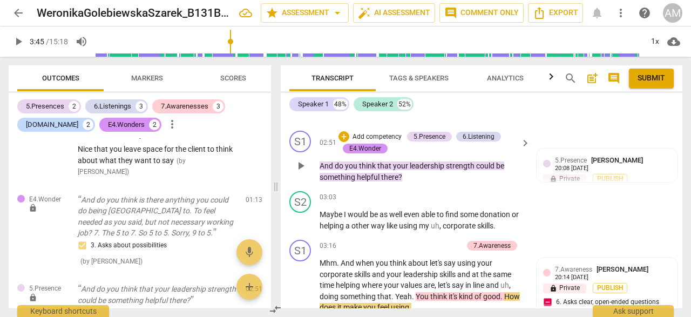
scroll to position [968, 0]
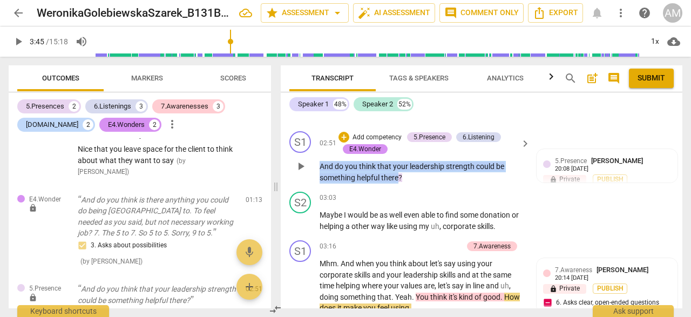
drag, startPoint x: 320, startPoint y: 163, endPoint x: 399, endPoint y: 176, distance: 79.9
click at [399, 176] on p "And do you think that your leadership strength could be something helpful there…" at bounding box center [422, 172] width 205 height 22
click at [395, 136] on p "Add competency" at bounding box center [377, 138] width 51 height 10
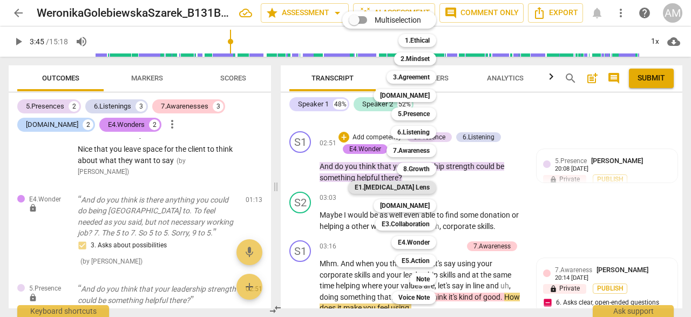
click at [415, 184] on b "E1.[MEDICAL_DATA] Lens" at bounding box center [392, 187] width 75 height 13
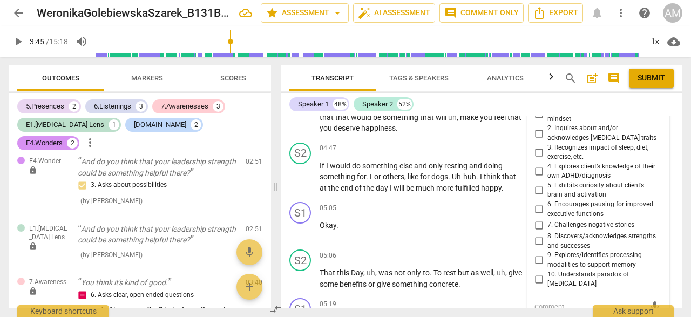
scroll to position [1375, 0]
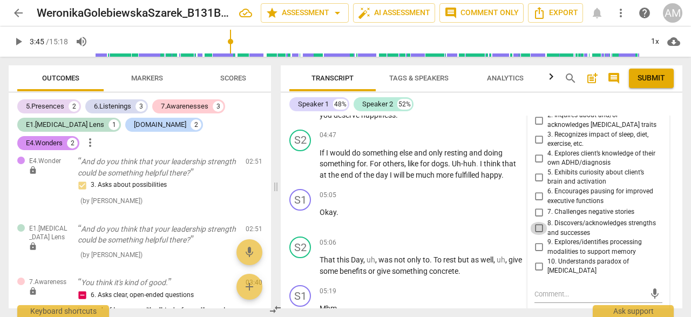
click at [536, 226] on input "8. Discovers/acknowledges strengths and successes" at bounding box center [538, 228] width 17 height 13
checkbox input "true"
click at [559, 289] on textarea at bounding box center [590, 294] width 111 height 10
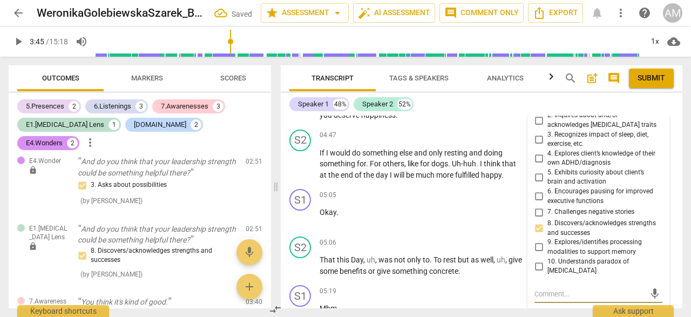
type textarea "G"
type textarea "Go"
type textarea "Goo"
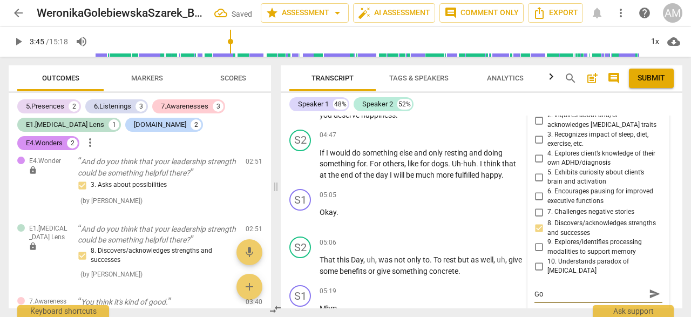
type textarea "Goo"
type textarea "Good"
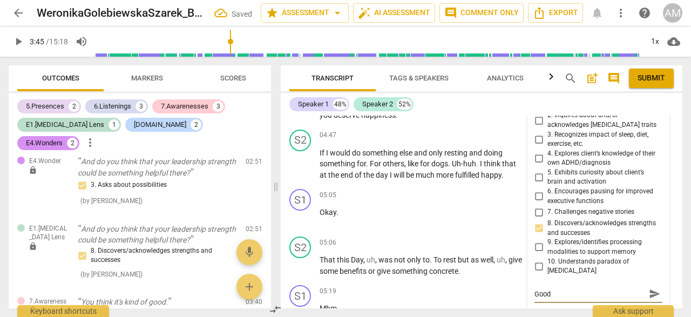
type textarea "Good t"
type textarea "Good to"
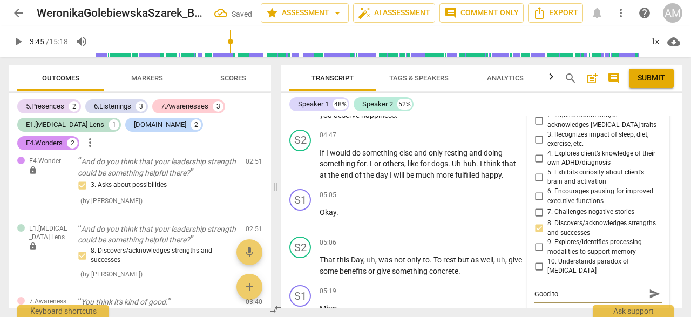
type textarea "Good to"
type textarea "Good to c"
type textarea "Good to co"
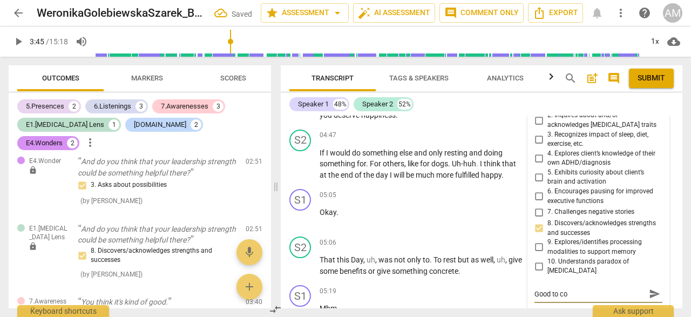
type textarea "Good to con"
type textarea "Good to cons"
type textarea "Good to consi"
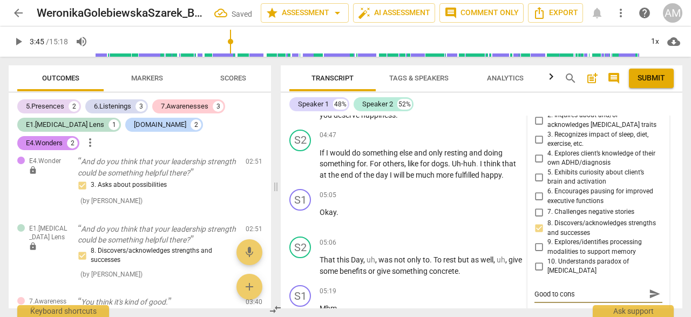
type textarea "Good to consi"
type textarea "Good to consid"
type textarea "Good to conside"
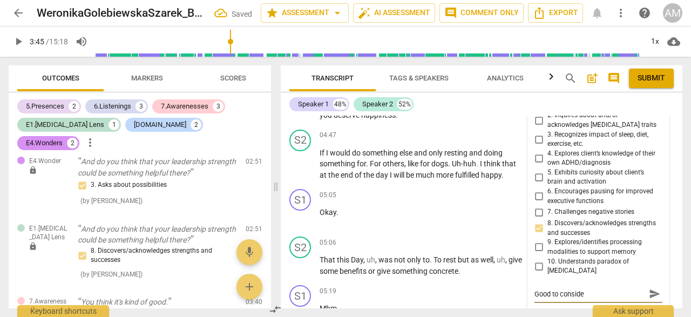
type textarea "Good to consider"
type textarea "Good to consider t"
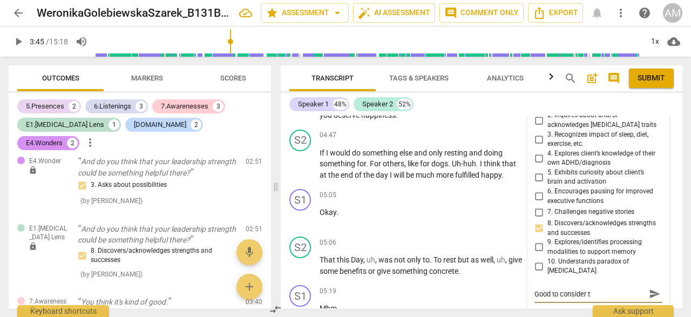
type textarea "Good to consider th"
type textarea "Good to consider the"
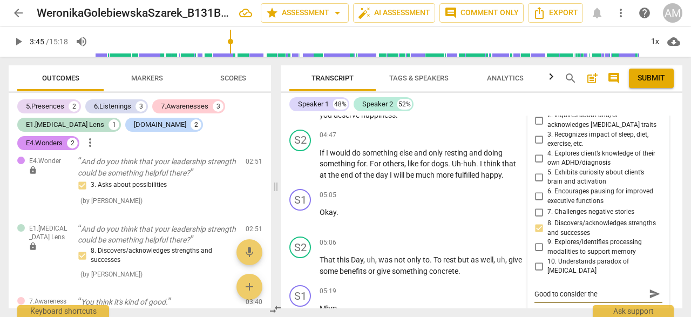
type textarea "Good to consider the u"
type textarea "Good to consider the us"
type textarea "Good to consider the use"
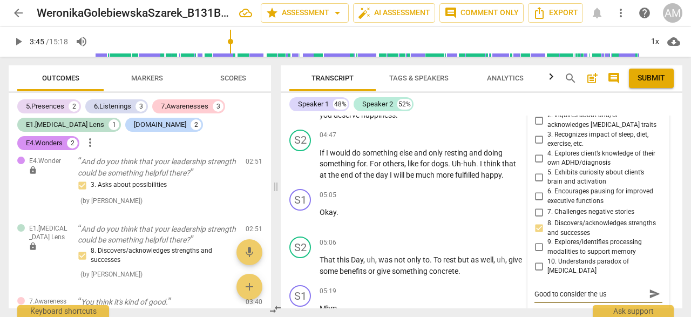
type textarea "Good to consider the use"
type textarea "Good to consider the use o"
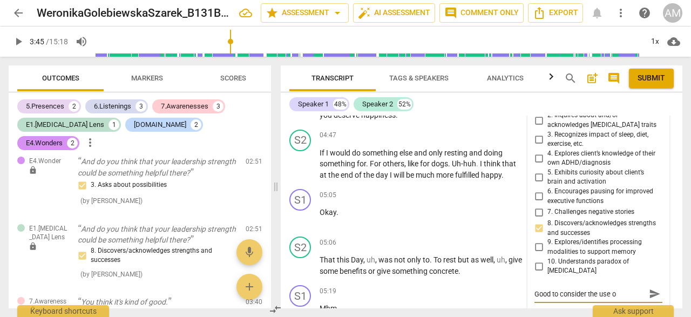
type textarea "Good to consider the use of"
type textarea "Good to consider the use of h"
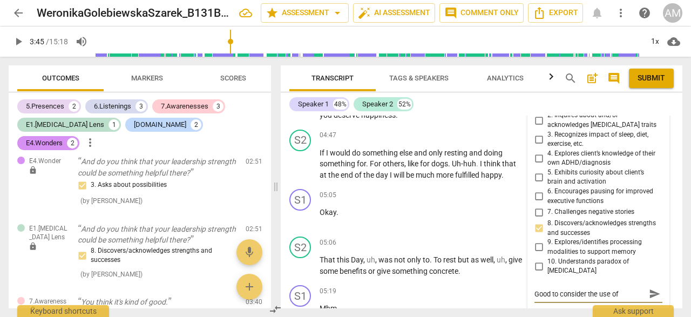
type textarea "Good to consider the use of h"
type textarea "Good to consider the use of he"
type textarea "Good to consider the use of her"
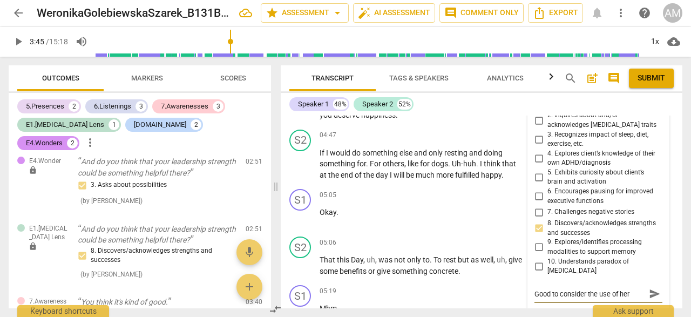
type textarea "Good to consider the use of her"
type textarea "Good to consider the use of her s"
type textarea "Good to consider the use of her st"
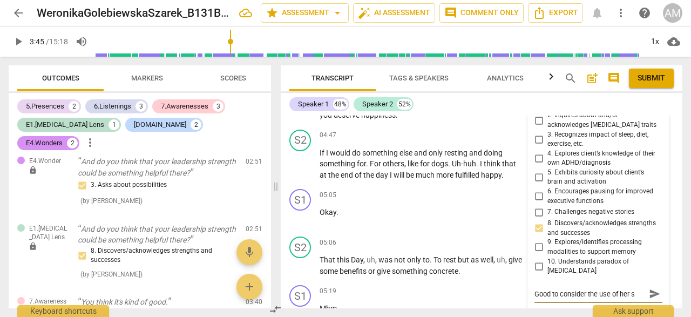
type textarea "Good to consider the use of her st"
type textarea "Good to consider the use of her str"
type textarea "Good to consider the use of her stre"
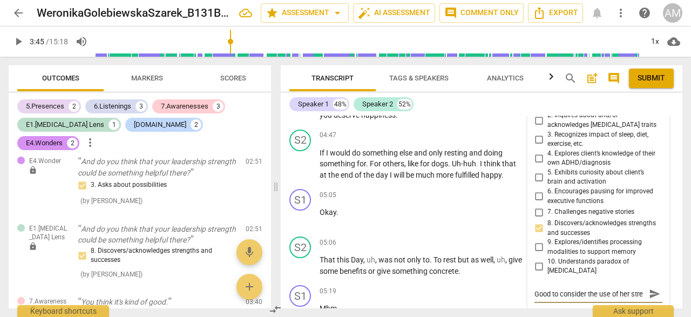
scroll to position [9, 0]
type textarea "Good to consider the use of her stren"
type textarea "Good to consider the use of her [PERSON_NAME]"
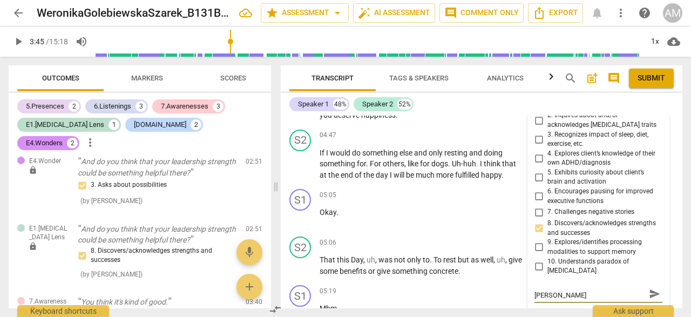
type textarea "Good to consider the use of her strengt"
type textarea "Good to consider the use of her strength"
type textarea "Good to consider the use of her strengths"
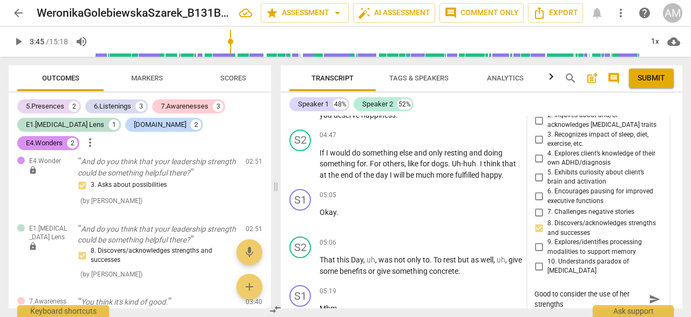
scroll to position [0, 0]
type textarea "Good to consider the use of her strengths"
click at [649, 295] on span "send" at bounding box center [655, 299] width 12 height 12
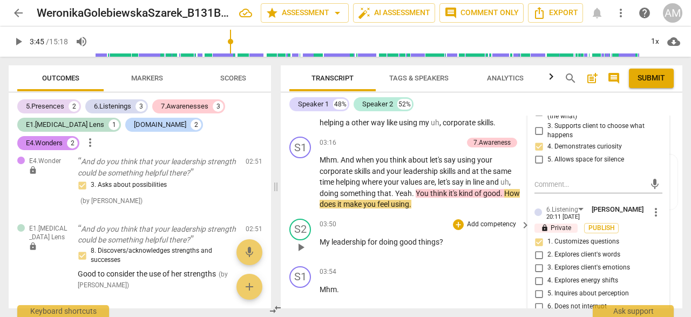
scroll to position [1063, 0]
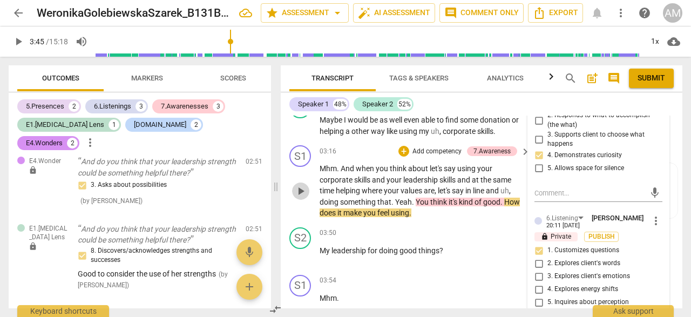
click at [303, 191] on span "play_arrow" at bounding box center [300, 191] width 13 height 13
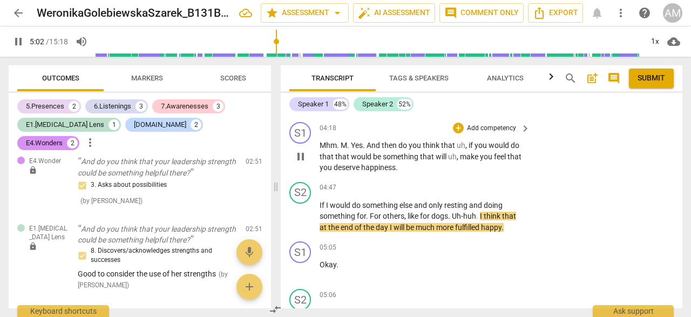
scroll to position [1320, 0]
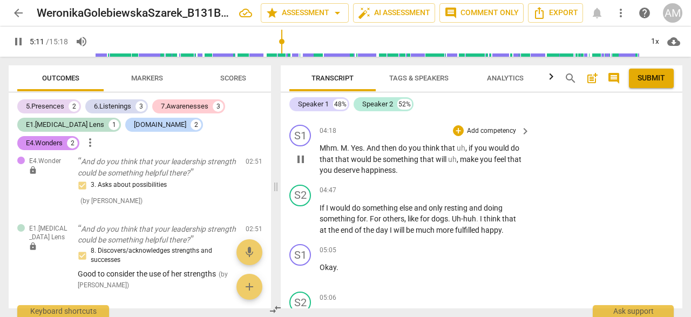
click at [305, 160] on span "pause" at bounding box center [300, 159] width 13 height 13
type input "312"
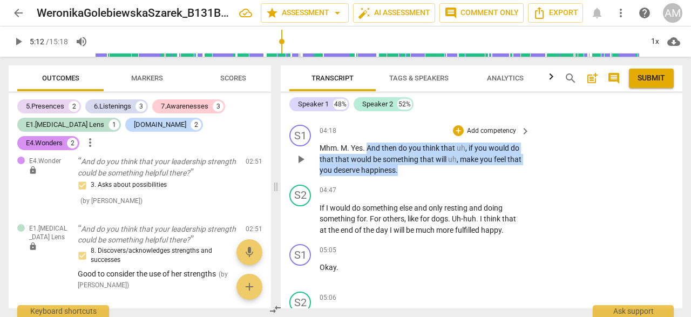
drag, startPoint x: 367, startPoint y: 149, endPoint x: 414, endPoint y: 171, distance: 51.7
click at [414, 171] on p "Mhm . M . Yes . And then do you think that uh , if you would do that that would…" at bounding box center [422, 159] width 205 height 33
click at [481, 129] on p "Add competency" at bounding box center [491, 131] width 51 height 10
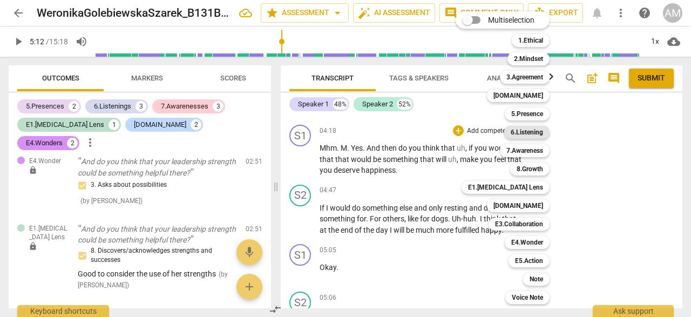
click at [542, 129] on b "6.Listening" at bounding box center [527, 132] width 32 height 13
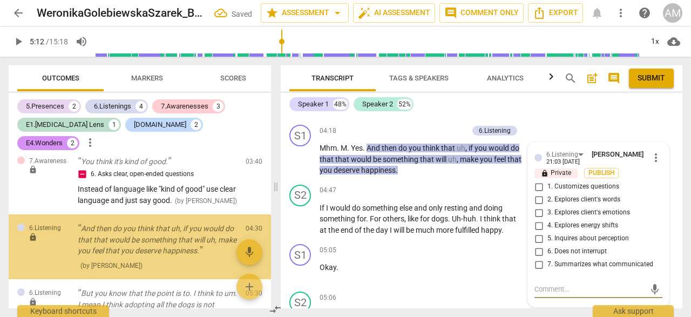
scroll to position [688, 0]
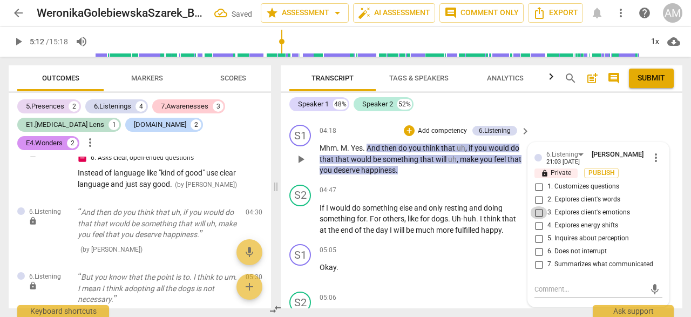
click at [540, 214] on input "3. Explores client's emotions" at bounding box center [538, 212] width 17 height 13
checkbox input "true"
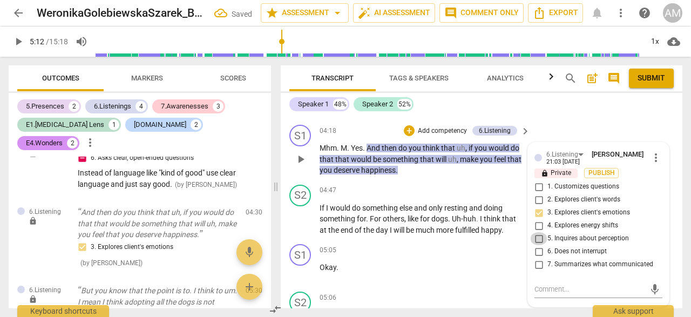
click at [537, 238] on input "5. Inquires about perception" at bounding box center [538, 238] width 17 height 13
checkbox input "true"
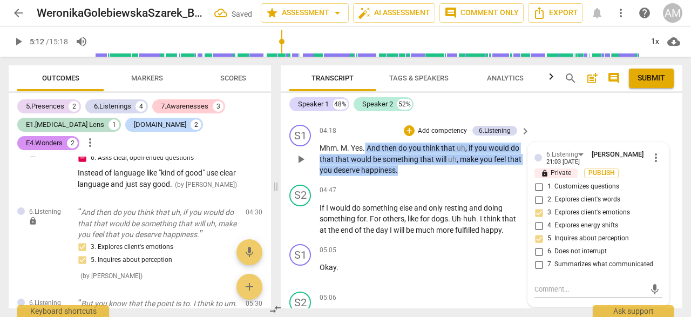
drag, startPoint x: 366, startPoint y: 150, endPoint x: 399, endPoint y: 167, distance: 37.7
click at [399, 167] on p "Mhm . M . Yes . And then do you think that uh , if you would do that that would…" at bounding box center [422, 159] width 205 height 33
click at [407, 126] on div "+" at bounding box center [409, 130] width 11 height 11
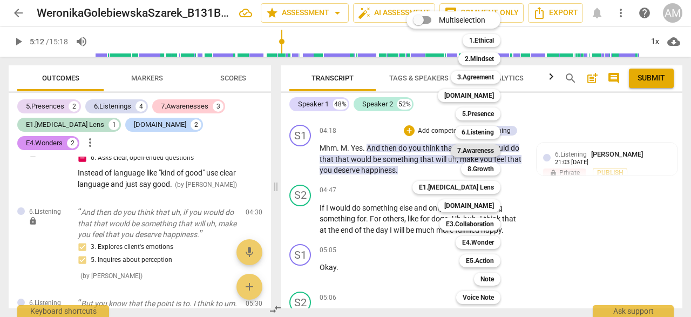
click at [483, 150] on b "7.Awareness" at bounding box center [476, 150] width 37 height 13
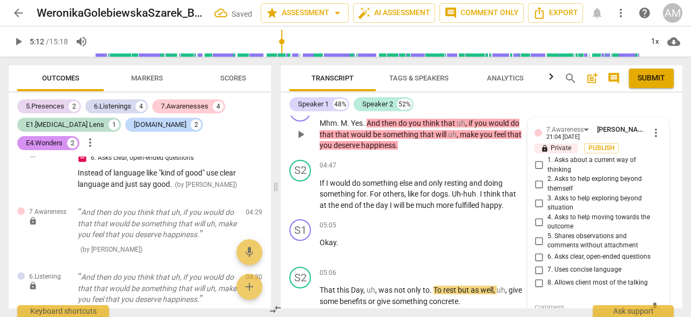
scroll to position [1343, 0]
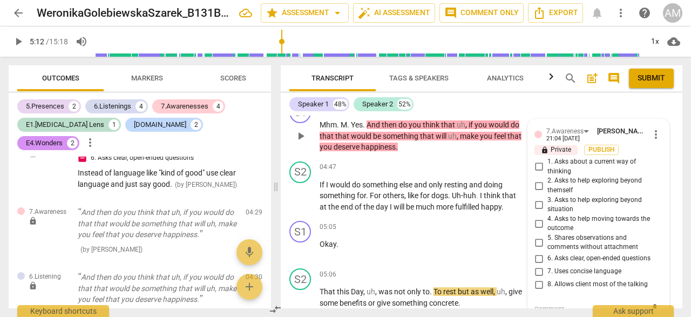
click at [541, 225] on input "4. Asks to help moving towards the outcome" at bounding box center [538, 223] width 17 height 13
checkbox input "true"
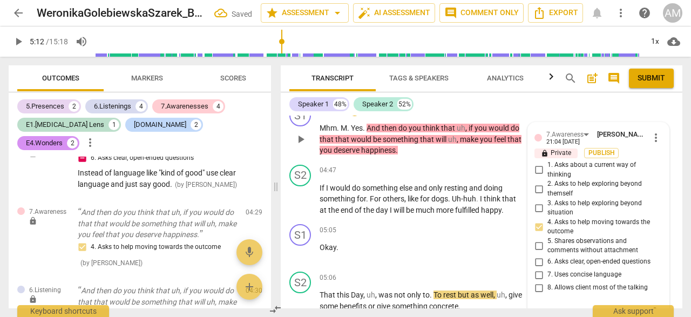
scroll to position [1332, 0]
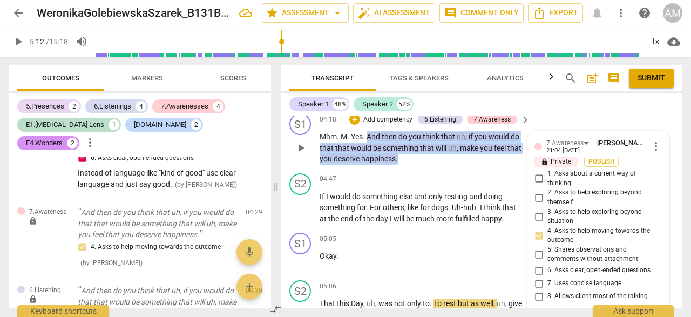
drag, startPoint x: 367, startPoint y: 133, endPoint x: 398, endPoint y: 156, distance: 38.7
click at [398, 156] on p "Mhm . M . Yes . And then do you think that uh , if you would do that that would…" at bounding box center [422, 147] width 205 height 33
click at [355, 119] on div "+" at bounding box center [355, 119] width 11 height 11
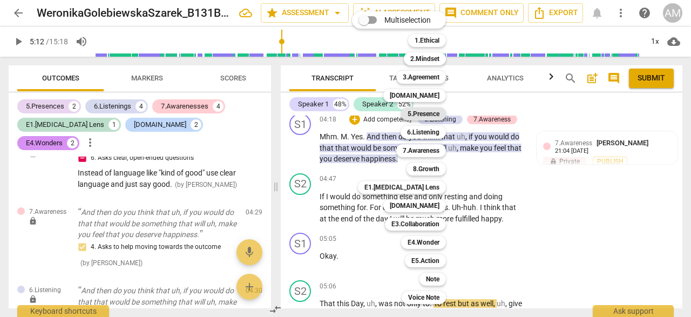
click at [435, 112] on b "5.Presence" at bounding box center [424, 113] width 32 height 13
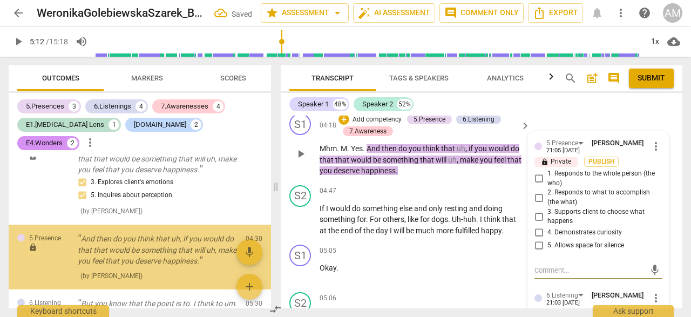
scroll to position [858, 0]
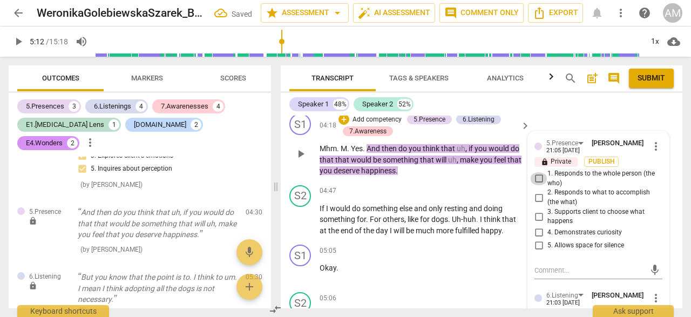
click at [537, 178] on input "1. Responds to the whole person (the who)" at bounding box center [538, 178] width 17 height 13
checkbox input "true"
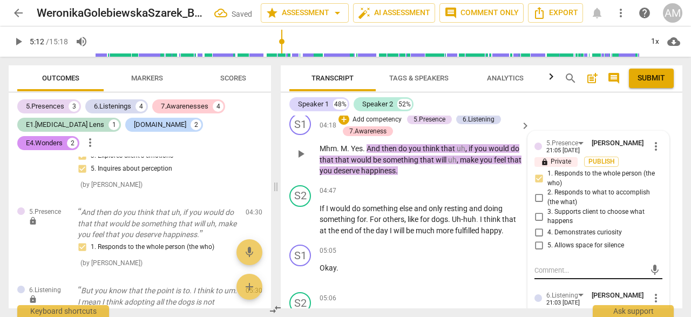
click at [580, 268] on textarea at bounding box center [590, 270] width 111 height 10
type textarea "G"
type textarea "Go"
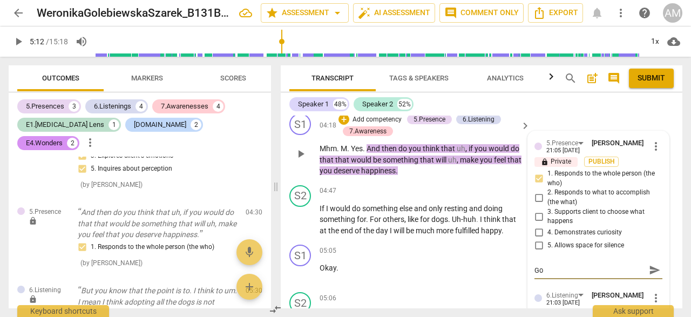
type textarea "Goo"
type textarea "Good"
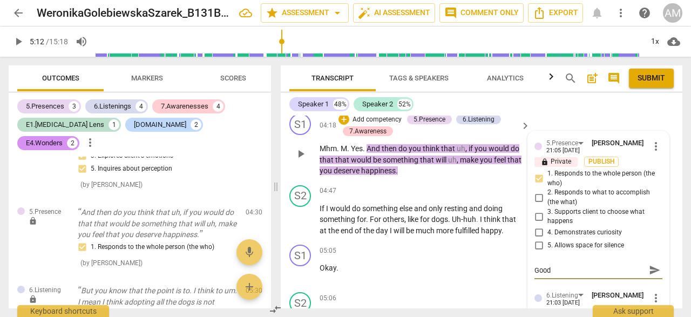
type textarea "Good"
type textarea "Good t"
type textarea "Good to"
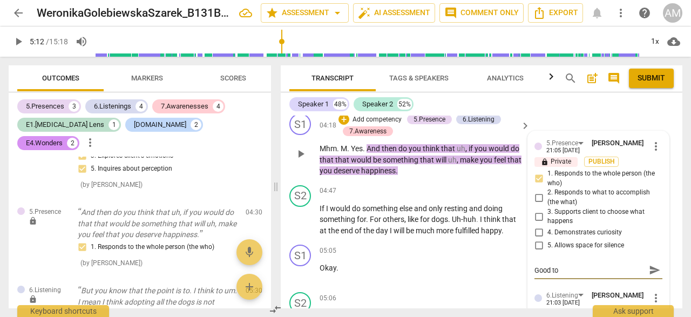
type textarea "Good to"
type textarea "Good to a"
type textarea "Good to ad"
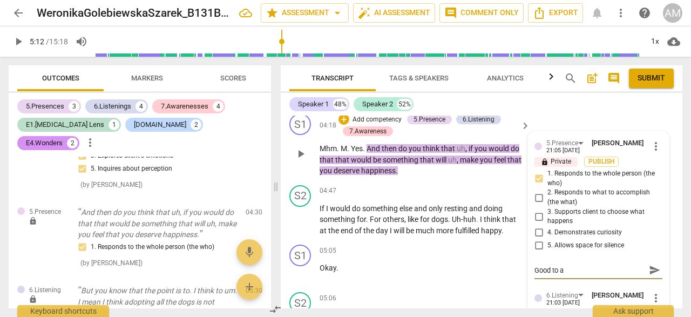
type textarea "Good to ad"
type textarea "Good to add"
type textarea "Good to addr"
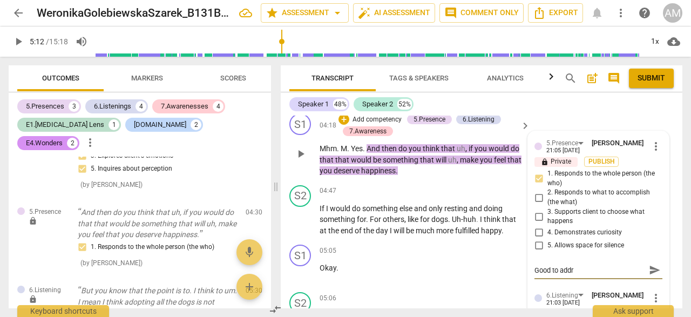
type textarea "Good to addre"
type textarea "Good to addres"
type textarea "Good to address"
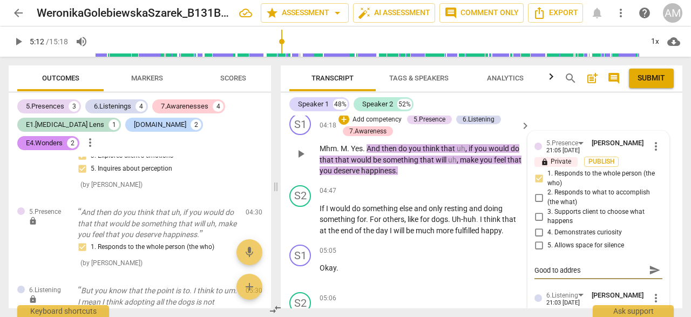
type textarea "Good to address"
type textarea "Good to address t"
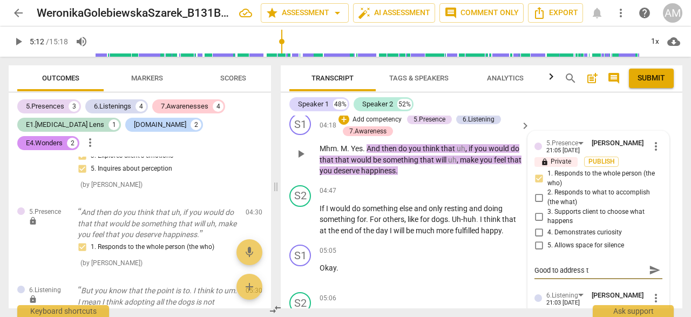
type textarea "Good to address th"
type textarea "Good to address the"
type textarea "Good to address the ""
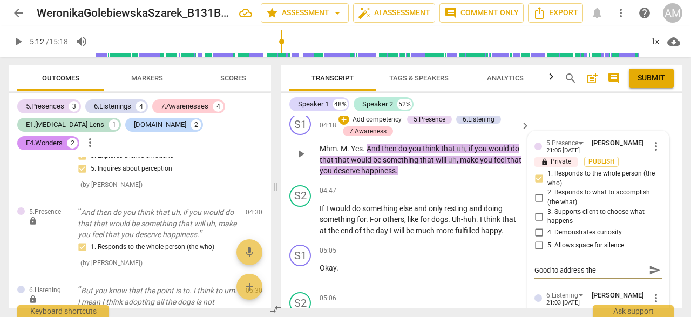
type textarea "Good to address the ""
type textarea "Good to address the "w"
type textarea "Good to address the "wh"
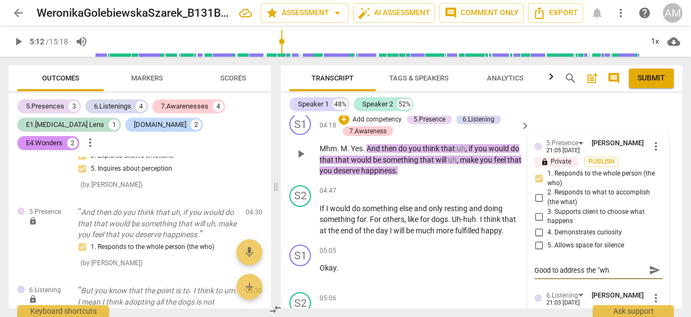
type textarea "Good to address the "who"
type textarea "Good to address the "who""
click at [550, 271] on textarea "Good to address the "who"" at bounding box center [590, 270] width 111 height 10
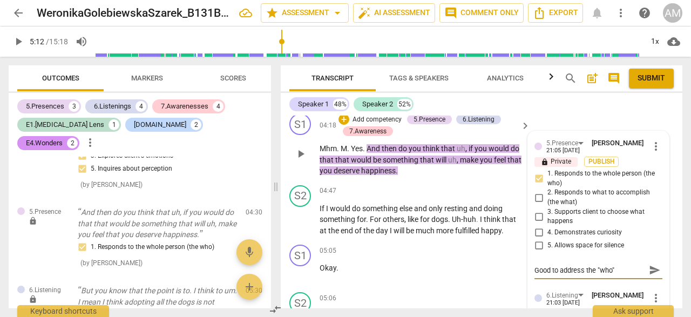
type textarea "Good qto address the "who""
type textarea "Good quto address the "who""
type textarea "Good queto address the "who""
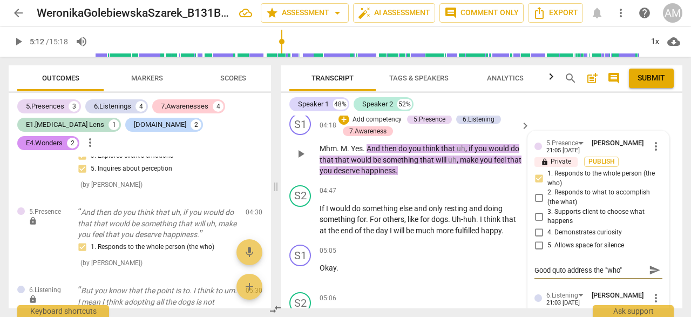
type textarea "Good queto address the "who""
type textarea "Good questo address the "who""
type textarea "Good questto address the "who""
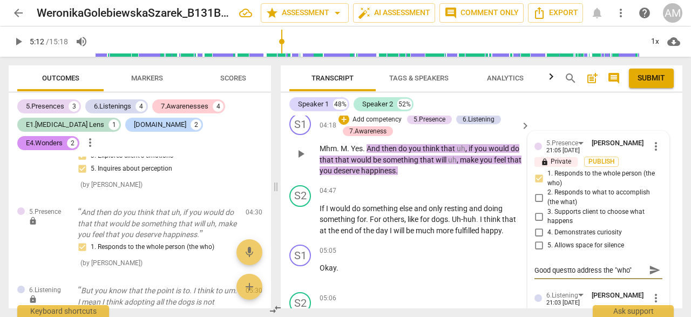
type textarea "Good questito address the "who""
type textarea "Good questioto address the "who""
type textarea "Good questionto address the "who""
type textarea "Good question to address the "who""
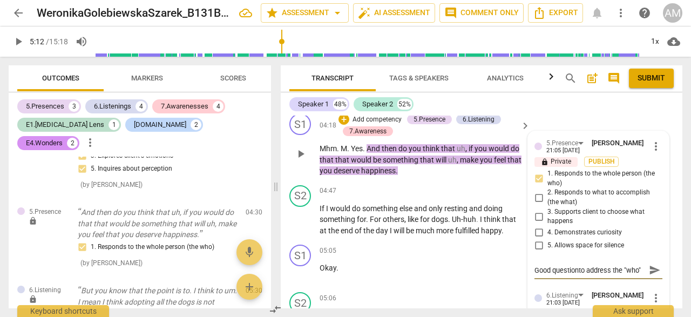
type textarea "Good question to address the "who""
click at [628, 267] on textarea "Good question to address the "who"" at bounding box center [590, 270] width 111 height 10
click at [610, 267] on textarea "Good question to address the "who"" at bounding box center [590, 270] width 111 height 10
type textarea "Good question to address the "who""
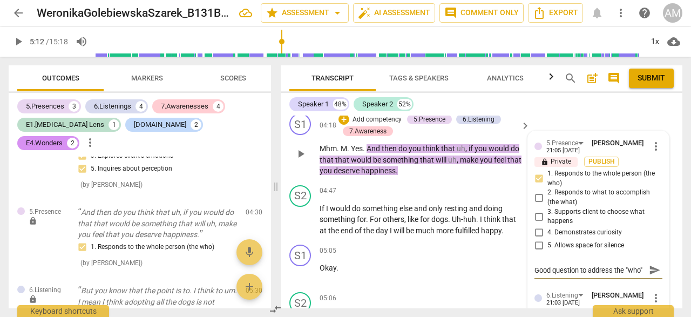
type textarea "Good question to address the "who""
type textarea "Good question to address the "who" o"
type textarea "Good question to address the "who" of"
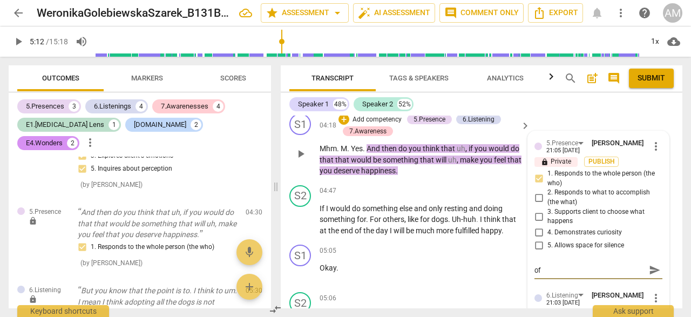
type textarea "Good question to address the "who" of"
type textarea "Good question to address the "who" of t"
type textarea "Good question to address the "who" of th"
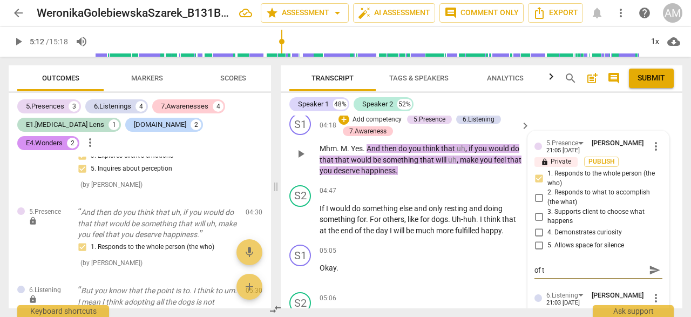
type textarea "Good question to address the "who" of th"
type textarea "Good question to address the "who" of the"
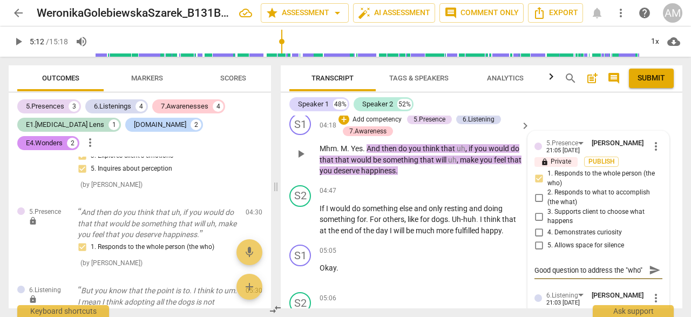
type textarea "Good question to address the "who" of the"
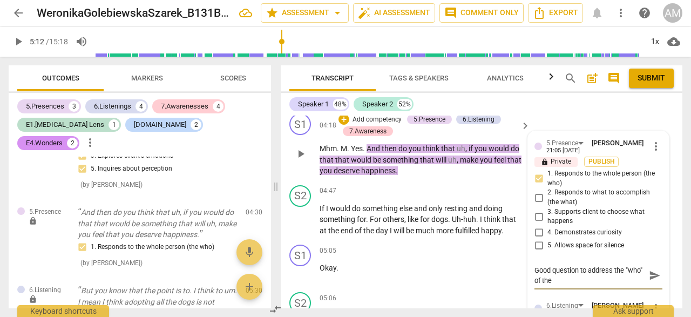
type textarea "Good question to address the "who" of the c"
type textarea "Good question to address the "who" of the cl"
type textarea "Good question to address the "who" of the cli"
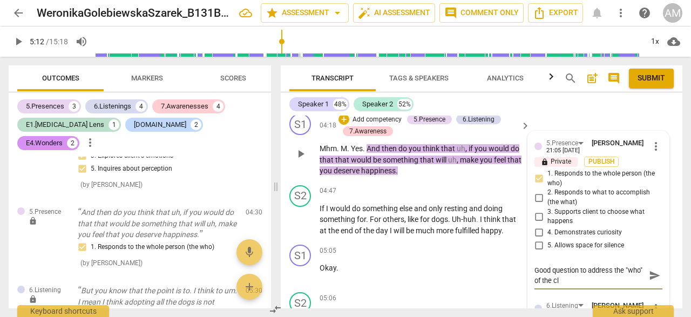
type textarea "Good question to address the "who" of the cli"
type textarea "Good question to address the "who" of the clie"
type textarea "Good question to address the "who" of the clien"
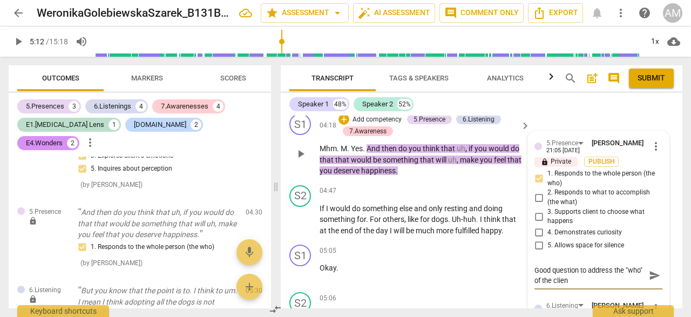
type textarea "Good question to address the "who" of the client"
click at [655, 274] on span "send" at bounding box center [655, 276] width 12 height 12
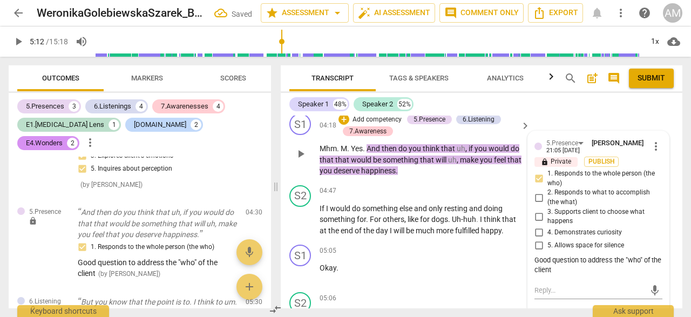
scroll to position [1331, 0]
click at [300, 216] on span "play_arrow" at bounding box center [300, 220] width 13 height 13
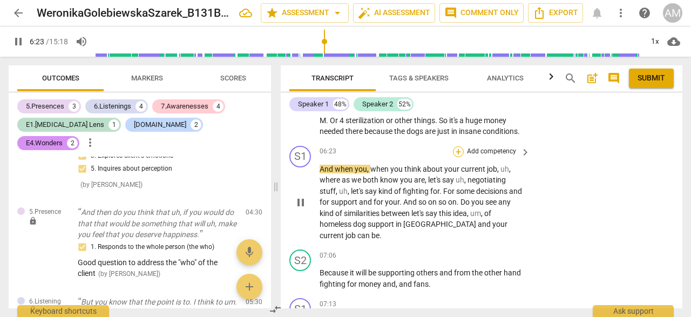
scroll to position [1855, 0]
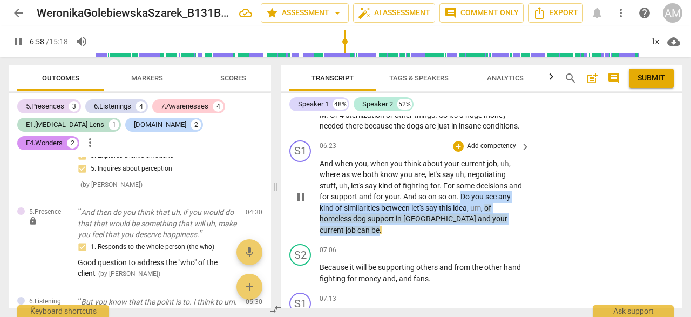
drag, startPoint x: 476, startPoint y: 206, endPoint x: 509, endPoint y: 235, distance: 43.2
click at [509, 235] on p "And when you , when you think about your current job , uh , where as we both kn…" at bounding box center [422, 197] width 205 height 78
click at [456, 152] on div "+" at bounding box center [458, 146] width 11 height 11
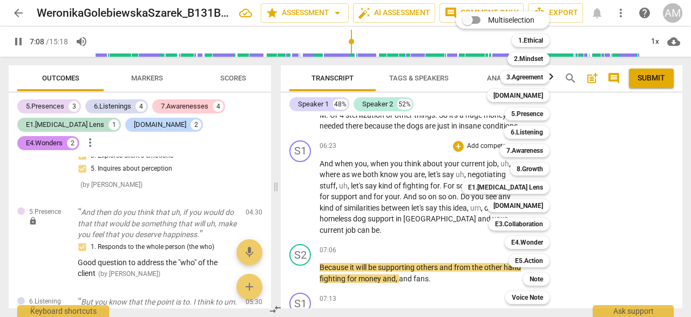
click at [310, 277] on div at bounding box center [345, 158] width 691 height 317
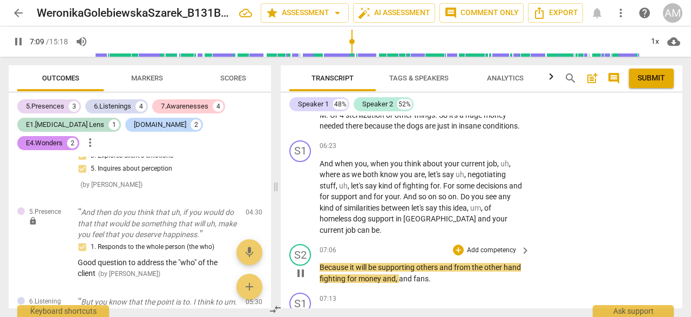
click at [304, 273] on span "pause" at bounding box center [300, 273] width 13 height 13
type input "430"
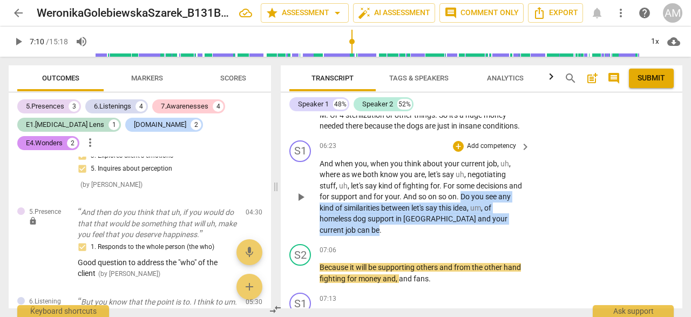
drag, startPoint x: 476, startPoint y: 205, endPoint x: 509, endPoint y: 229, distance: 40.3
click at [509, 229] on p "And when you , when you think about your current job , uh , where as we both kn…" at bounding box center [422, 197] width 205 height 78
click at [459, 152] on div "+" at bounding box center [458, 146] width 11 height 11
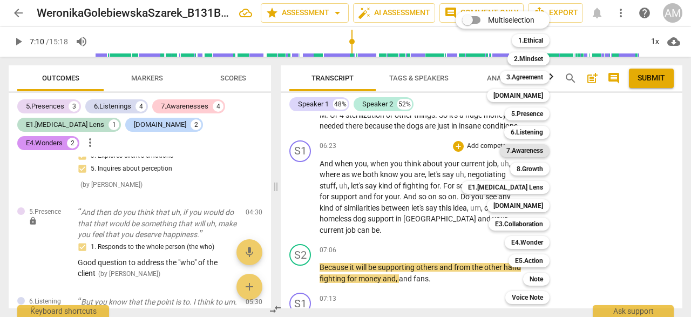
click at [527, 152] on b "7.Awareness" at bounding box center [525, 150] width 37 height 13
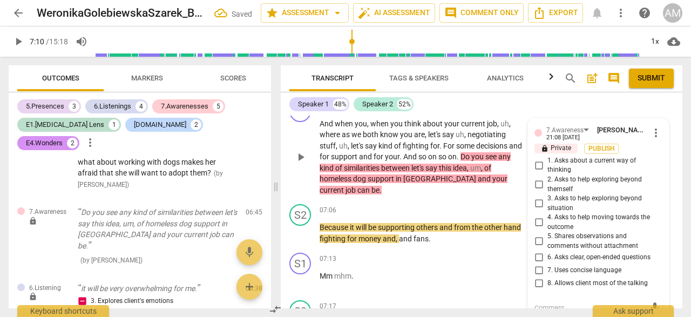
scroll to position [1874, 0]
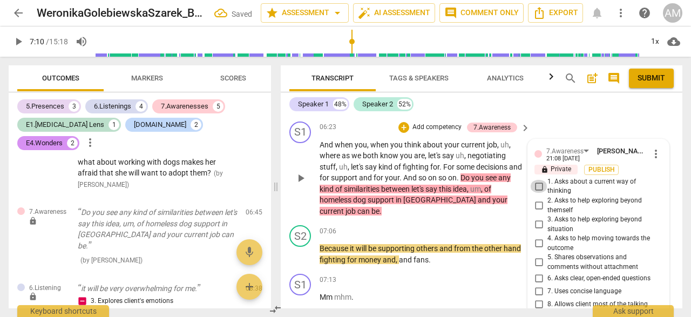
click at [539, 193] on input "1. Asks about a current way of thinking" at bounding box center [538, 186] width 17 height 13
checkbox input "true"
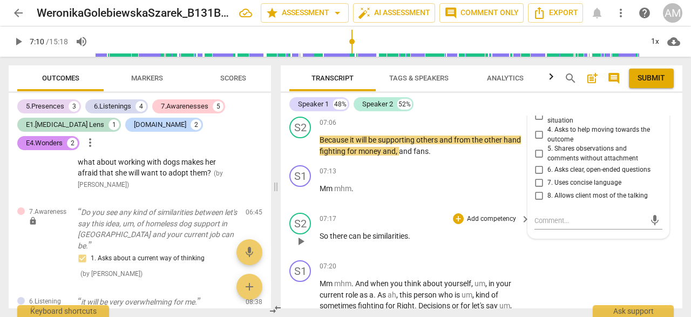
scroll to position [1873, 0]
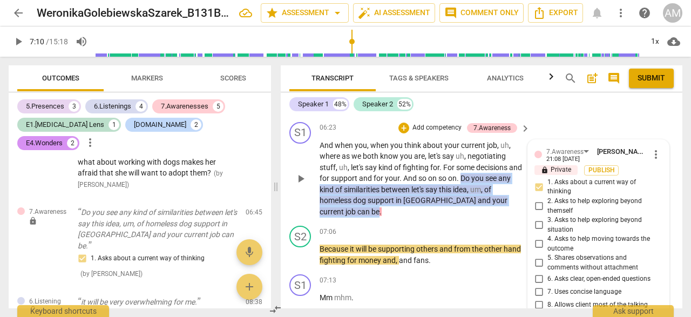
drag, startPoint x: 476, startPoint y: 188, endPoint x: 511, endPoint y: 213, distance: 42.6
click at [511, 213] on p "And when you , when you think about your current job , uh , where as we both kn…" at bounding box center [422, 179] width 205 height 78
click at [434, 133] on p "Add competency" at bounding box center [437, 128] width 51 height 10
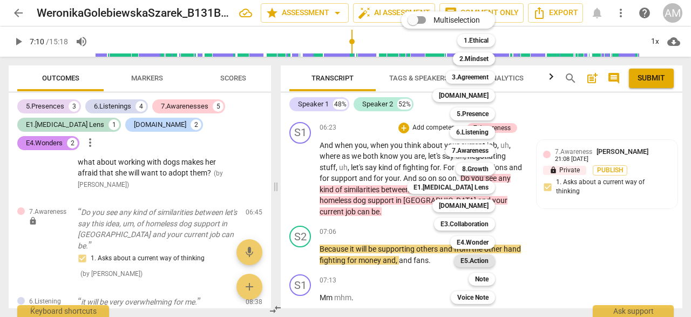
click at [482, 260] on b "E5.Action" at bounding box center [475, 260] width 28 height 13
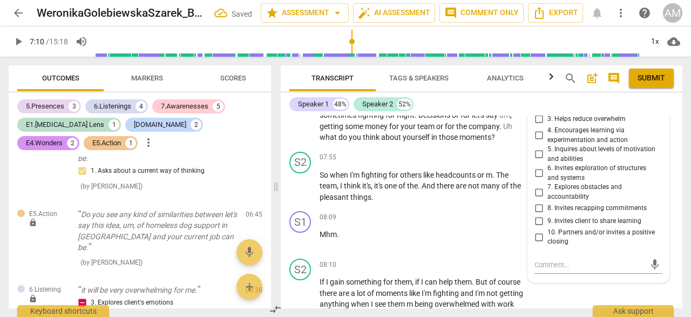
scroll to position [2192, 0]
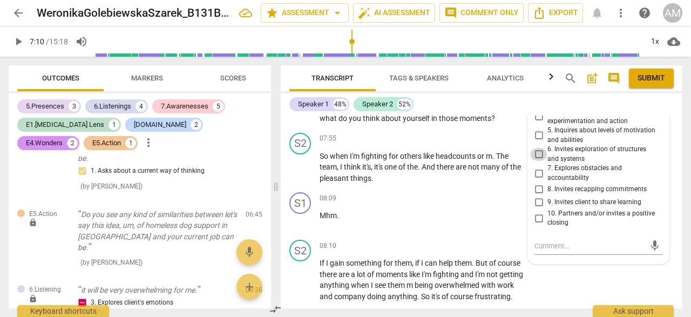
click at [537, 161] on input "6. Invites exploration of structures and systems" at bounding box center [538, 154] width 17 height 13
checkbox input "true"
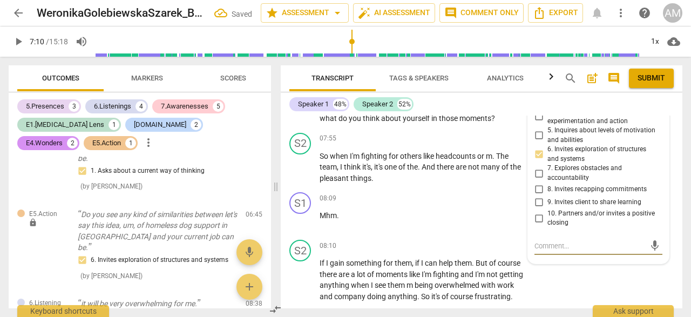
click at [555, 251] on textarea at bounding box center [590, 246] width 111 height 10
type textarea "T"
type textarea "Th"
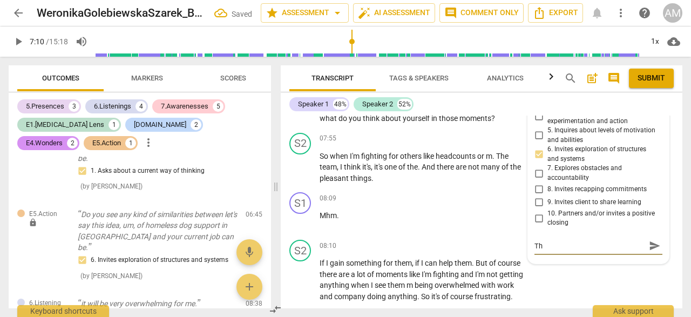
type textarea "Thi"
type textarea "This"
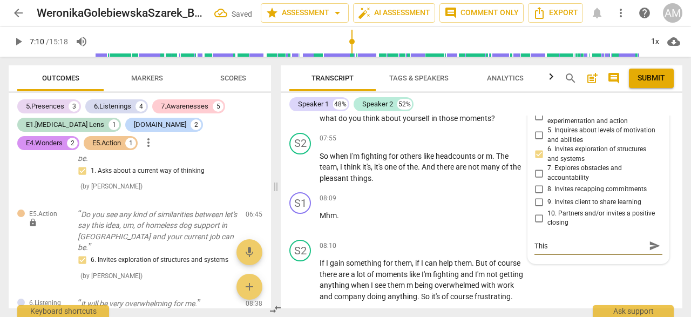
type textarea "This"
type textarea "This i"
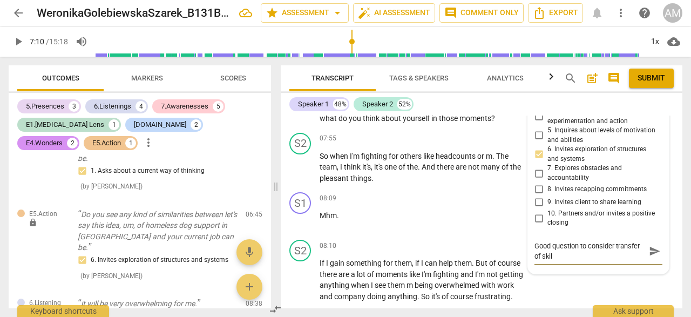
scroll to position [0, 0]
click at [649, 257] on span "send" at bounding box center [655, 251] width 12 height 12
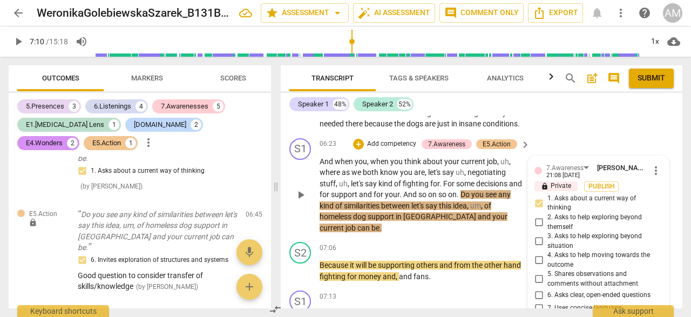
scroll to position [1859, 0]
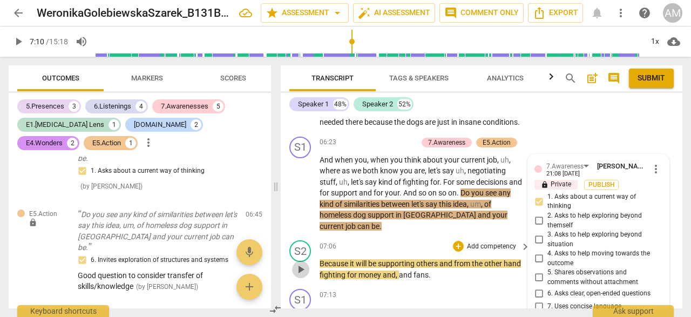
click at [300, 271] on span "play_arrow" at bounding box center [300, 269] width 13 height 13
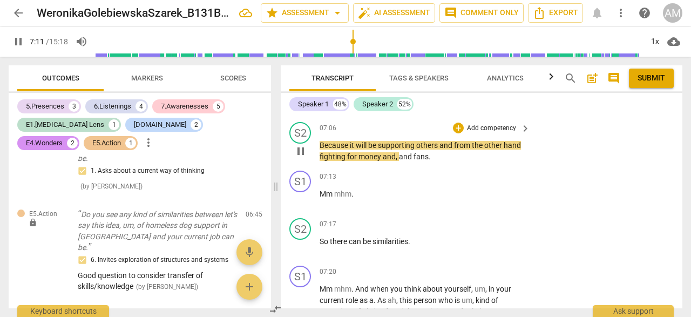
scroll to position [1996, 0]
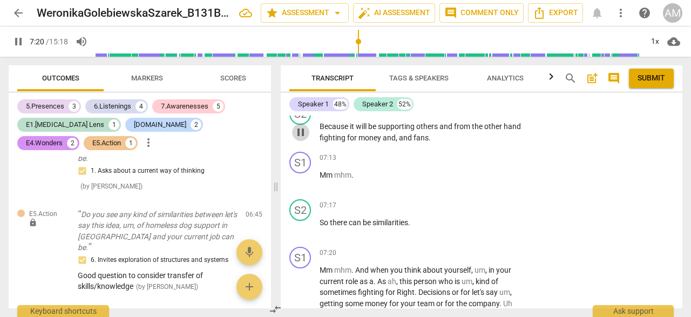
click at [300, 136] on span "pause" at bounding box center [300, 132] width 13 height 13
click at [300, 136] on span "play_arrow" at bounding box center [300, 132] width 13 height 13
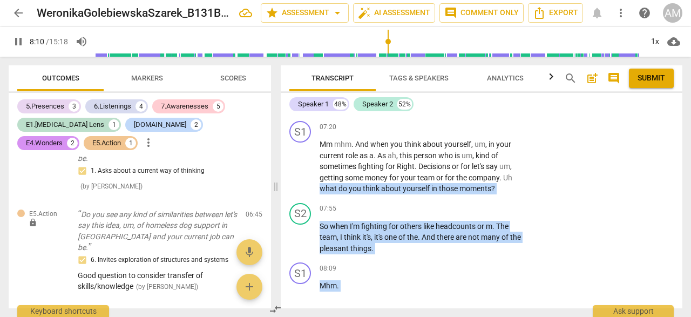
scroll to position [2335, 0]
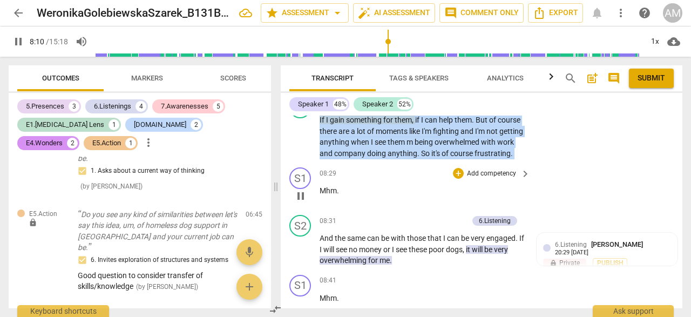
drag, startPoint x: 321, startPoint y: 189, endPoint x: 463, endPoint y: 180, distance: 142.3
click at [463, 182] on div "[PERSON_NAME] Summary: Client expressed concerns about her upcoming move to [GE…" at bounding box center [482, 212] width 402 height 193
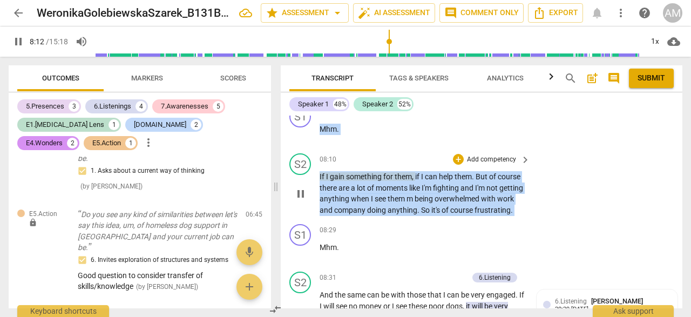
scroll to position [2253, 0]
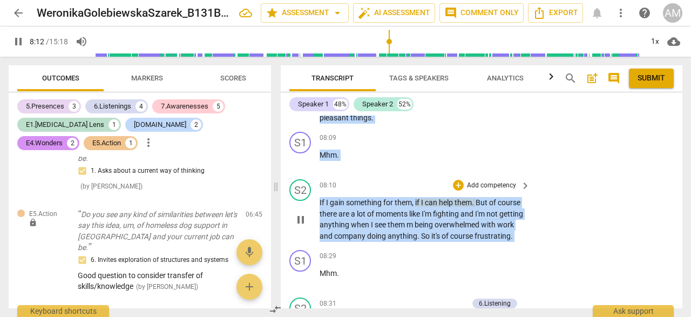
click at [421, 172] on div "S1 play_arrow pause 08:09 + Add competency keyboard_arrow_right Mhm ." at bounding box center [482, 151] width 402 height 48
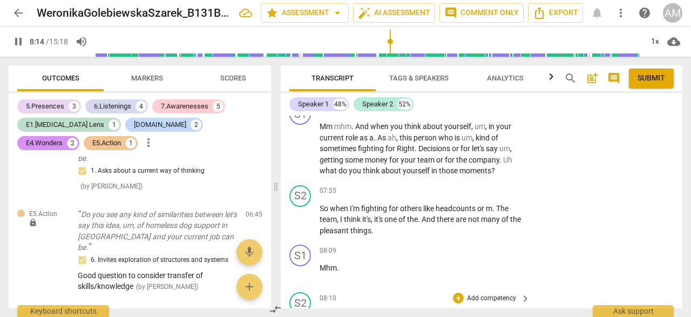
scroll to position [2138, 0]
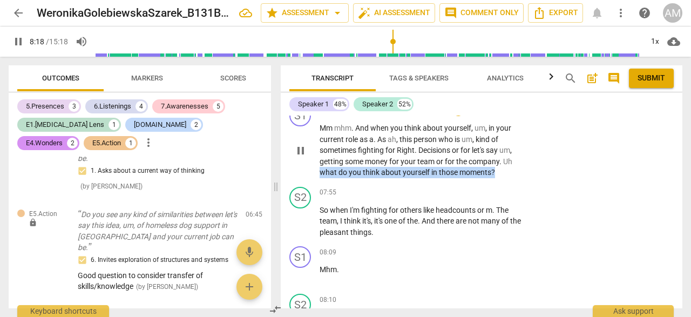
drag, startPoint x: 320, startPoint y: 173, endPoint x: 490, endPoint y: 170, distance: 170.7
click at [492, 170] on p "Mm mhm . And when you think about yourself , um , in your current role as a . A…" at bounding box center [422, 151] width 205 height 56
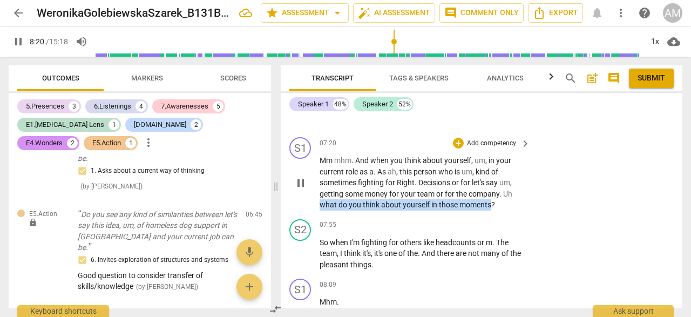
scroll to position [2091, 0]
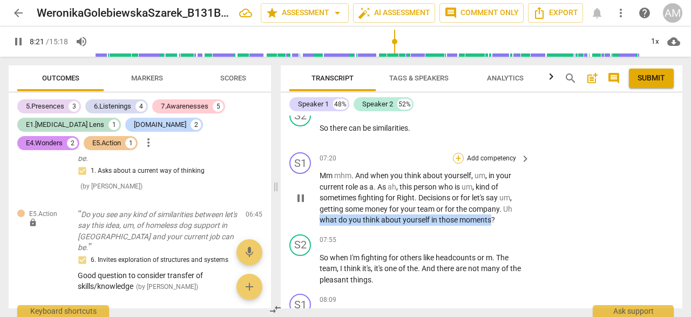
click at [459, 159] on div "+" at bounding box center [458, 158] width 11 height 11
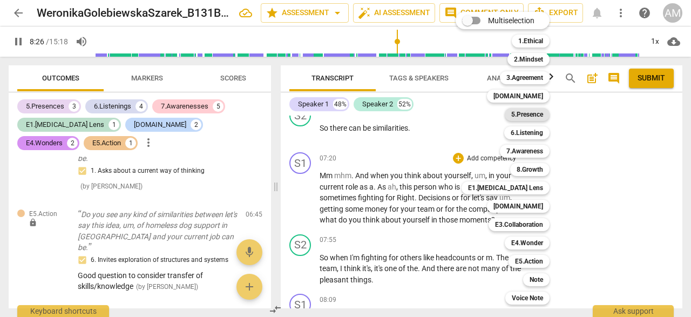
click at [539, 115] on b "5.Presence" at bounding box center [528, 114] width 32 height 13
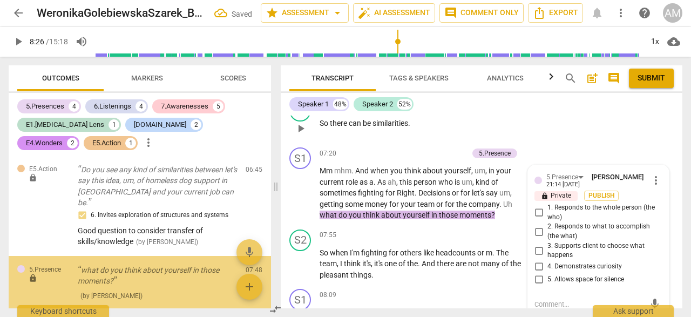
scroll to position [1252, 0]
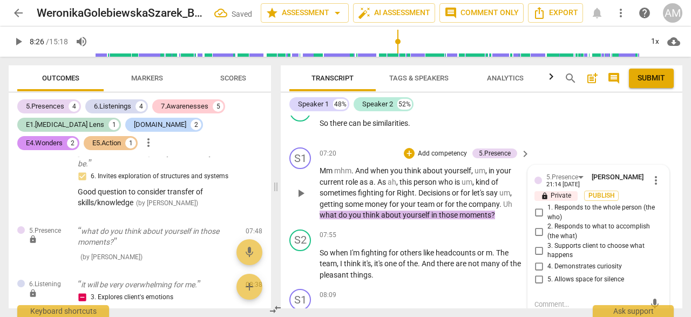
click at [540, 213] on input "1. Responds to the whole person (the who)" at bounding box center [538, 212] width 17 height 13
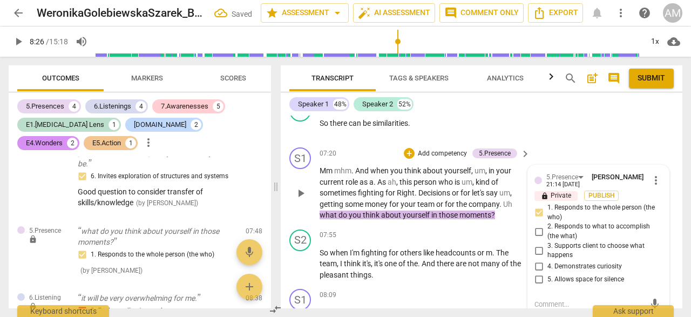
click at [512, 221] on div "S1 play_arrow pause 07:20 + Add competency 5.Presence keyboard_arrow_right Mm m…" at bounding box center [482, 184] width 402 height 82
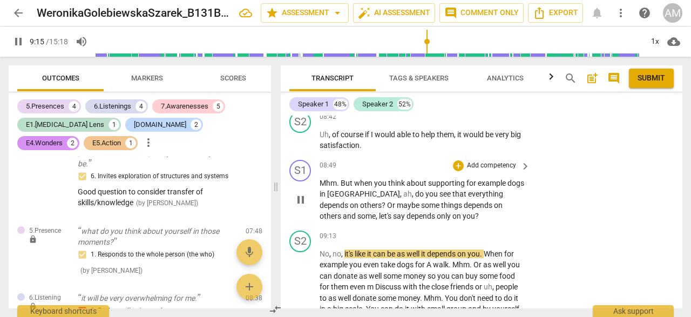
scroll to position [2548, 0]
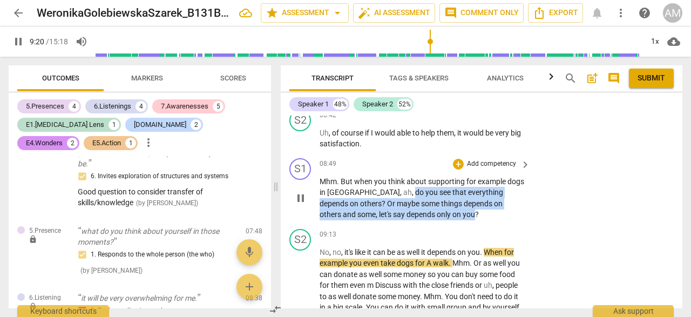
drag, startPoint x: 374, startPoint y: 204, endPoint x: 426, endPoint y: 224, distance: 55.4
click at [438, 220] on p "Mhm . But when you think about supporting for example dogs in [GEOGRAPHIC_DATA]…" at bounding box center [422, 198] width 205 height 44
click at [480, 169] on p "Add competency" at bounding box center [491, 164] width 51 height 10
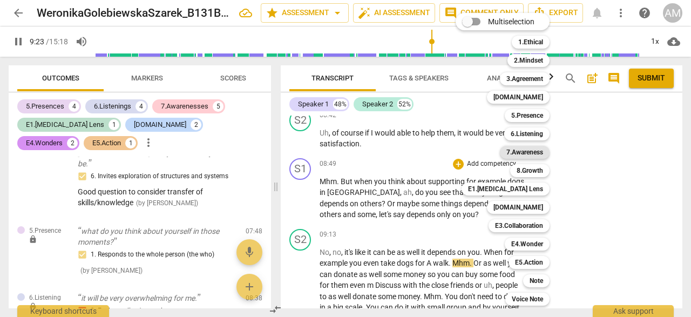
click at [535, 151] on b "7.Awareness" at bounding box center [525, 152] width 37 height 13
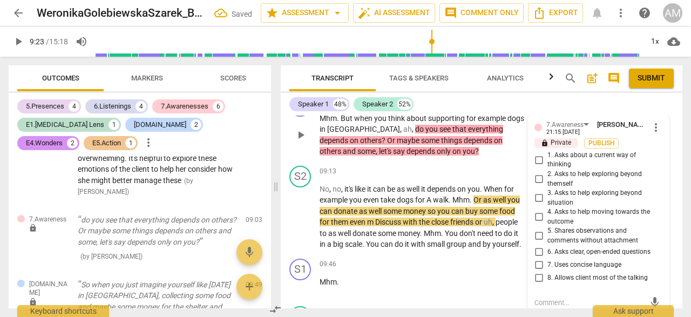
scroll to position [2591, 0]
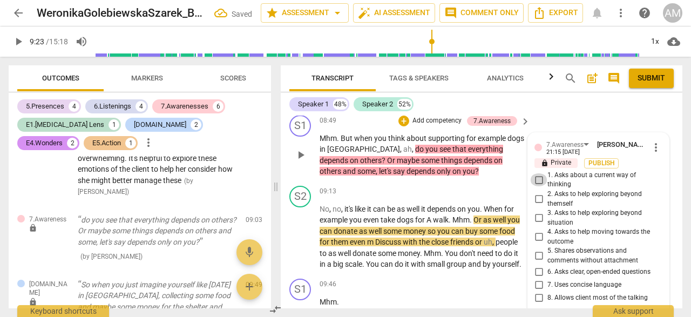
click at [542, 186] on input "1. Asks about a current way of thinking" at bounding box center [538, 179] width 17 height 13
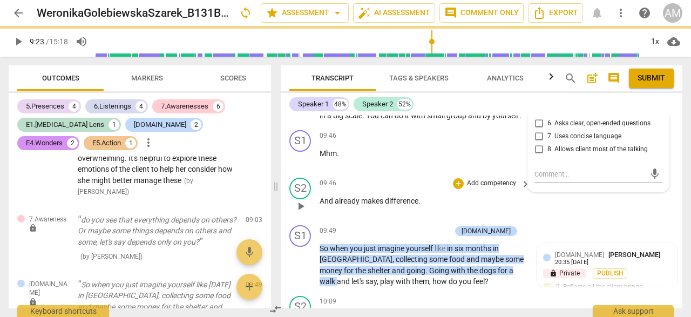
scroll to position [2788, 0]
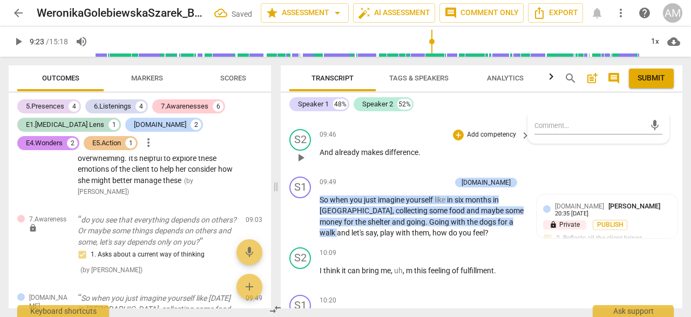
click at [454, 172] on div "S2 play_arrow pause 09:46 + Add competency keyboard_arrow_right And already mak…" at bounding box center [482, 149] width 402 height 48
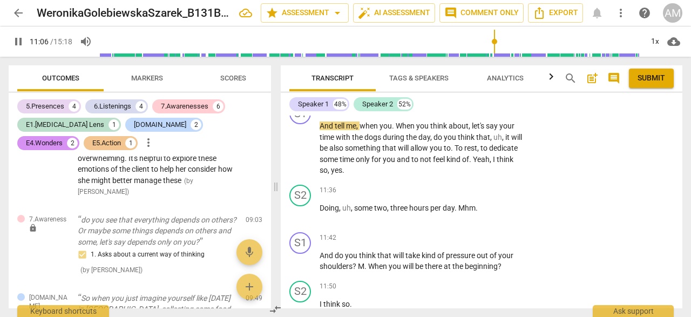
scroll to position [3308, 0]
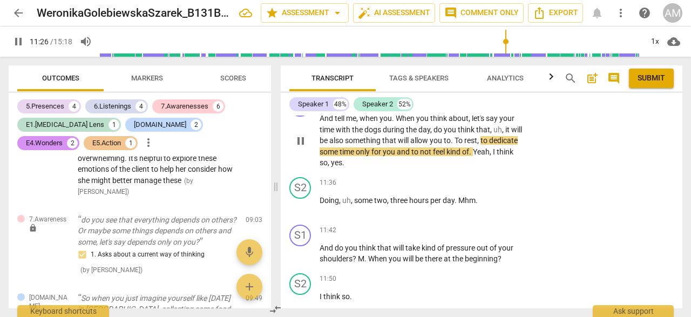
drag, startPoint x: 433, startPoint y: 151, endPoint x: 466, endPoint y: 161, distance: 34.4
click at [467, 162] on p "And tell me , when you . When you think about , let's say your time with the do…" at bounding box center [422, 141] width 205 height 56
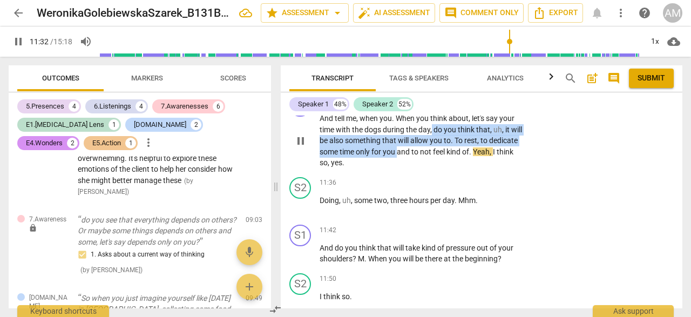
drag, startPoint x: 433, startPoint y: 149, endPoint x: 400, endPoint y: 177, distance: 43.4
click at [399, 169] on p "And tell me , when you . When you think about , let's say your time with the do…" at bounding box center [422, 141] width 205 height 56
click at [456, 106] on div "+" at bounding box center [458, 101] width 11 height 11
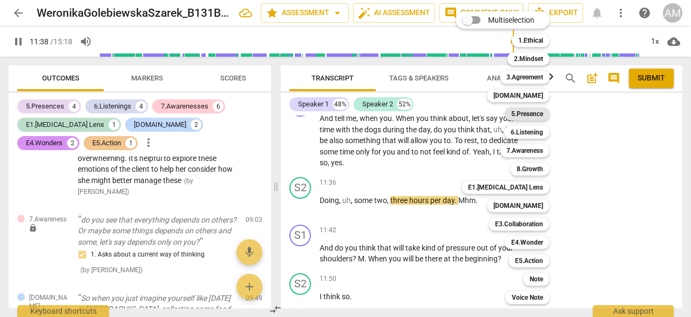
click at [535, 112] on b "5.Presence" at bounding box center [528, 113] width 32 height 13
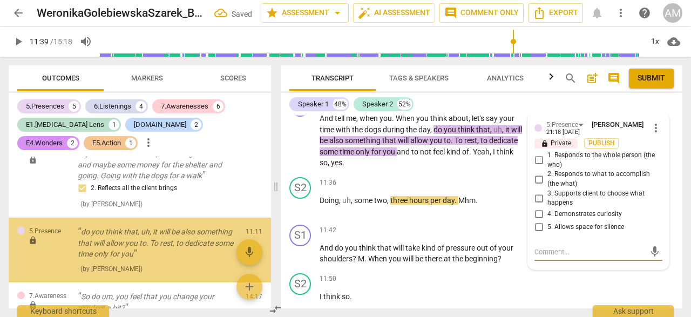
scroll to position [1616, 0]
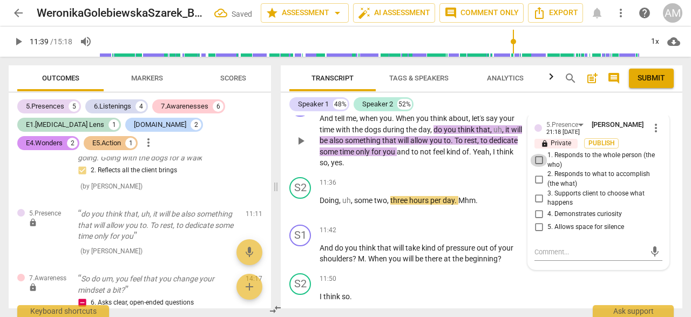
click at [536, 167] on input "1. Responds to the whole person (the who)" at bounding box center [538, 160] width 17 height 13
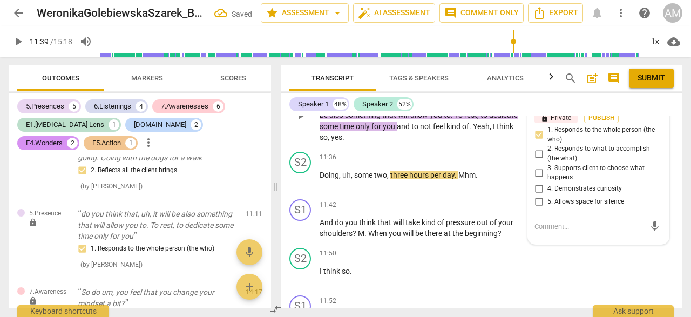
scroll to position [3269, 0]
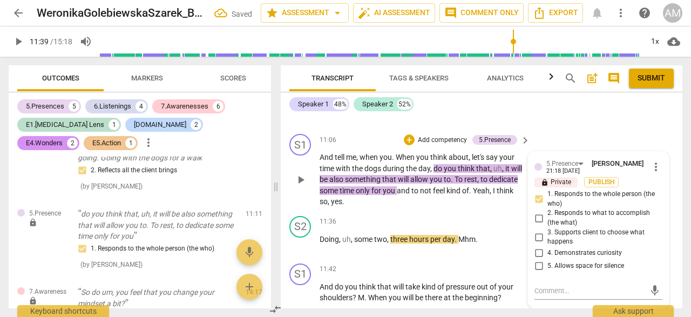
click at [492, 207] on p "And tell me , when you . When you think about , let's say your time with the do…" at bounding box center [422, 180] width 205 height 56
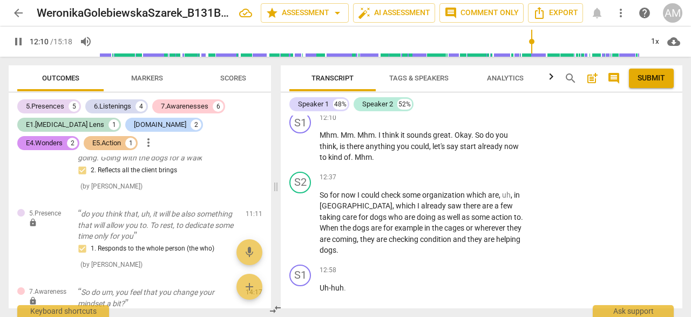
scroll to position [3624, 0]
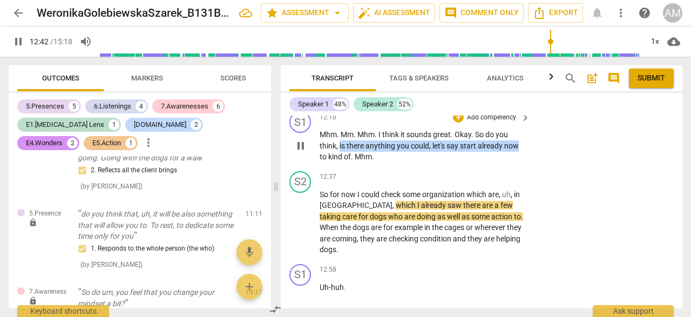
drag, startPoint x: 340, startPoint y: 170, endPoint x: 521, endPoint y: 172, distance: 181.5
click at [521, 163] on p "Mhm . Mm . Mhm . I think it sounds great . Okay . So do you think , is there an…" at bounding box center [422, 145] width 205 height 33
click at [460, 123] on div "+" at bounding box center [458, 117] width 11 height 11
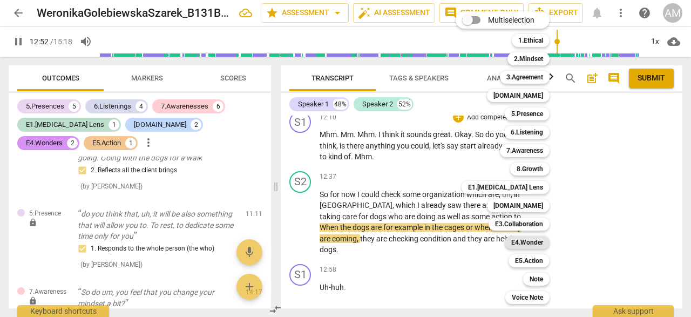
click at [529, 241] on b "E4.Wonder" at bounding box center [528, 242] width 32 height 13
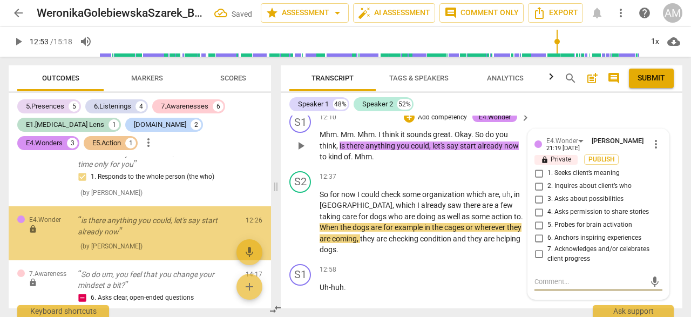
scroll to position [1688, 0]
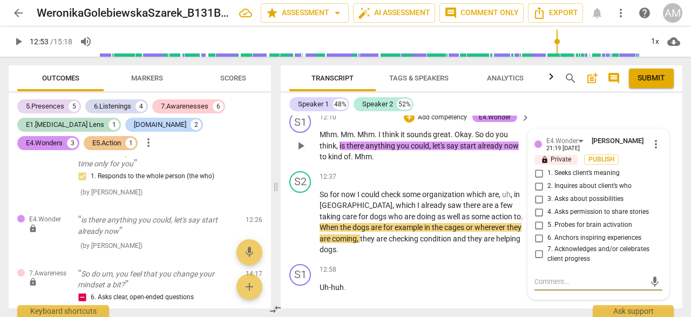
click at [537, 206] on input "3. Asks about possibilities" at bounding box center [538, 199] width 17 height 13
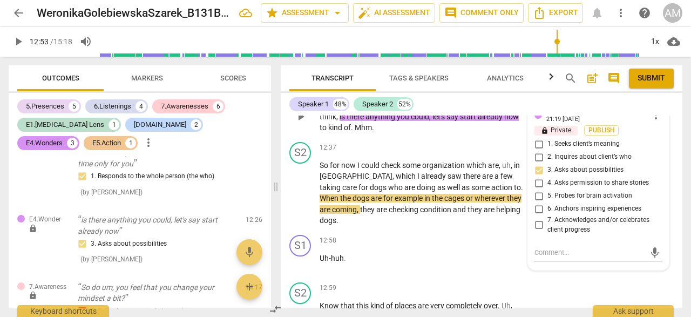
scroll to position [3653, 0]
click at [311, 206] on div "play_arrow pause" at bounding box center [306, 193] width 28 height 59
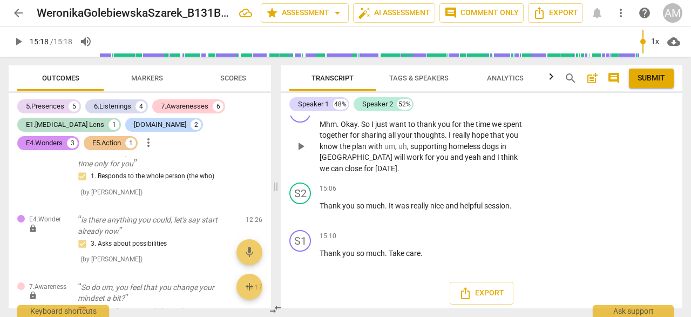
scroll to position [4690, 0]
drag, startPoint x: 408, startPoint y: 182, endPoint x: 520, endPoint y: 177, distance: 111.9
click at [521, 175] on p "Mhm . Okay . So I just want to thank you for the time we spent together for sha…" at bounding box center [422, 147] width 205 height 56
click at [458, 113] on div "+" at bounding box center [458, 107] width 11 height 11
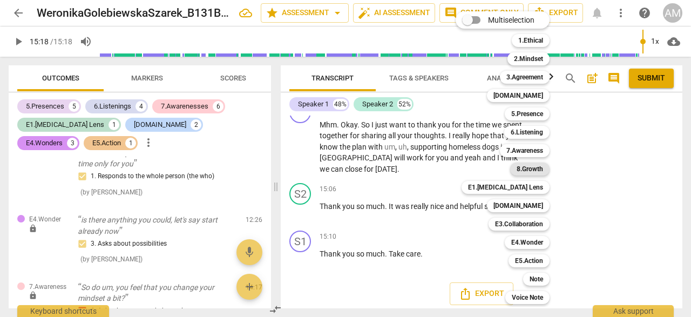
click at [541, 166] on b "8.Growth" at bounding box center [530, 169] width 26 height 13
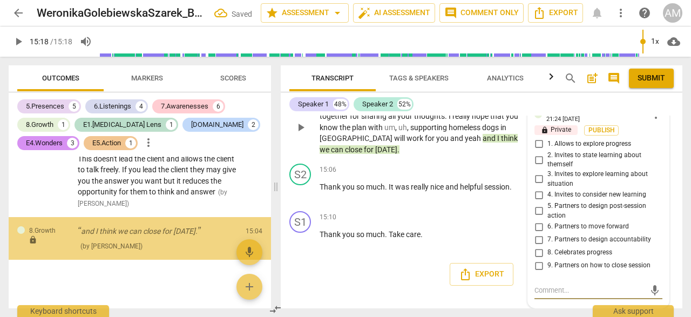
scroll to position [1883, 0]
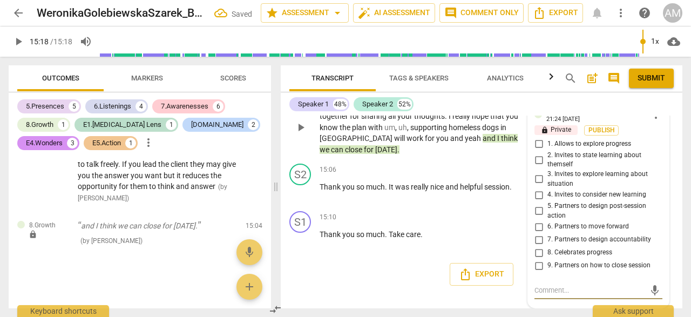
click at [540, 266] on input "9. Partners on how to close session" at bounding box center [538, 265] width 17 height 13
click at [547, 287] on textarea at bounding box center [590, 290] width 111 height 10
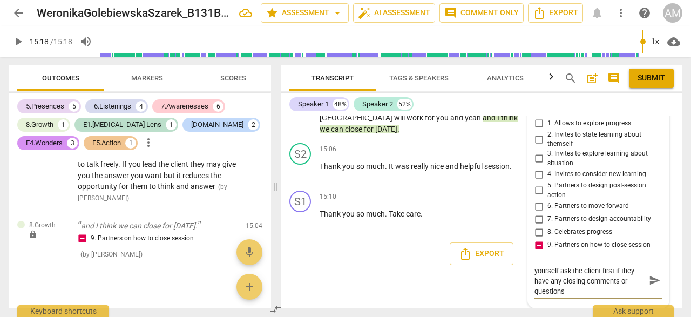
scroll to position [10, 0]
click at [559, 284] on textarea "Instead of closing the session yourself ask the client first if they have any c…" at bounding box center [590, 280] width 111 height 31
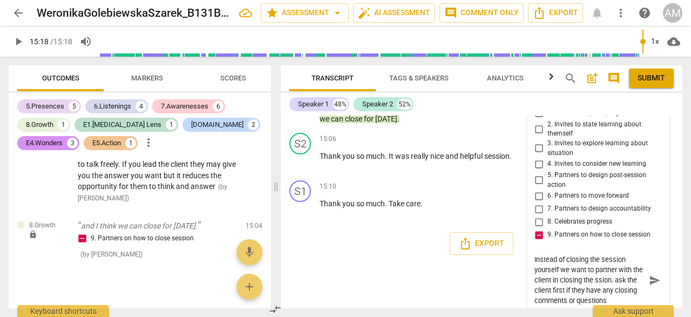
scroll to position [4774, 0]
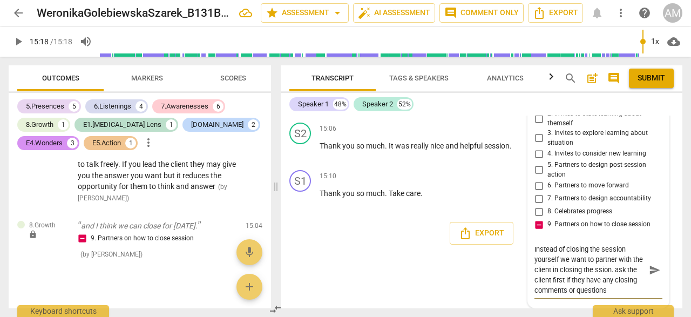
click at [610, 271] on textarea "Instead of closing the session yourself we want to partner with the client in c…" at bounding box center [590, 269] width 111 height 51
click at [536, 280] on textarea "Instead of closing the session yourself we want to partner with the client in c…" at bounding box center [590, 269] width 111 height 51
click at [655, 268] on span "send" at bounding box center [655, 270] width 12 height 12
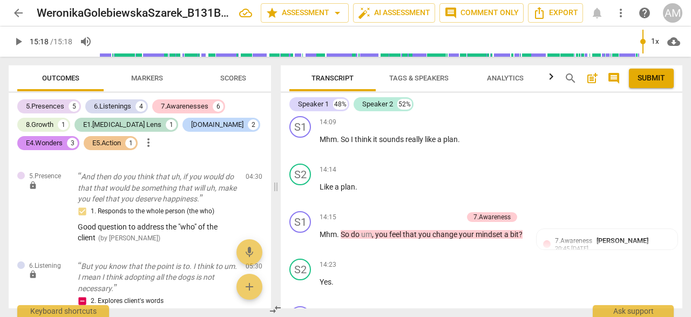
scroll to position [4375, 0]
